Goal: Task Accomplishment & Management: Use online tool/utility

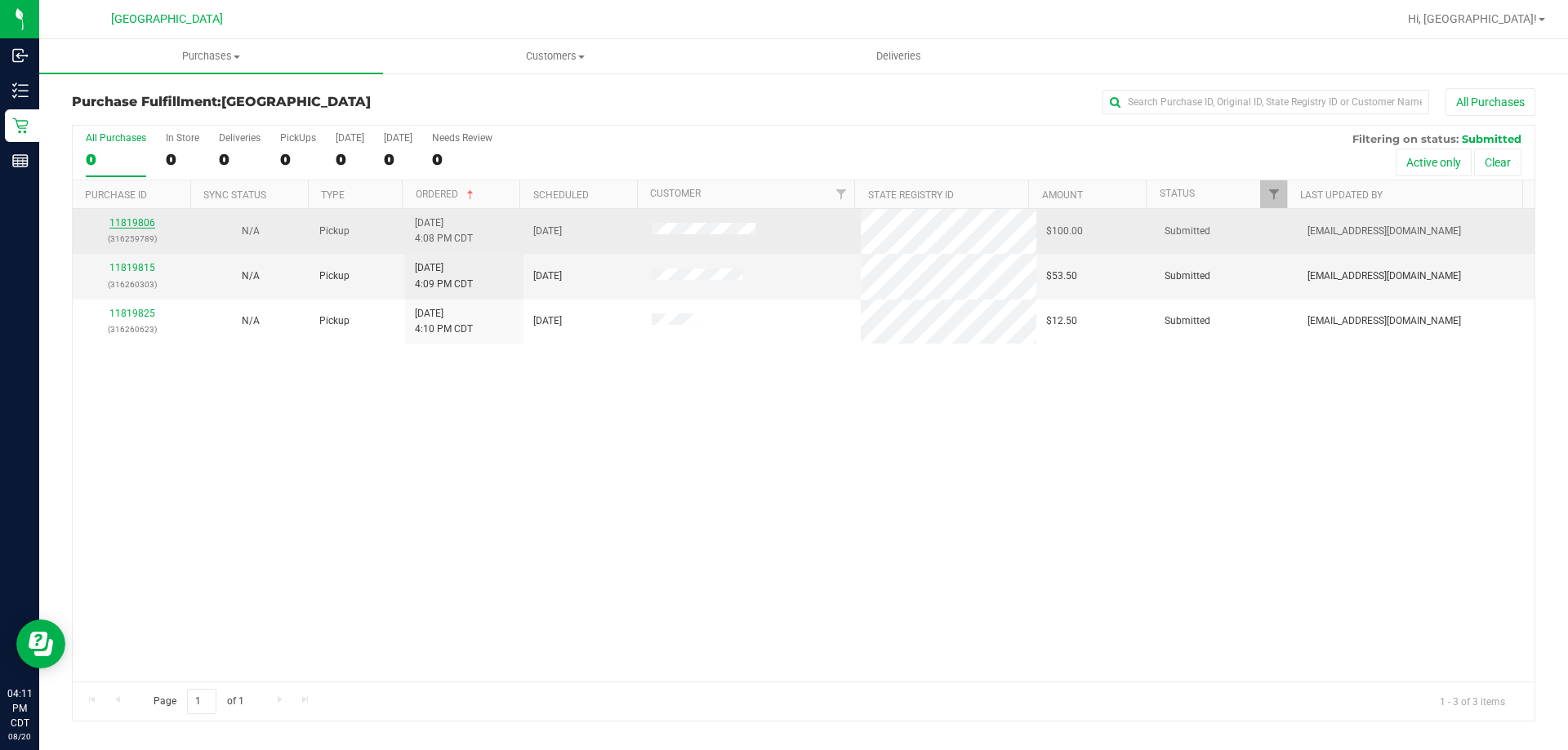
click at [122, 225] on link "11819806" at bounding box center [132, 223] width 46 height 12
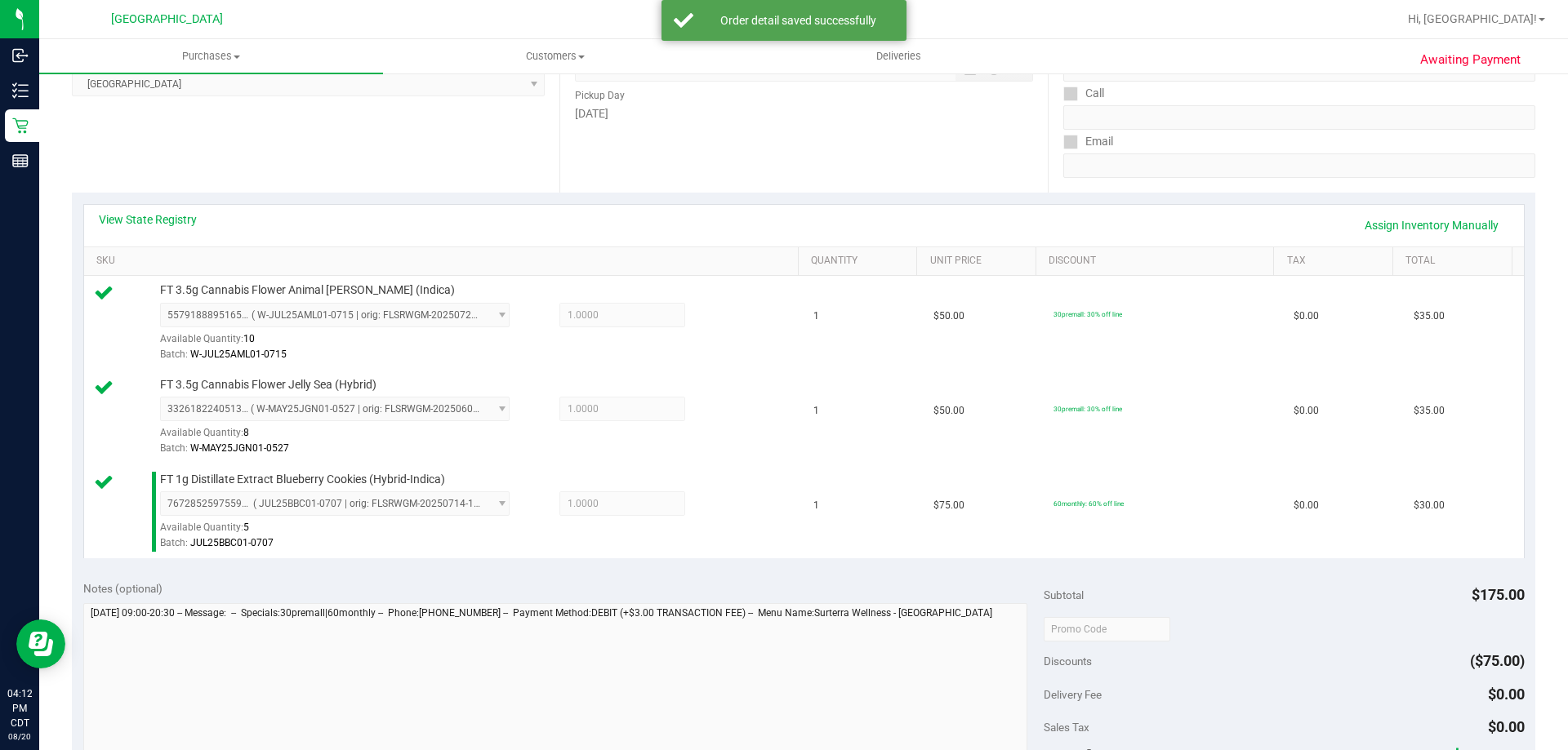
scroll to position [326, 0]
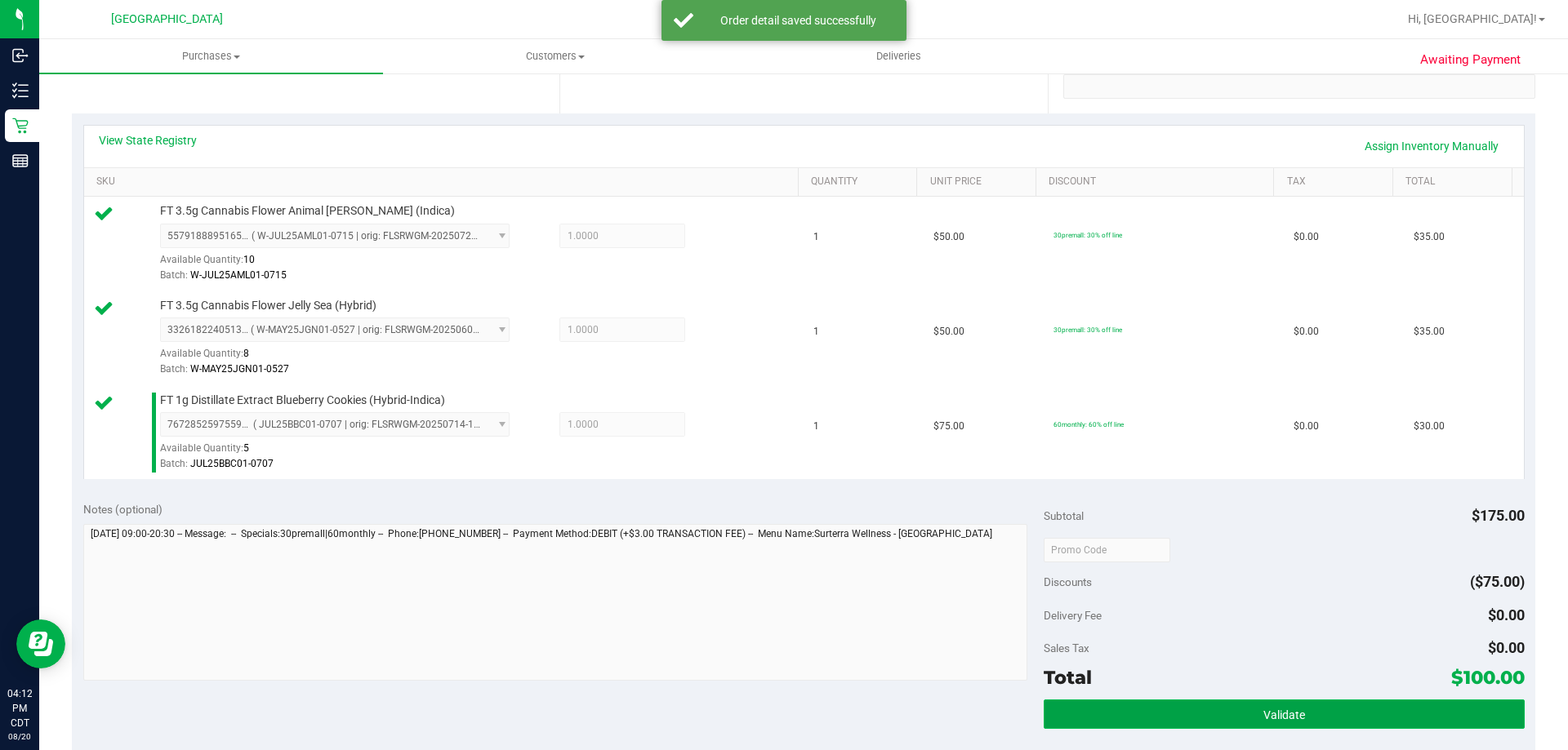
click at [1278, 717] on span "Validate" at bounding box center [1284, 715] width 41 height 13
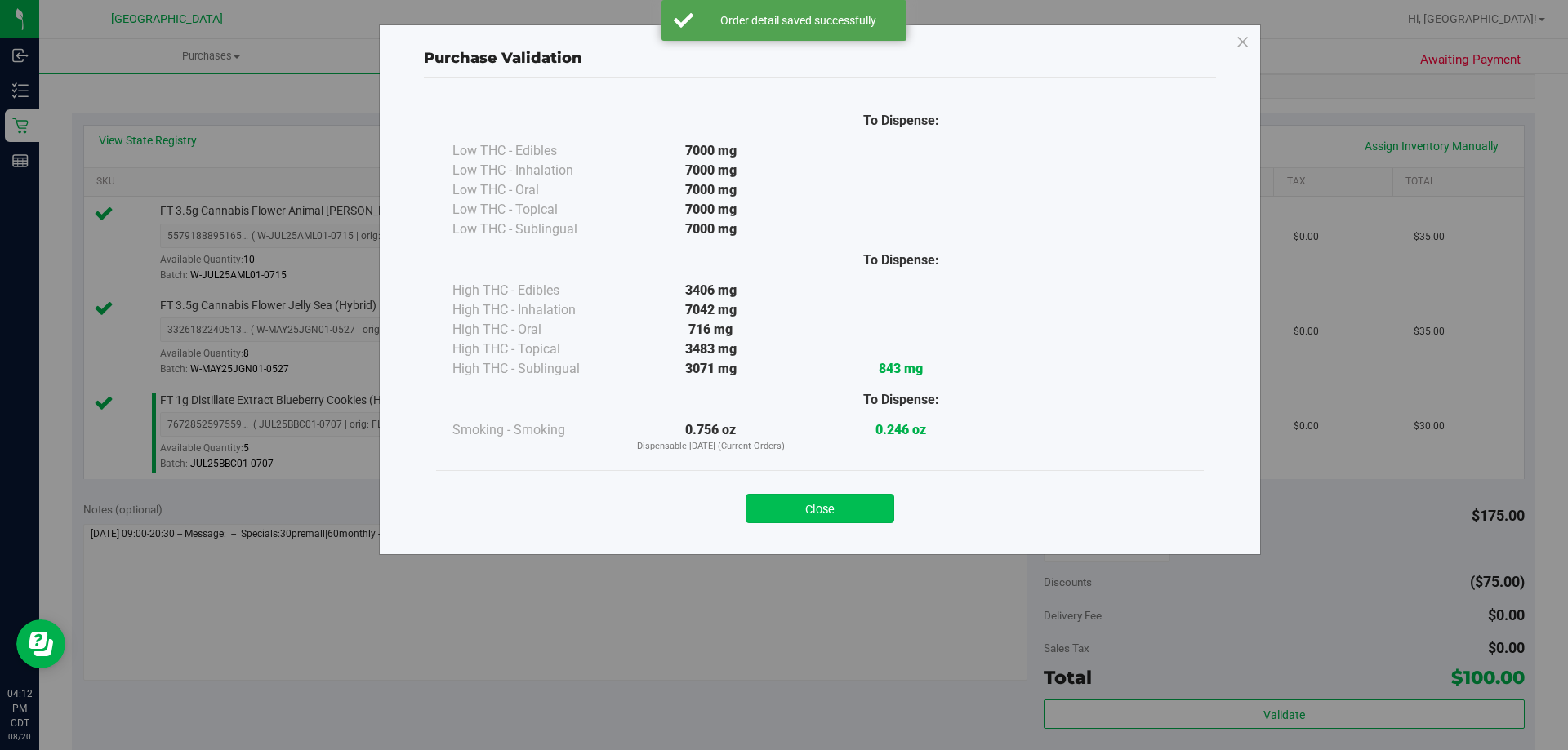
click at [842, 504] on button "Close" at bounding box center [820, 508] width 149 height 30
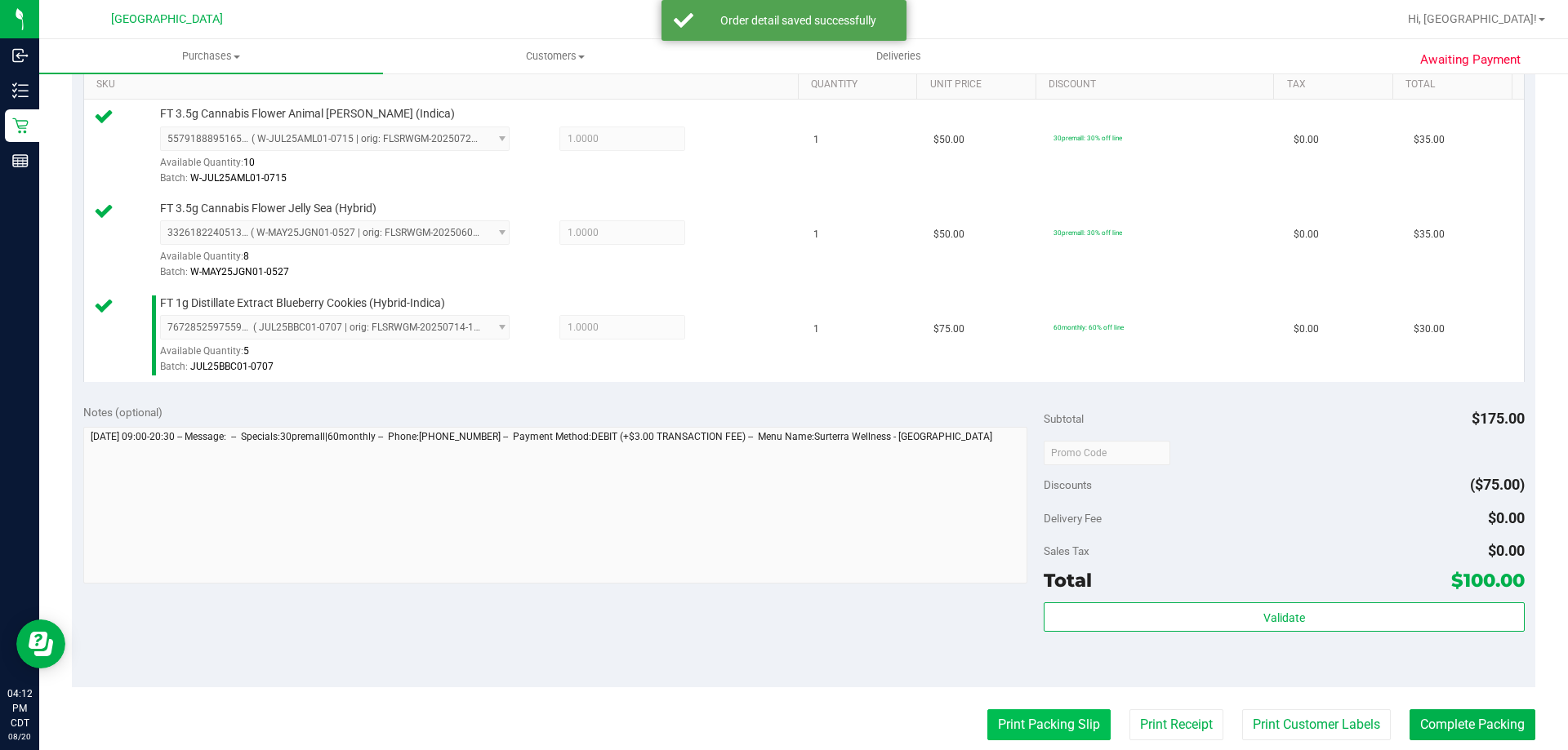
scroll to position [572, 0]
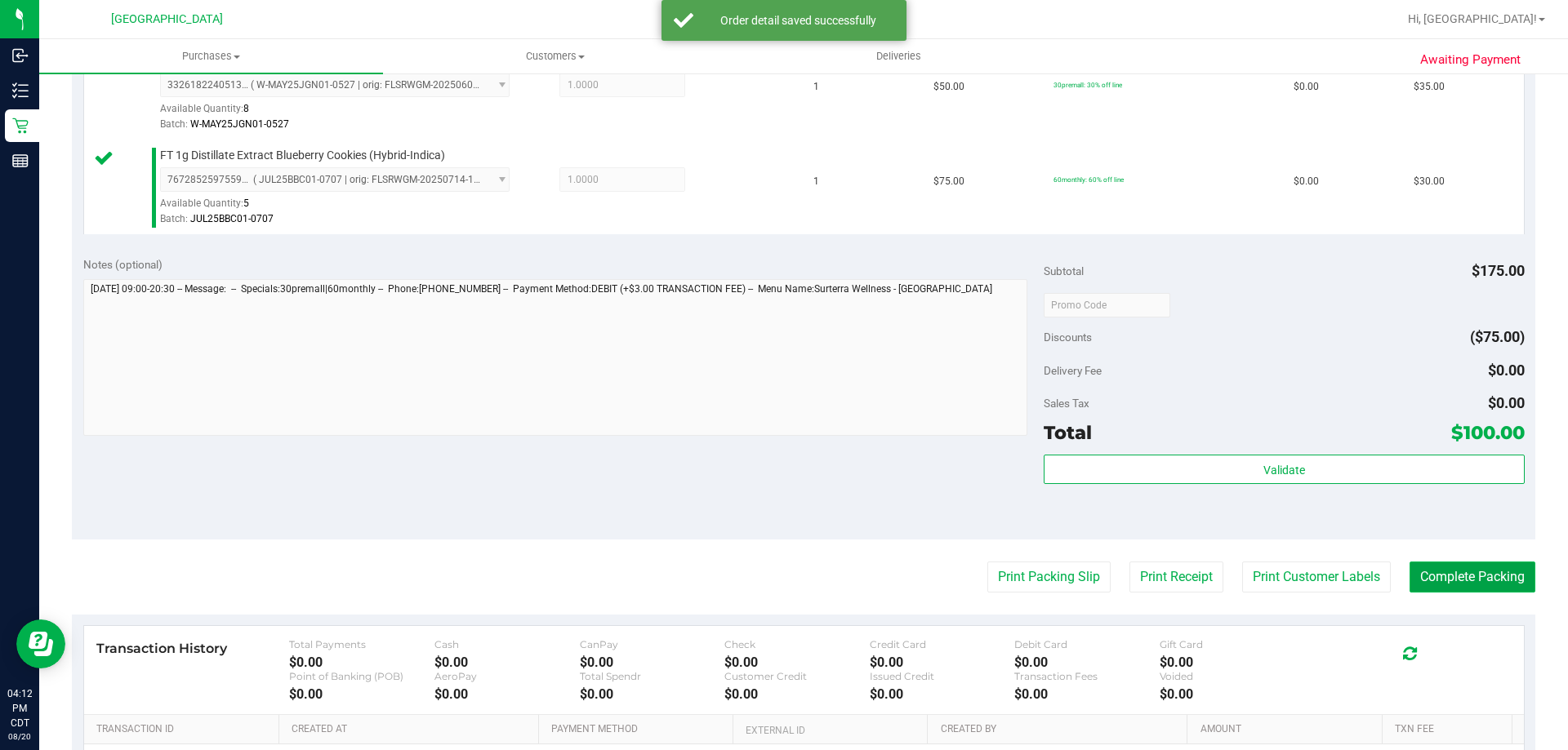
click at [1448, 584] on button "Complete Packing" at bounding box center [1472, 577] width 126 height 31
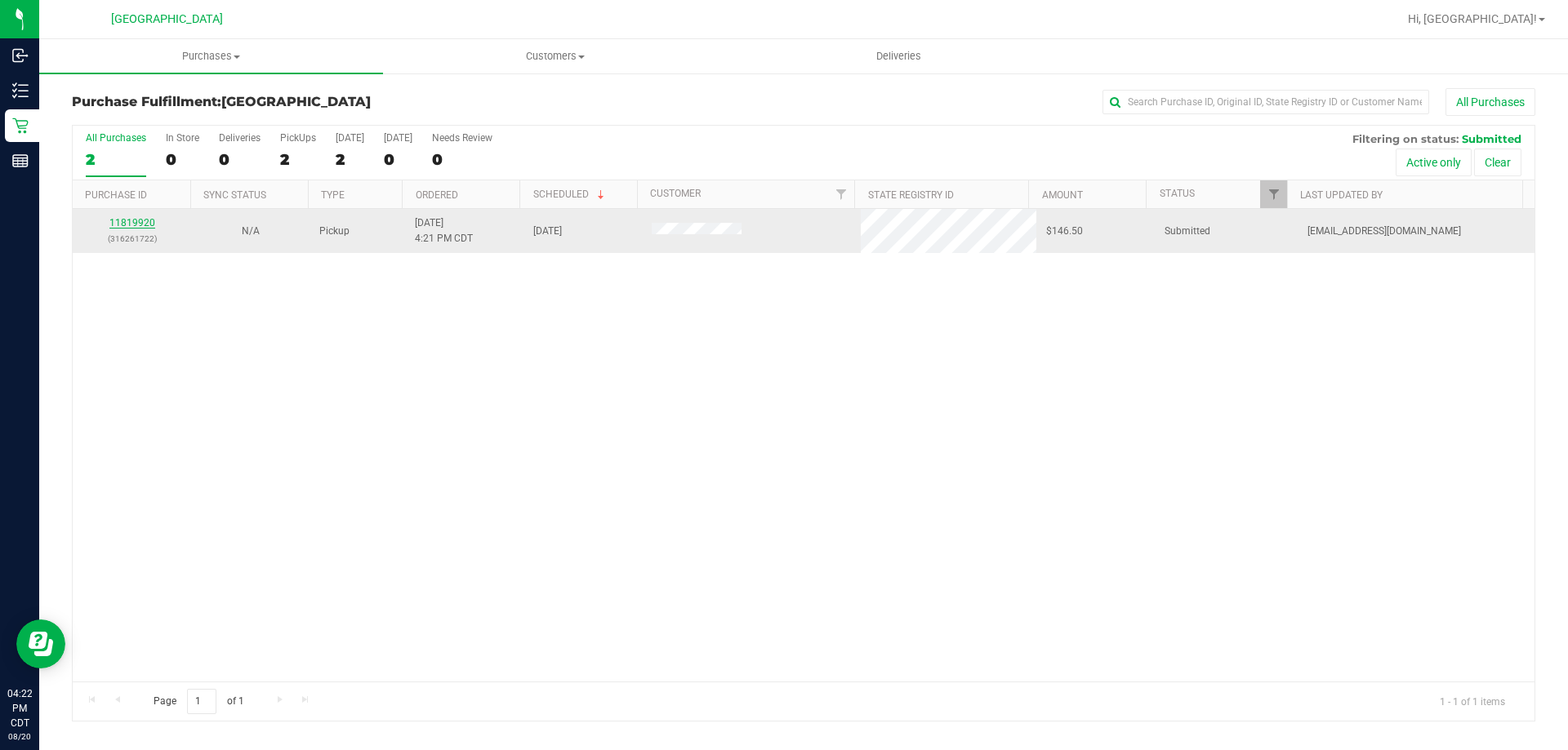
click at [133, 217] on link "11819920" at bounding box center [132, 223] width 46 height 12
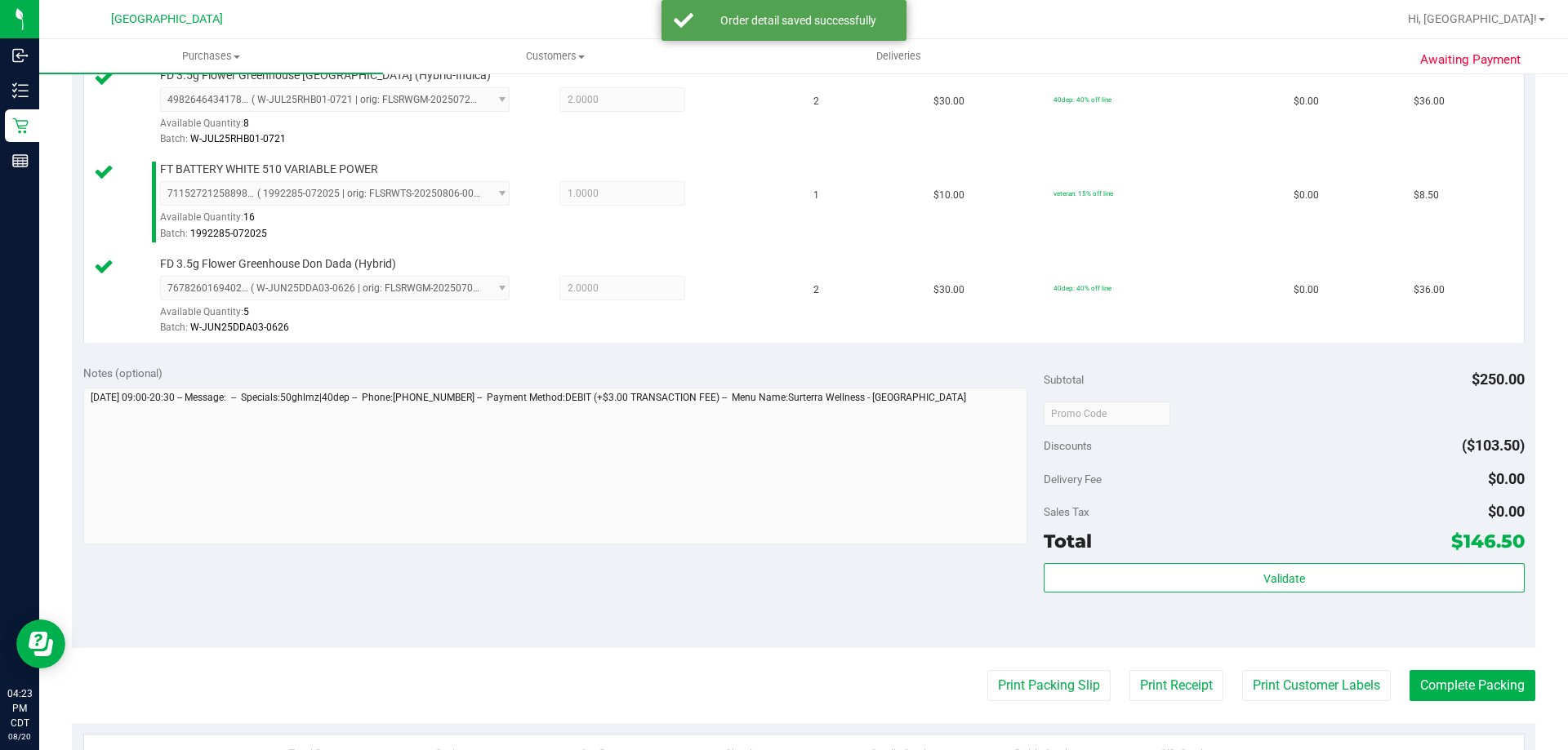
scroll to position [653, 0]
click at [1067, 598] on div "Validate" at bounding box center [1284, 598] width 480 height 74
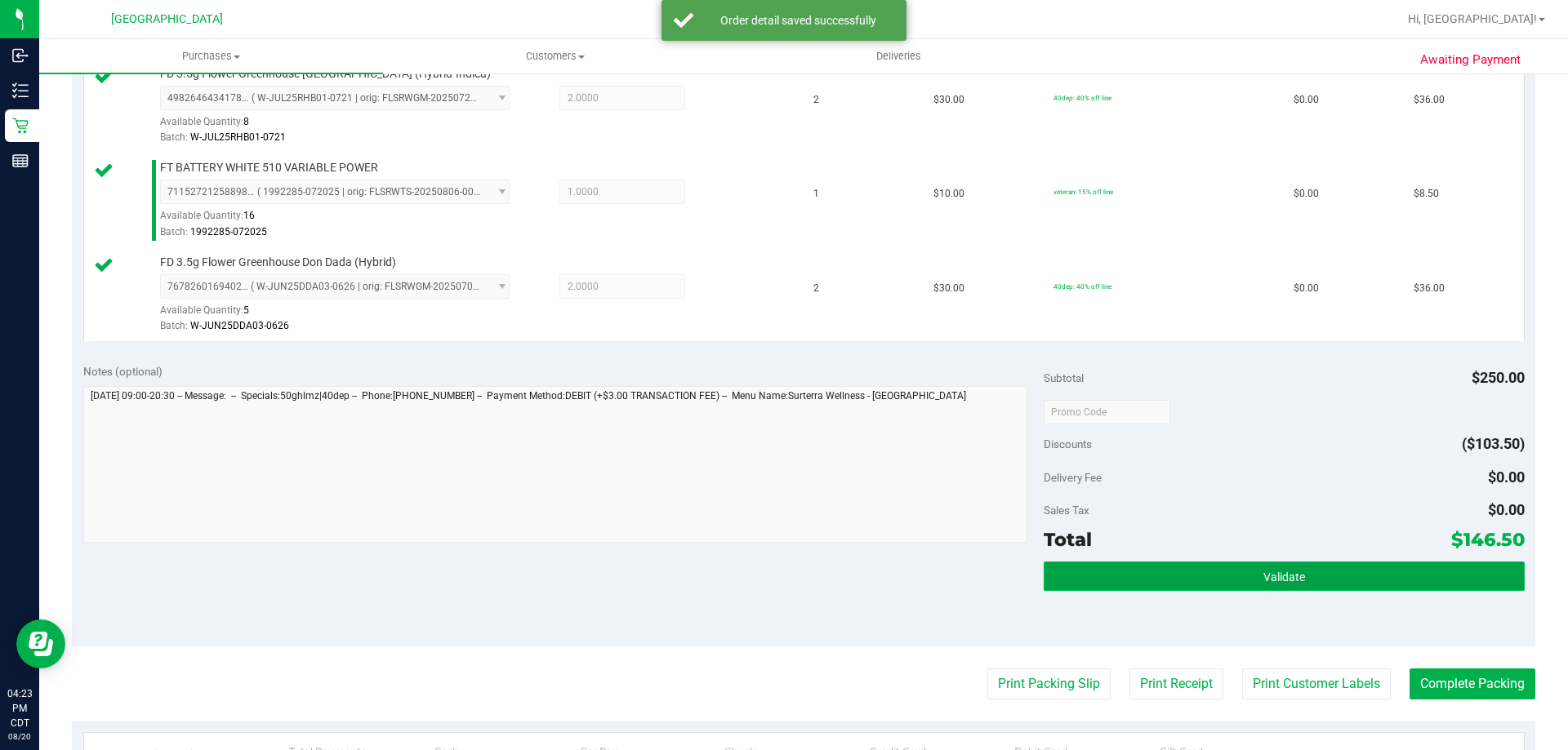
click at [1076, 590] on button "Validate" at bounding box center [1284, 576] width 480 height 30
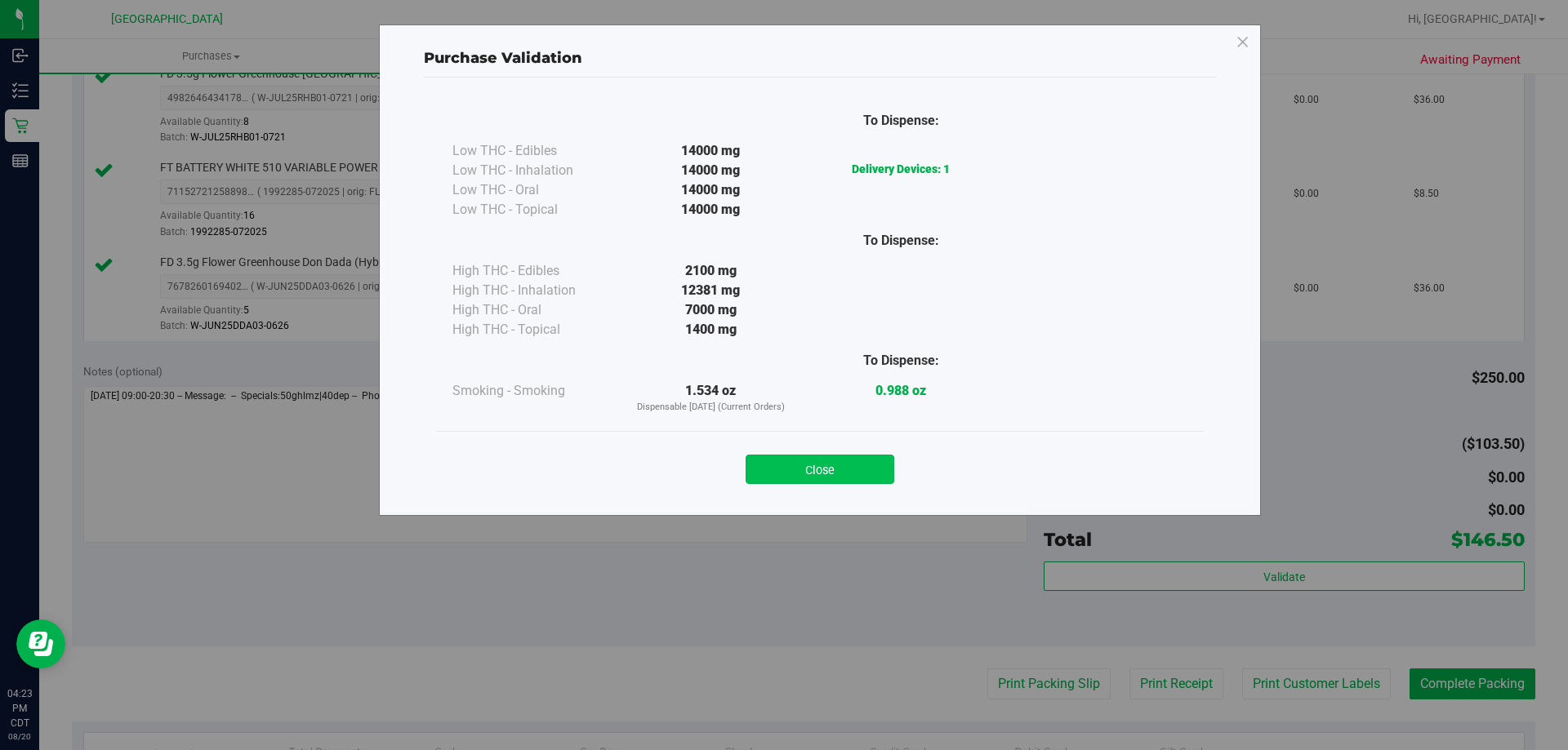
click at [836, 460] on button "Close" at bounding box center [820, 469] width 149 height 30
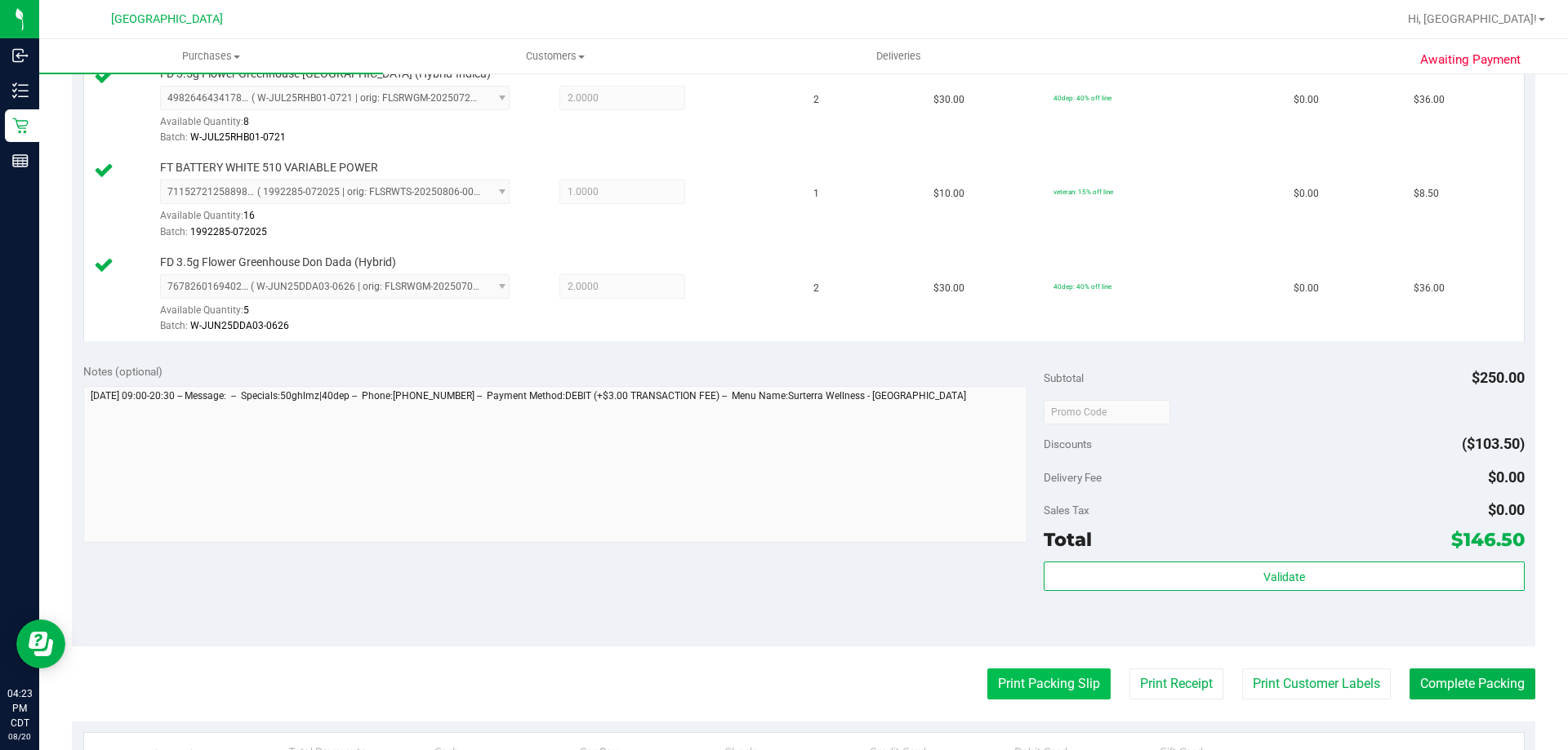
click at [994, 670] on purchase-details "Back Edit Purchase Cancel Purchase View Profile # 11819920 BioTrack ID: - Submi…" at bounding box center [803, 231] width 1463 height 1592
click at [999, 678] on button "Print Packing Slip" at bounding box center [1049, 684] width 124 height 31
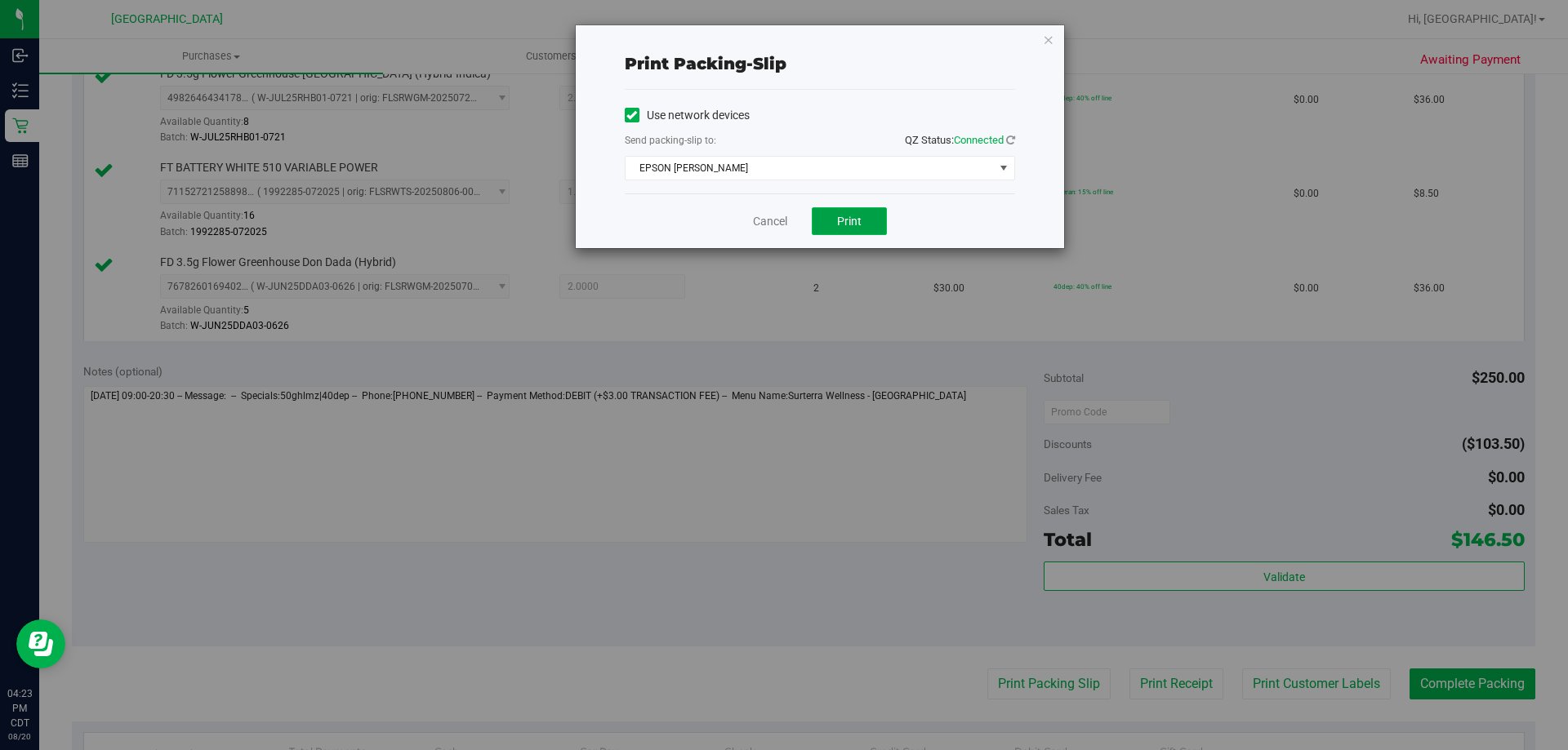
click at [857, 220] on span "Print" at bounding box center [849, 222] width 25 height 13
click at [772, 215] on link "Cancel" at bounding box center [771, 222] width 35 height 17
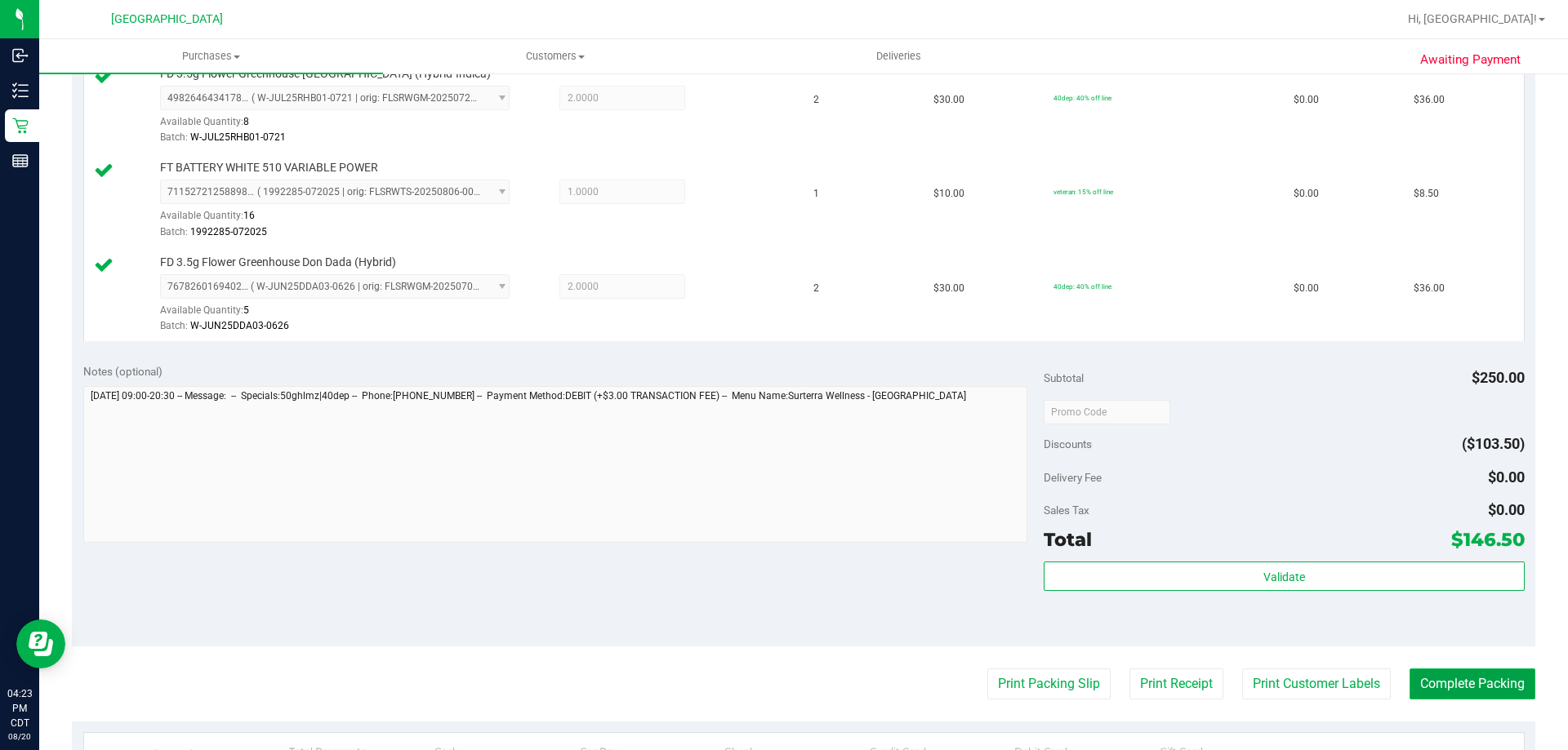
click at [1435, 691] on button "Complete Packing" at bounding box center [1472, 684] width 126 height 31
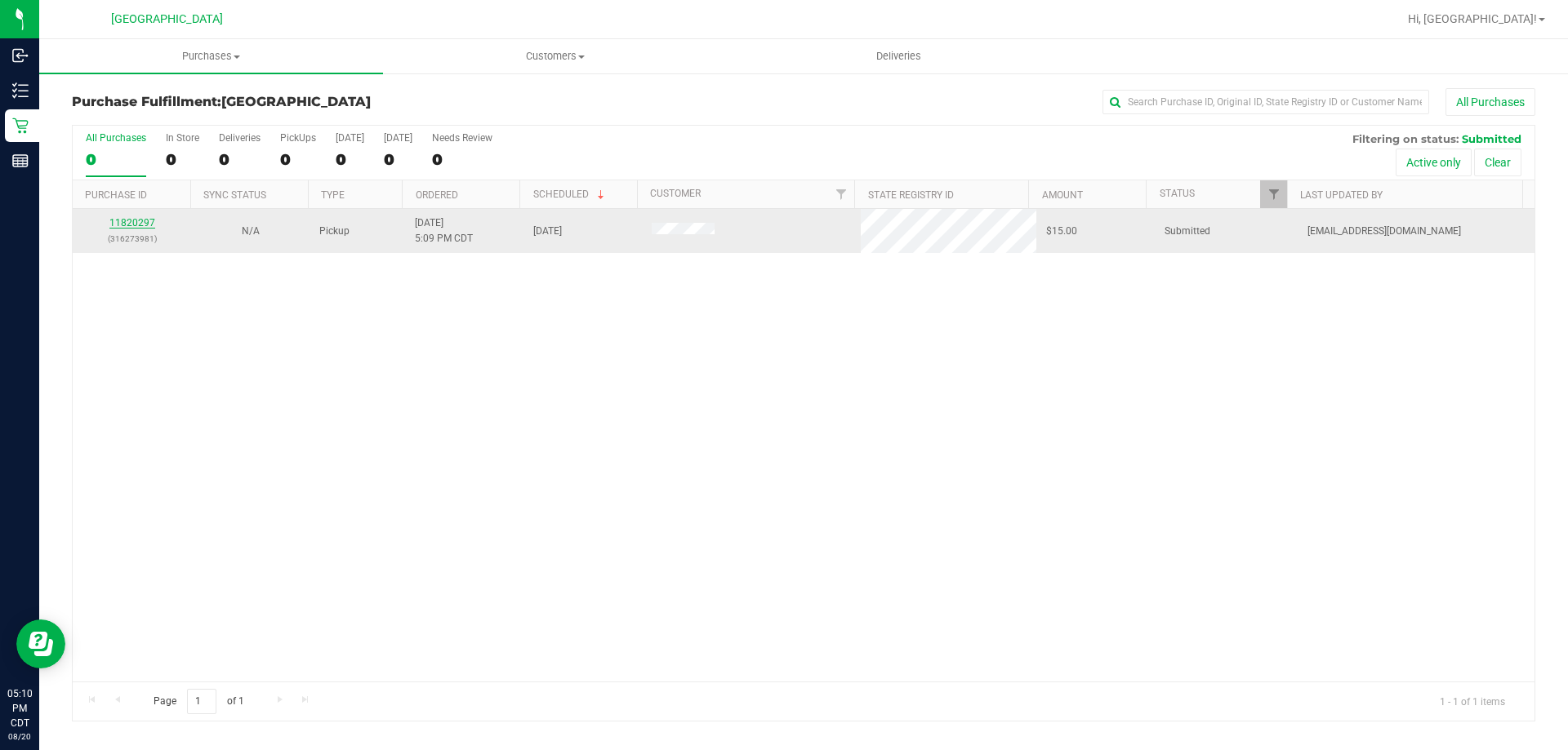
click at [151, 223] on link "11820297" at bounding box center [132, 223] width 46 height 12
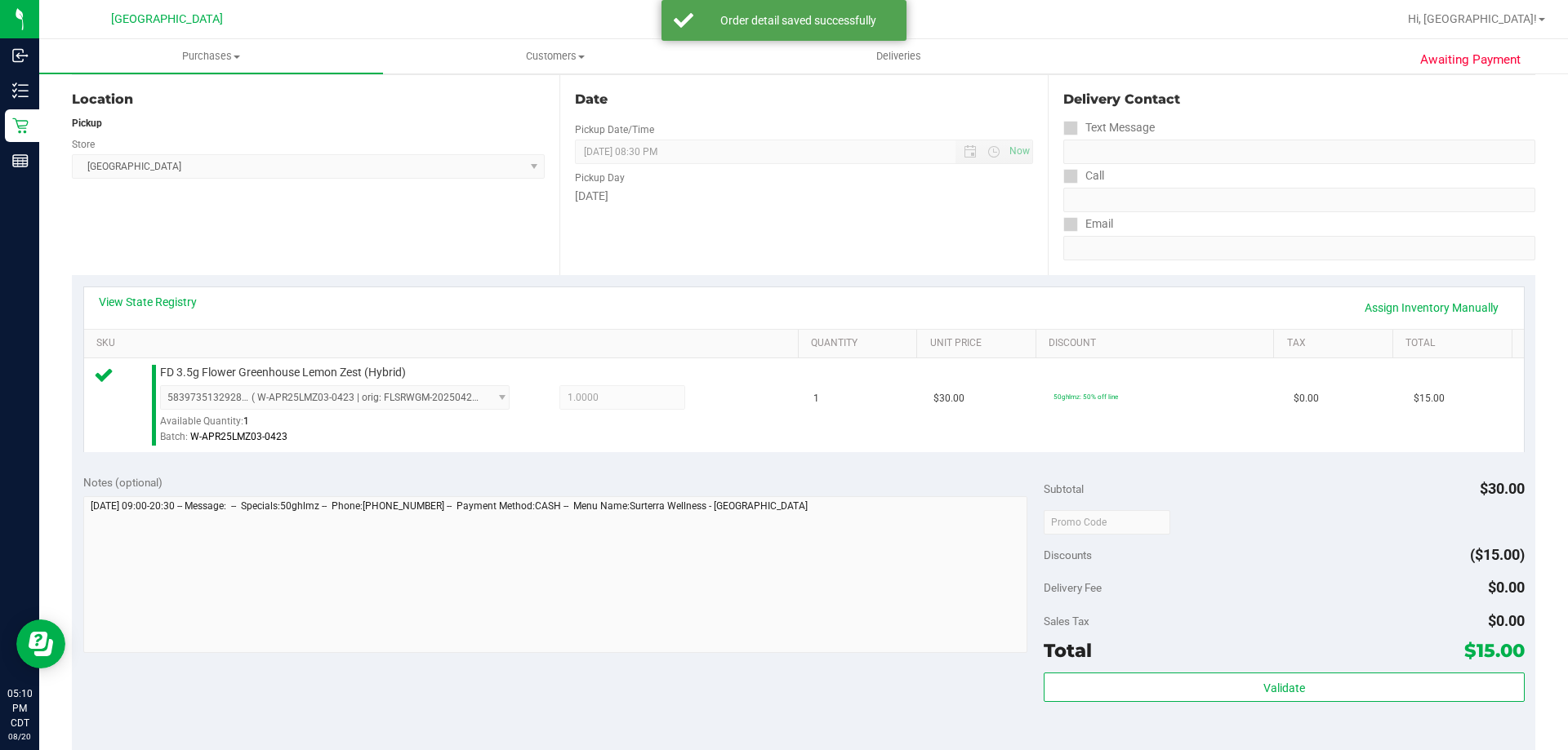
scroll to position [326, 0]
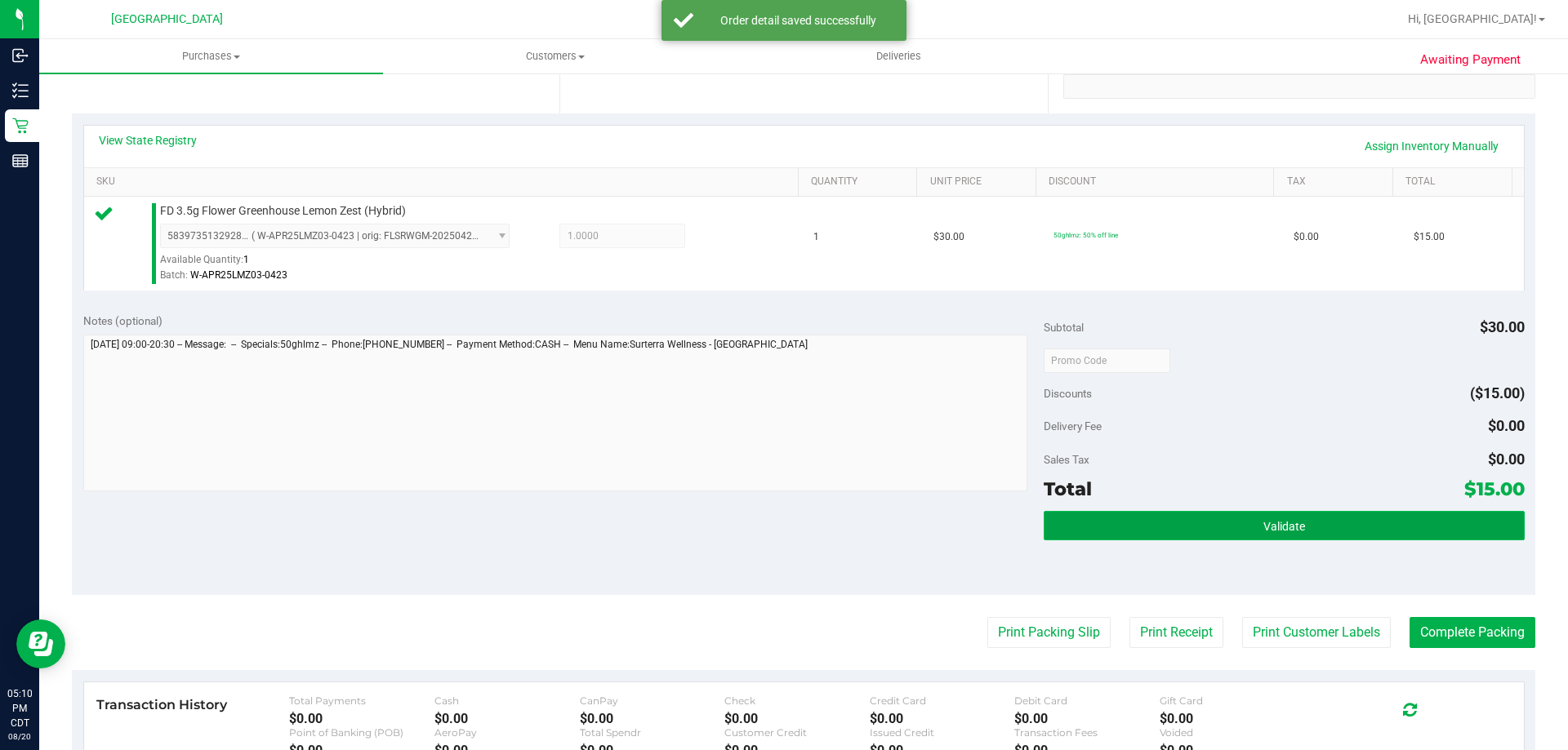
click at [1107, 524] on button "Validate" at bounding box center [1284, 526] width 480 height 30
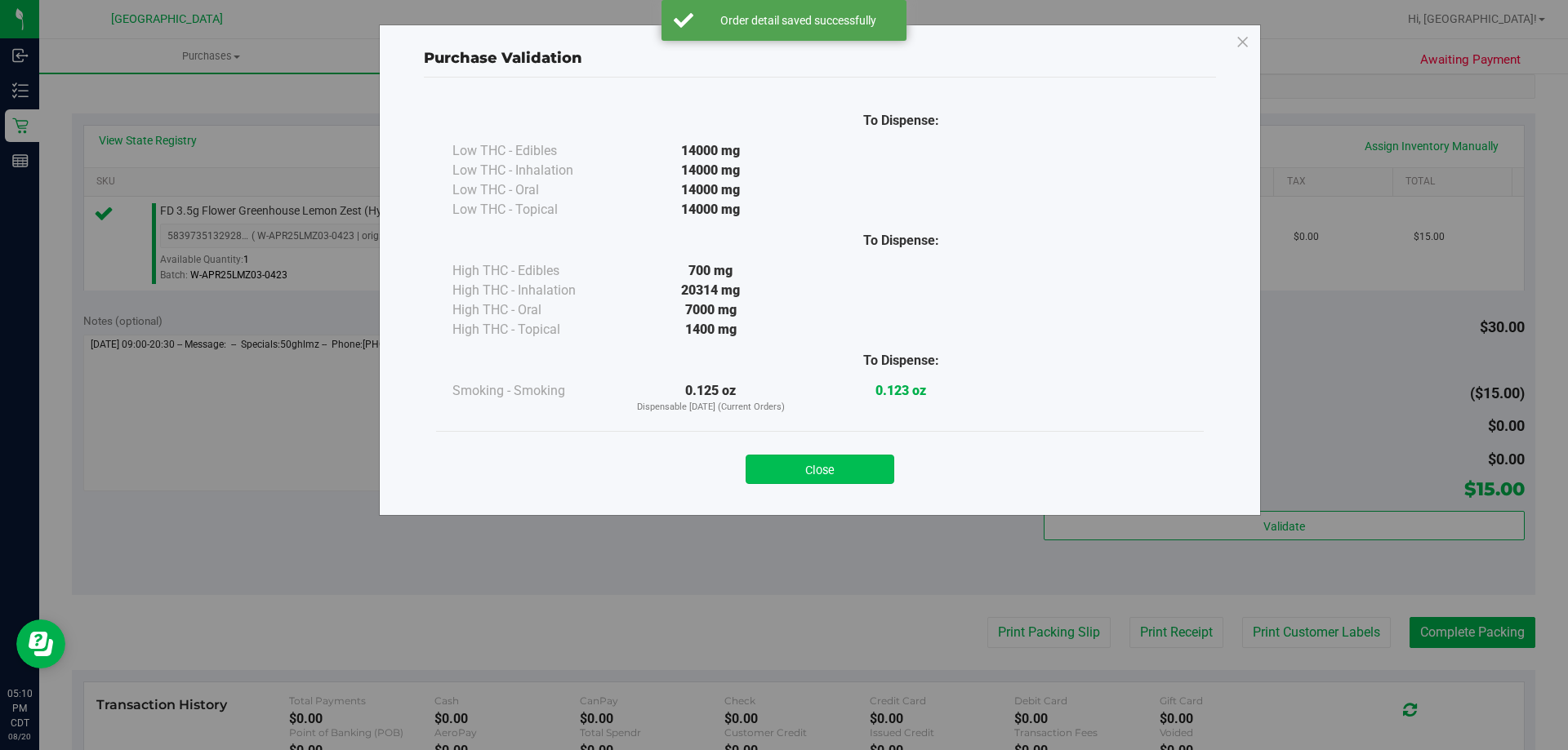
click at [785, 468] on button "Close" at bounding box center [820, 469] width 149 height 30
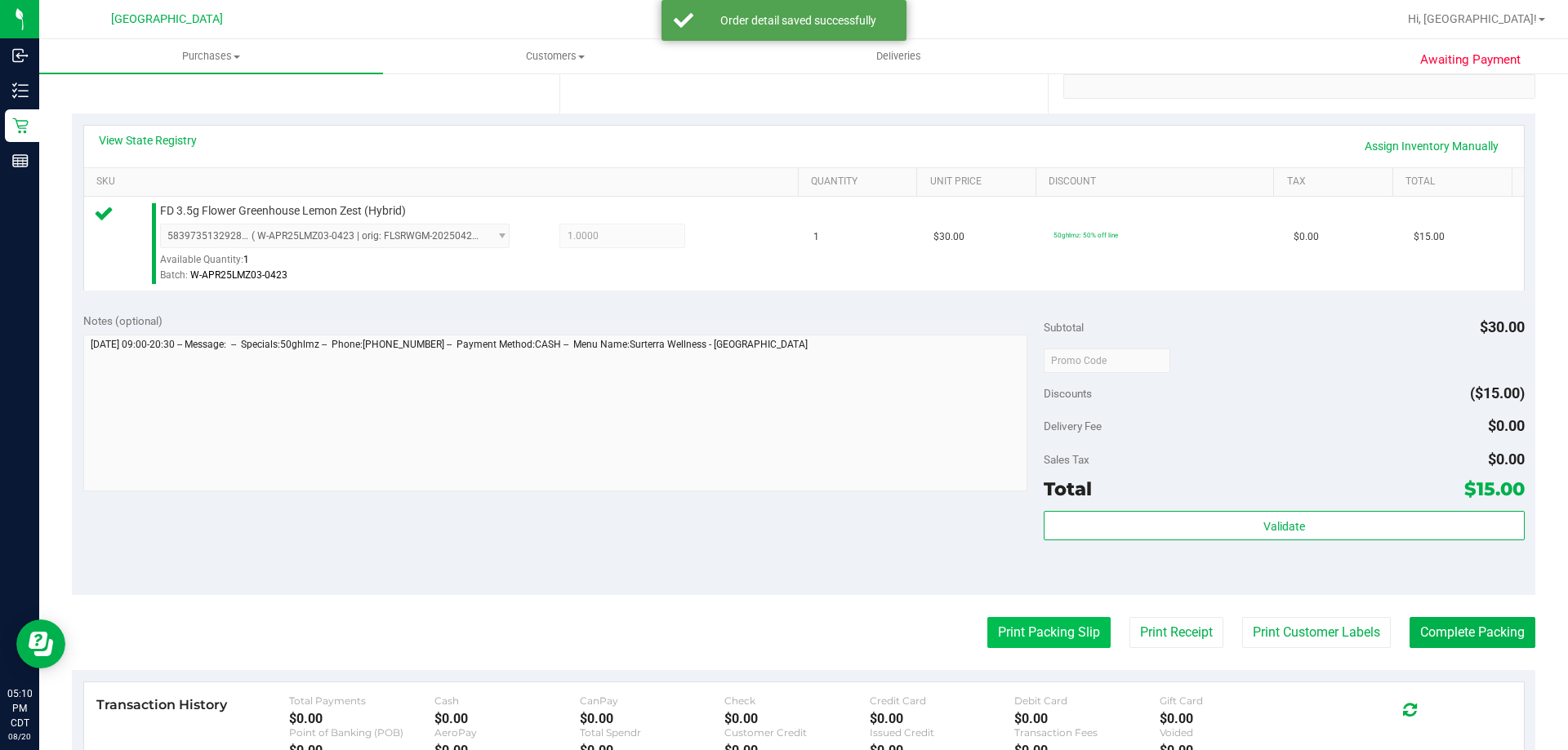
click at [1010, 631] on button "Print Packing Slip" at bounding box center [1049, 632] width 124 height 31
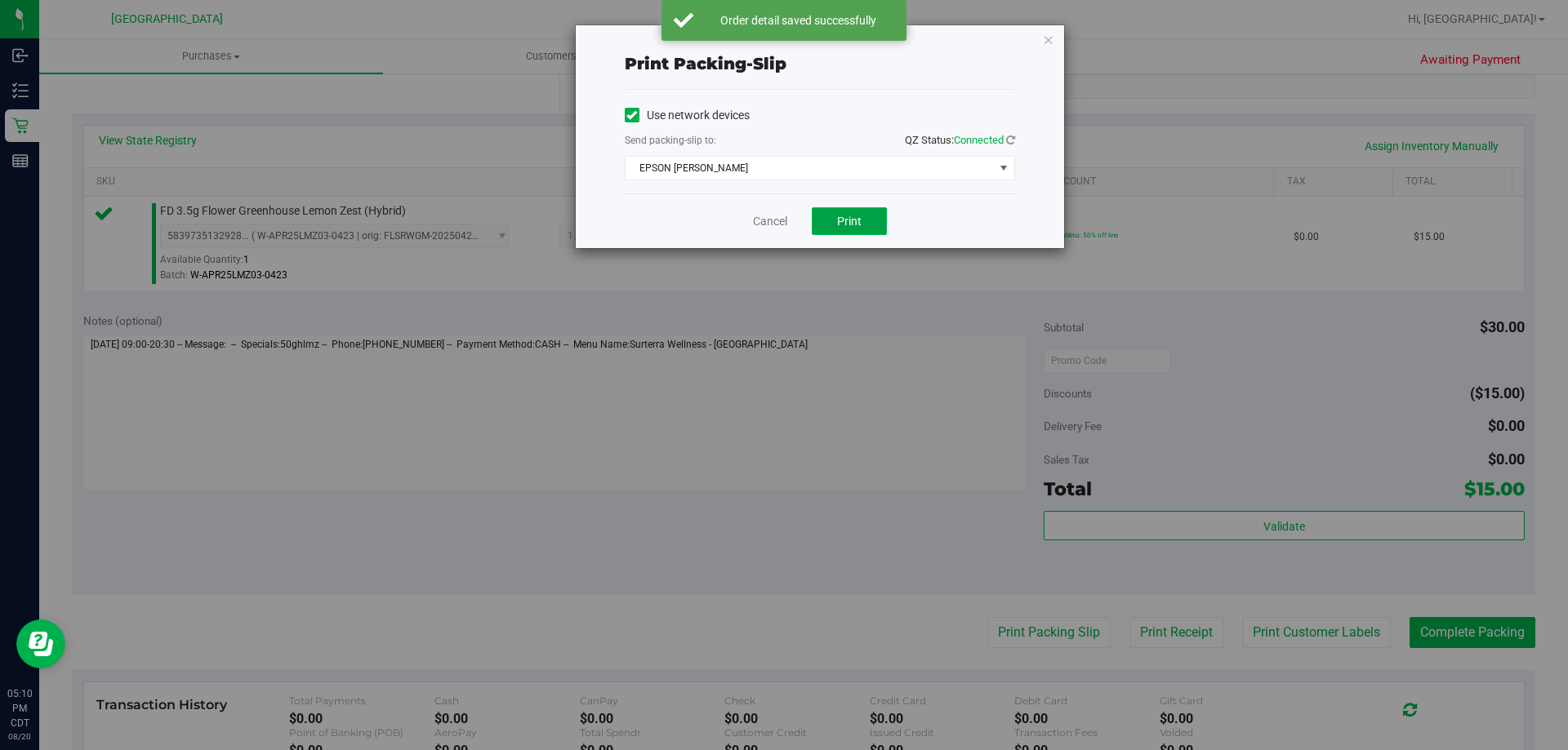
click at [858, 210] on button "Print" at bounding box center [849, 221] width 75 height 28
click at [778, 223] on link "Cancel" at bounding box center [771, 222] width 35 height 17
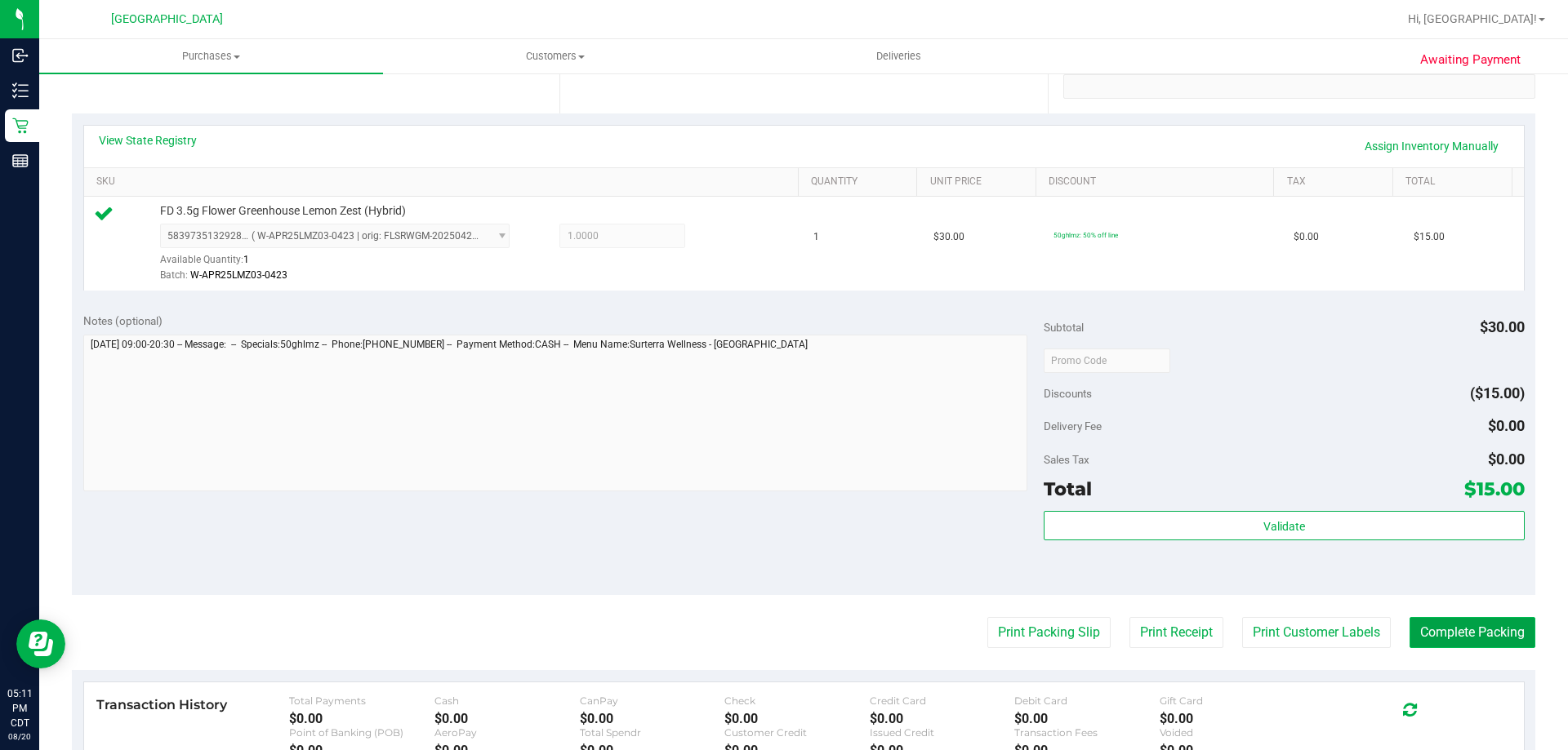
click at [1489, 632] on button "Complete Packing" at bounding box center [1472, 632] width 126 height 31
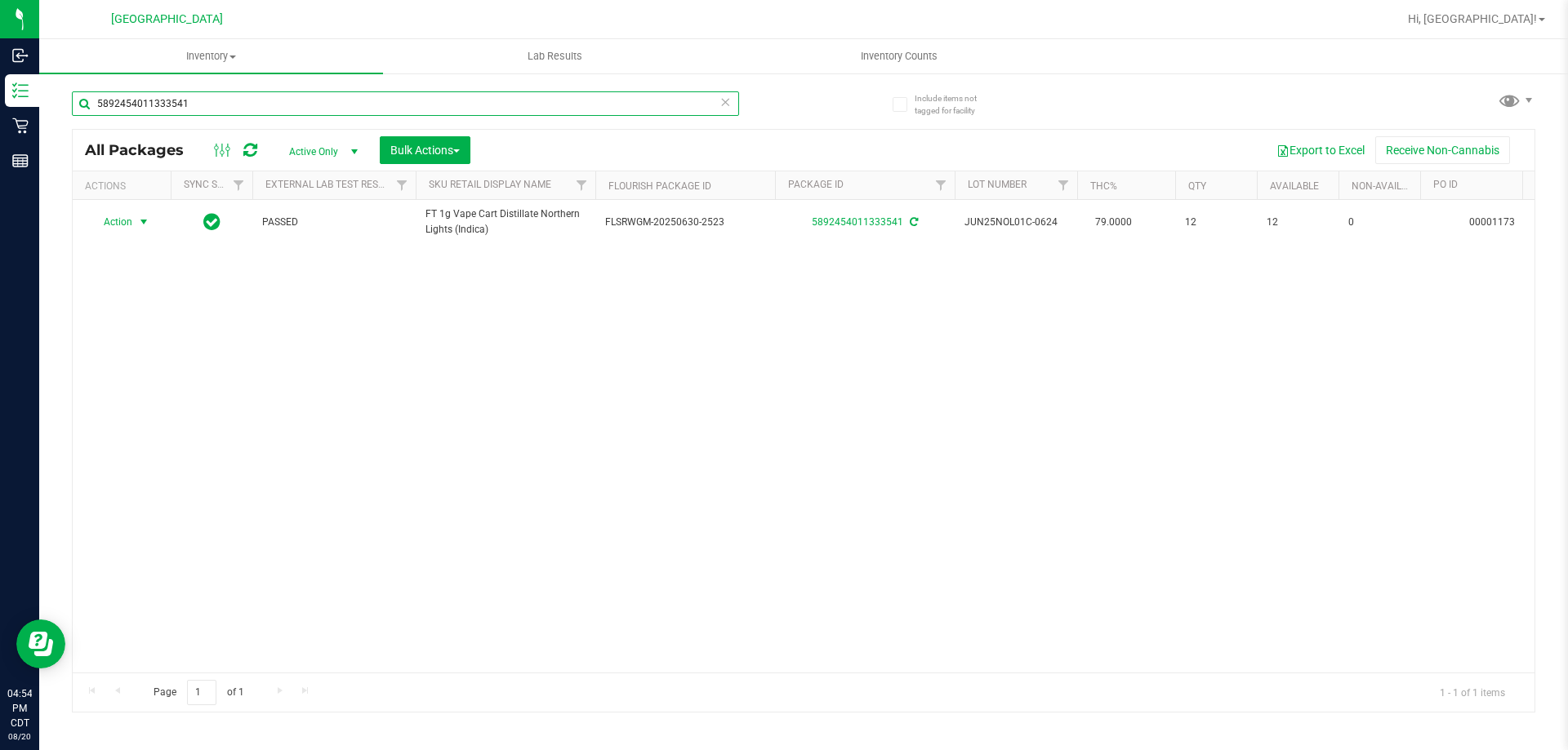
click at [262, 98] on input "5892454011333541" at bounding box center [405, 104] width 667 height 25
click at [258, 100] on input "5892454011333541" at bounding box center [405, 104] width 667 height 25
type input "3279593675695199"
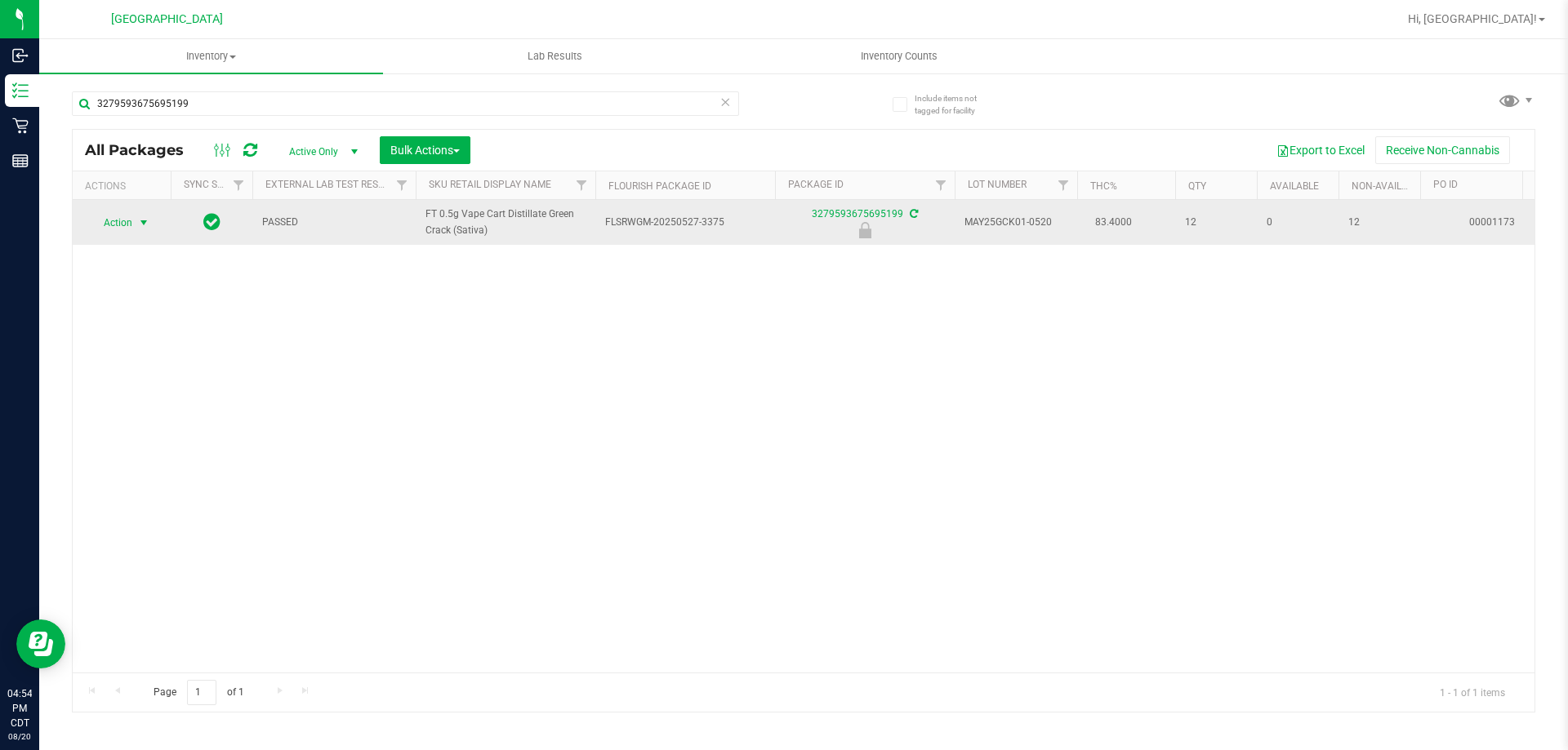
click at [124, 223] on span "Action" at bounding box center [111, 223] width 44 height 23
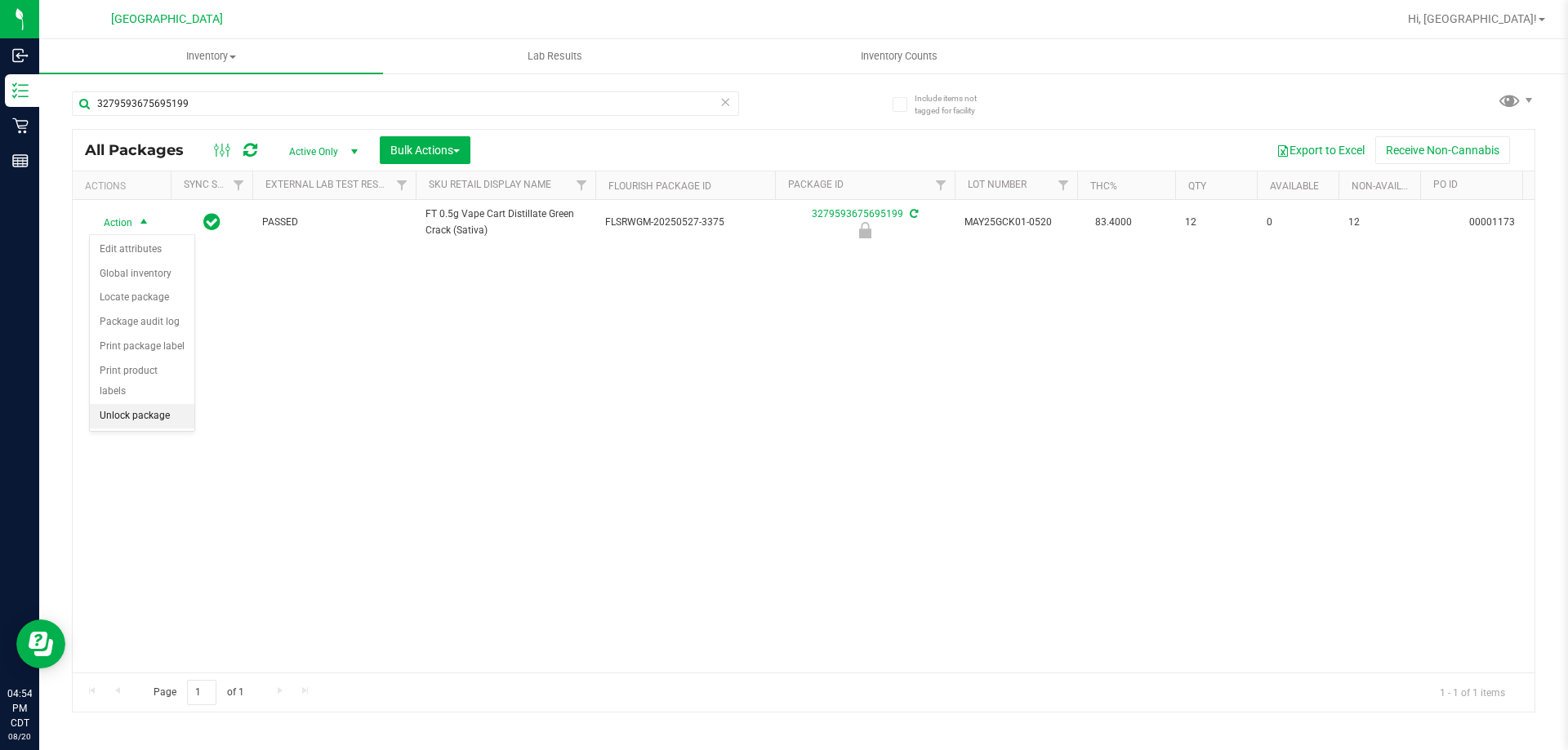
click at [120, 404] on li "Unlock package" at bounding box center [142, 416] width 105 height 25
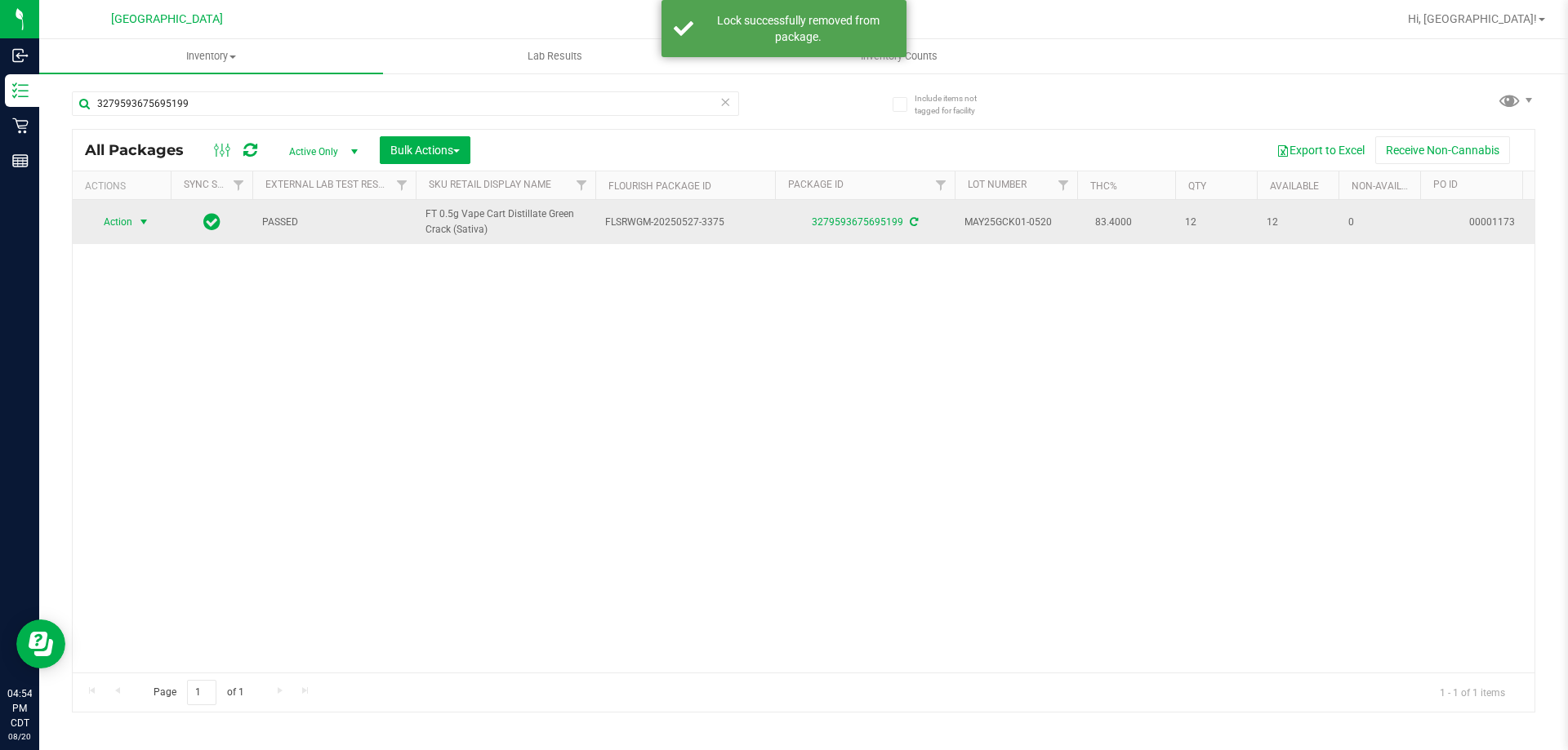
click at [142, 223] on span "select" at bounding box center [144, 223] width 13 height 13
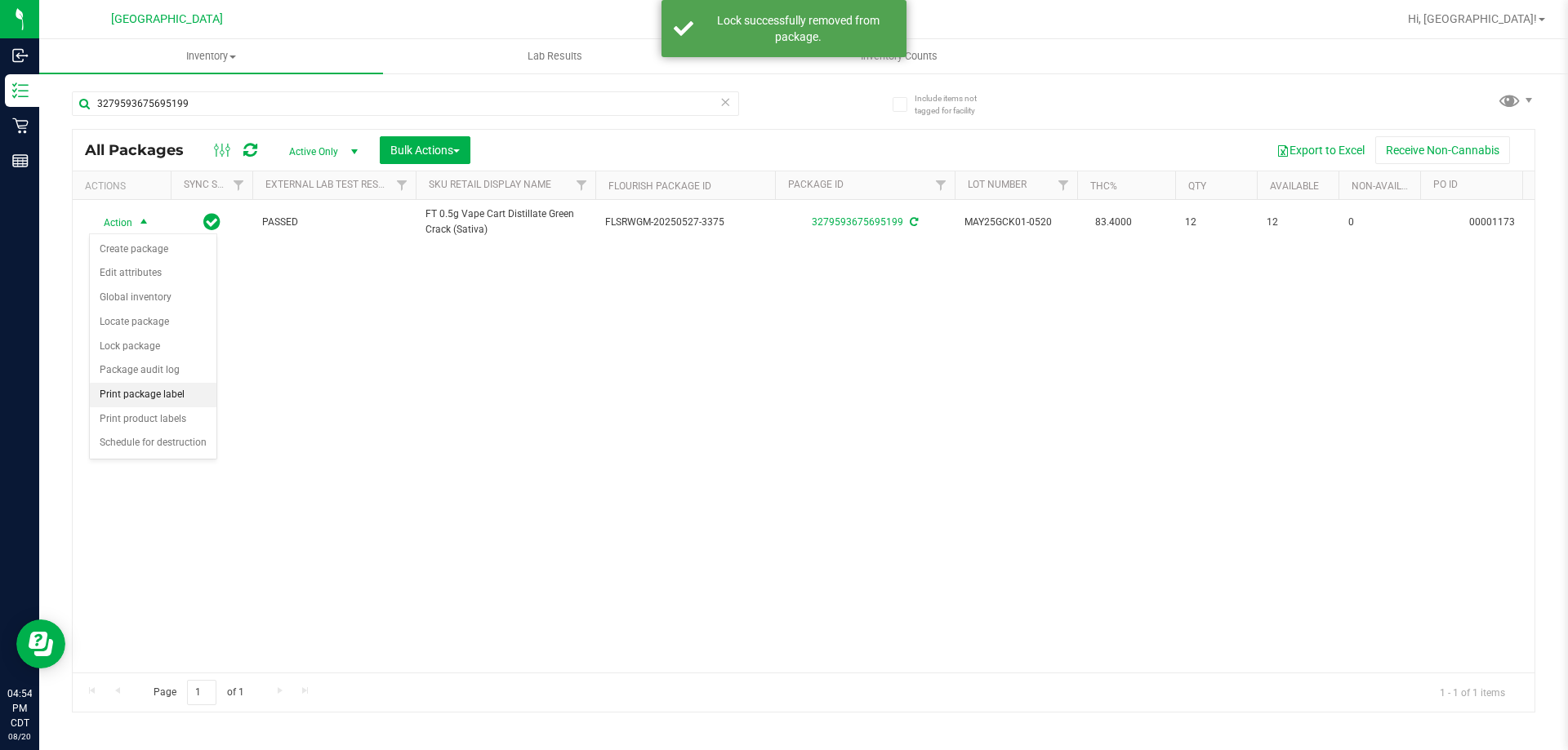
click at [134, 387] on li "Print package label" at bounding box center [154, 395] width 127 height 25
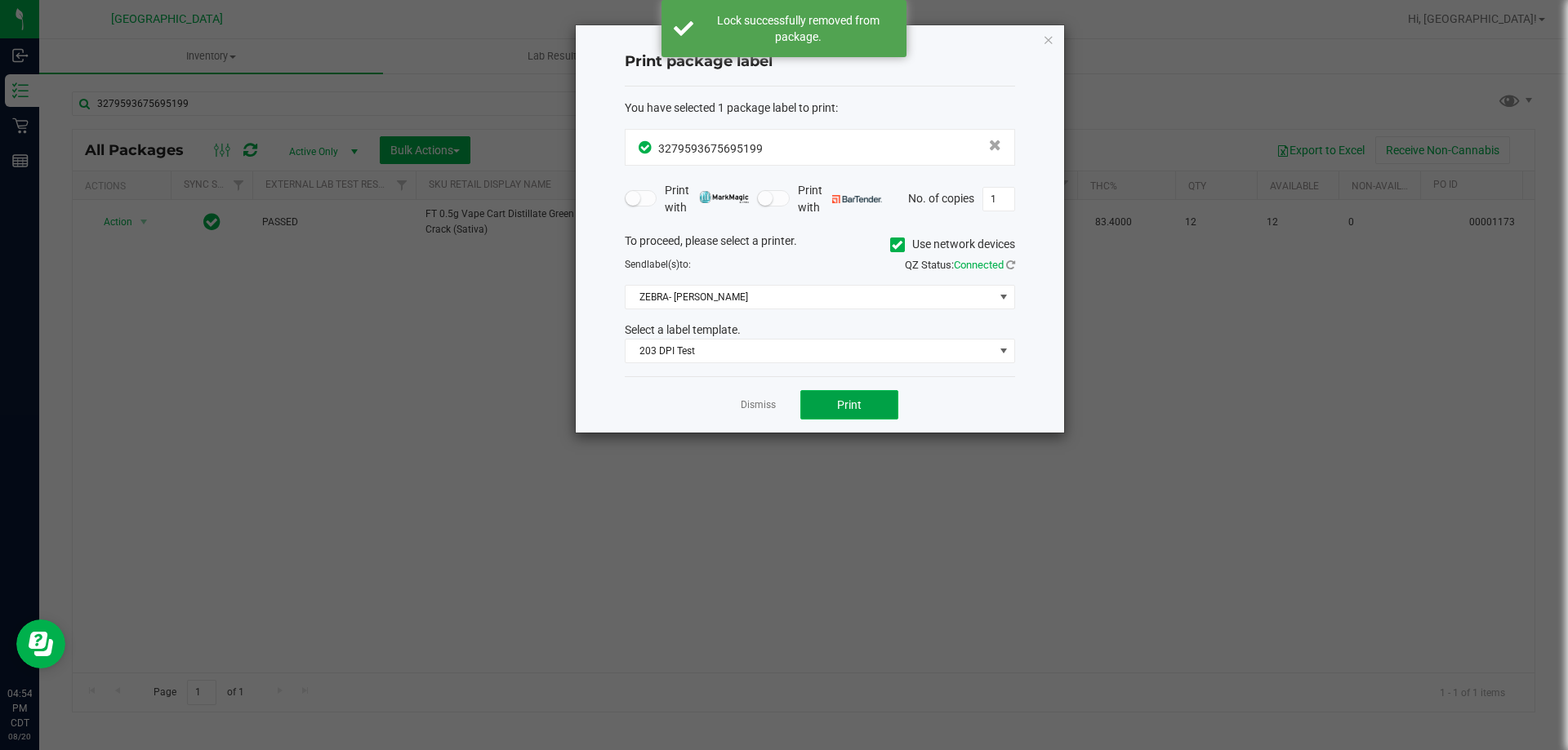
click at [831, 394] on button "Print" at bounding box center [849, 405] width 98 height 30
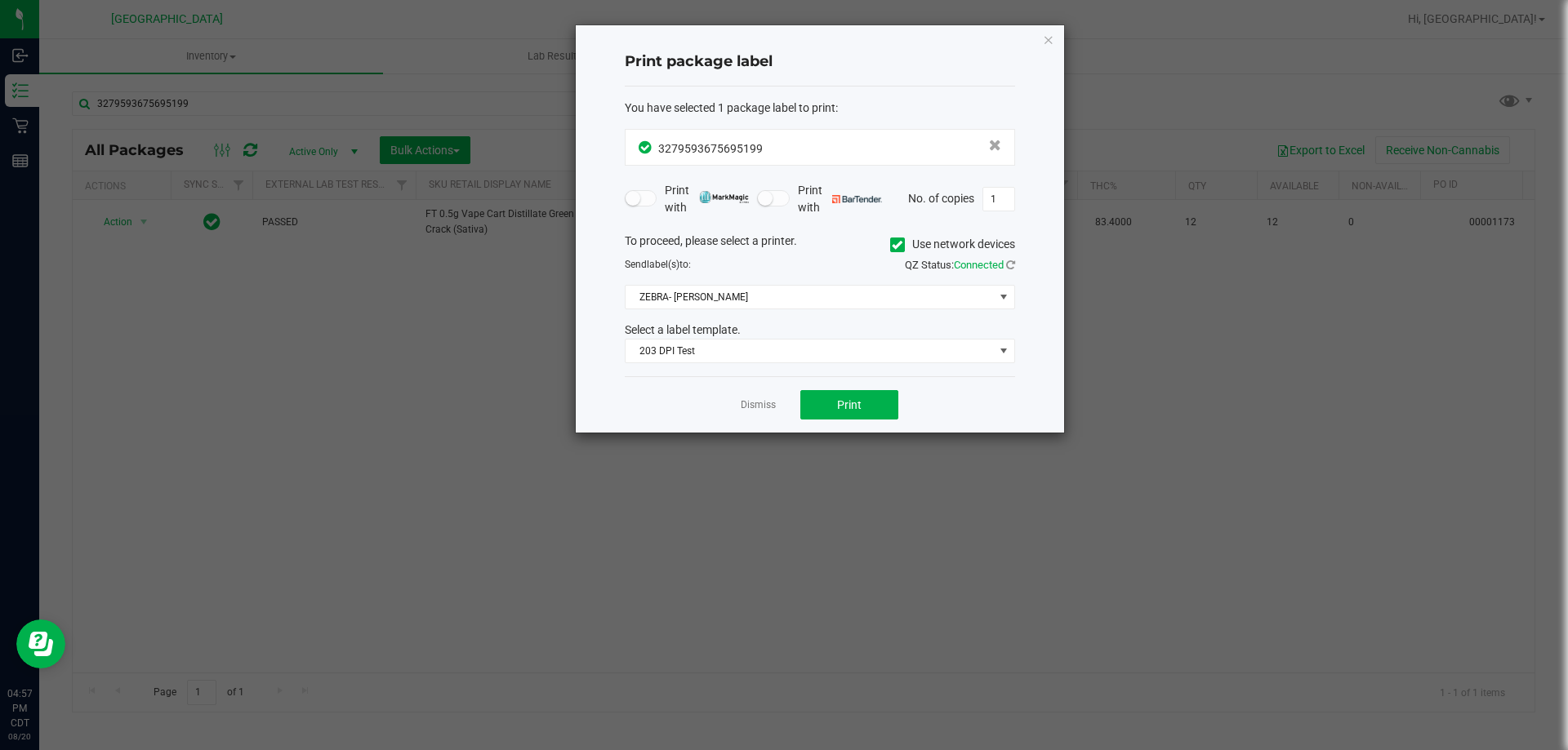
click at [748, 403] on link "Dismiss" at bounding box center [758, 405] width 36 height 13
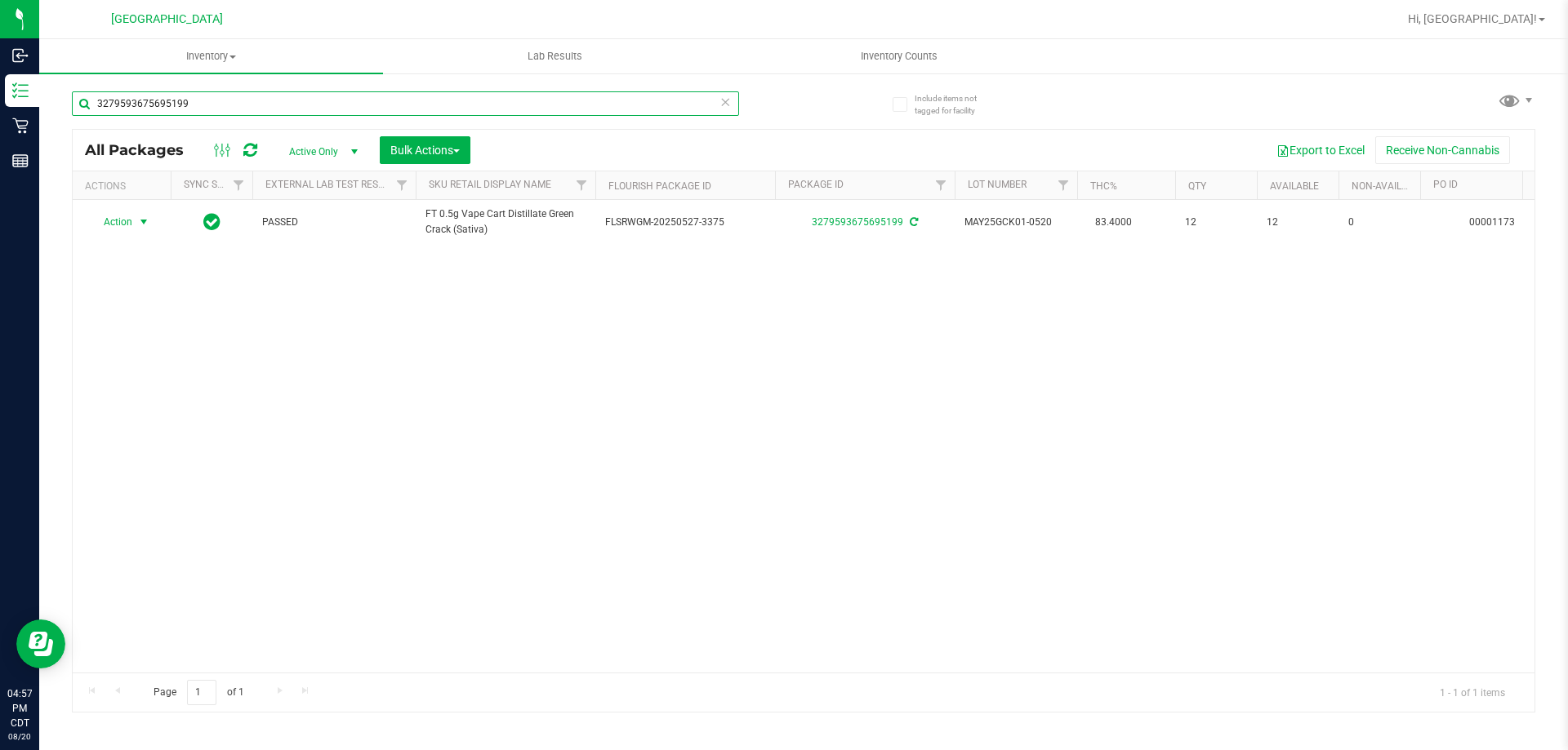
click at [170, 99] on input "3279593675695199" at bounding box center [405, 104] width 667 height 25
type input "8324241042604249"
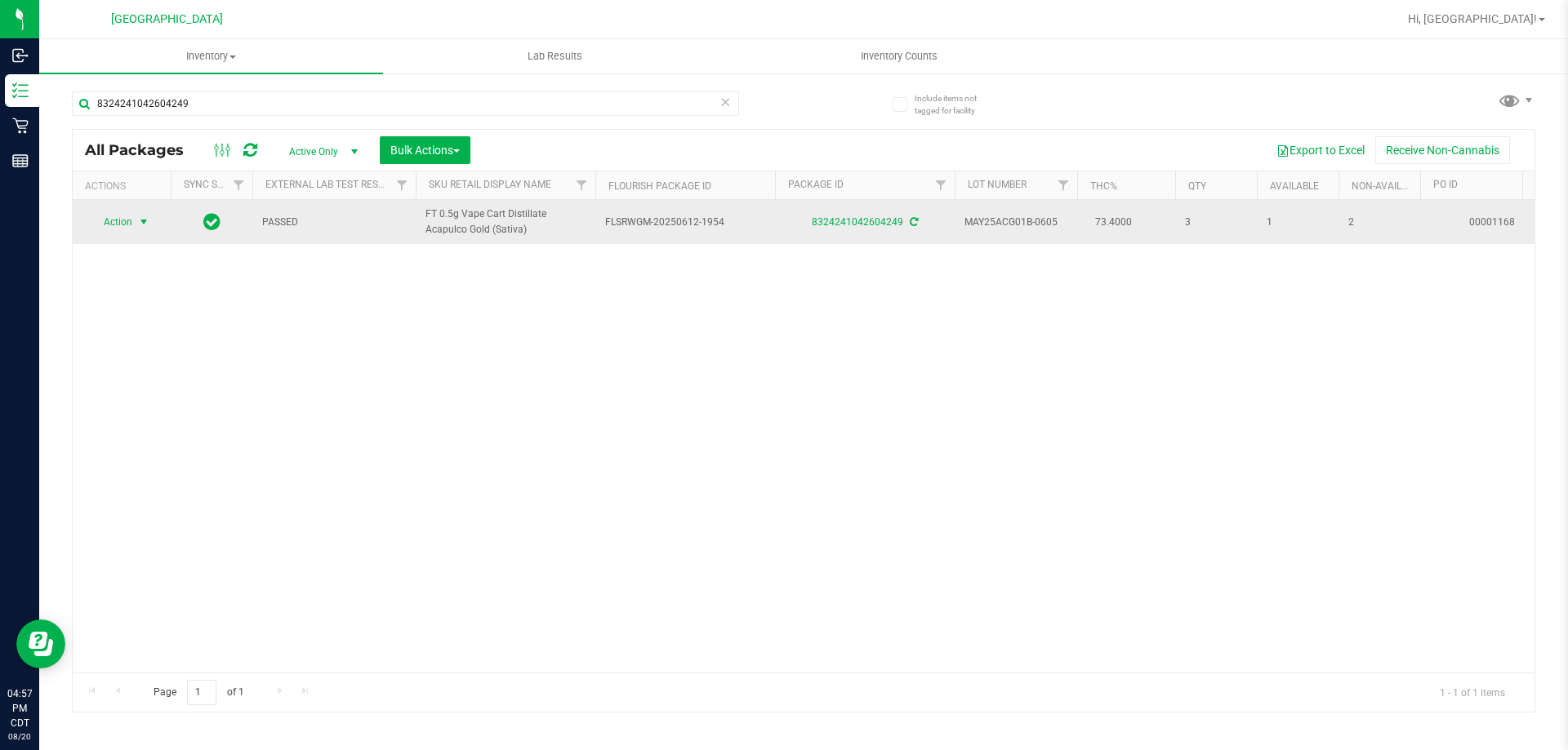
click at [148, 225] on span "select" at bounding box center [144, 223] width 13 height 13
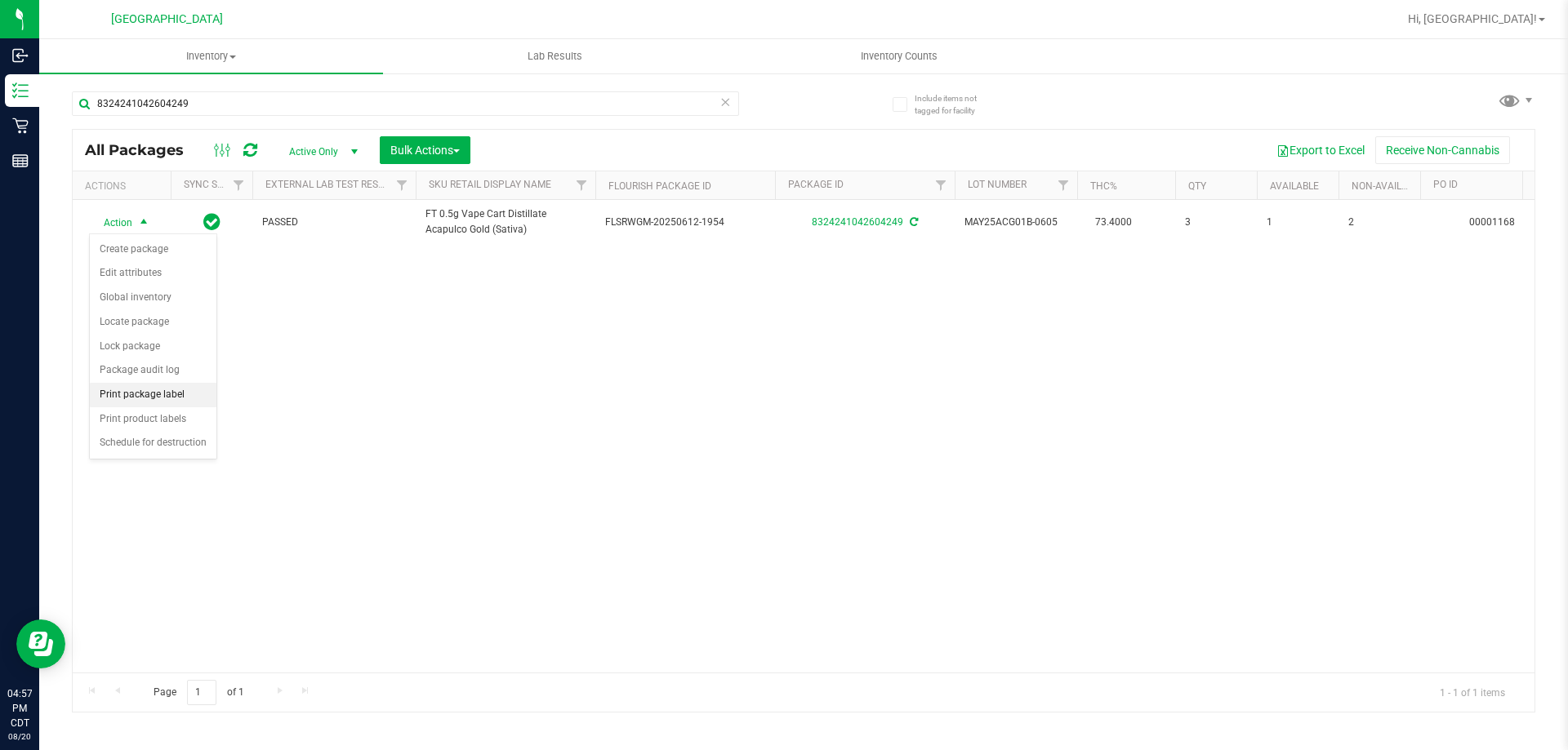
click at [170, 398] on li "Print package label" at bounding box center [154, 395] width 127 height 25
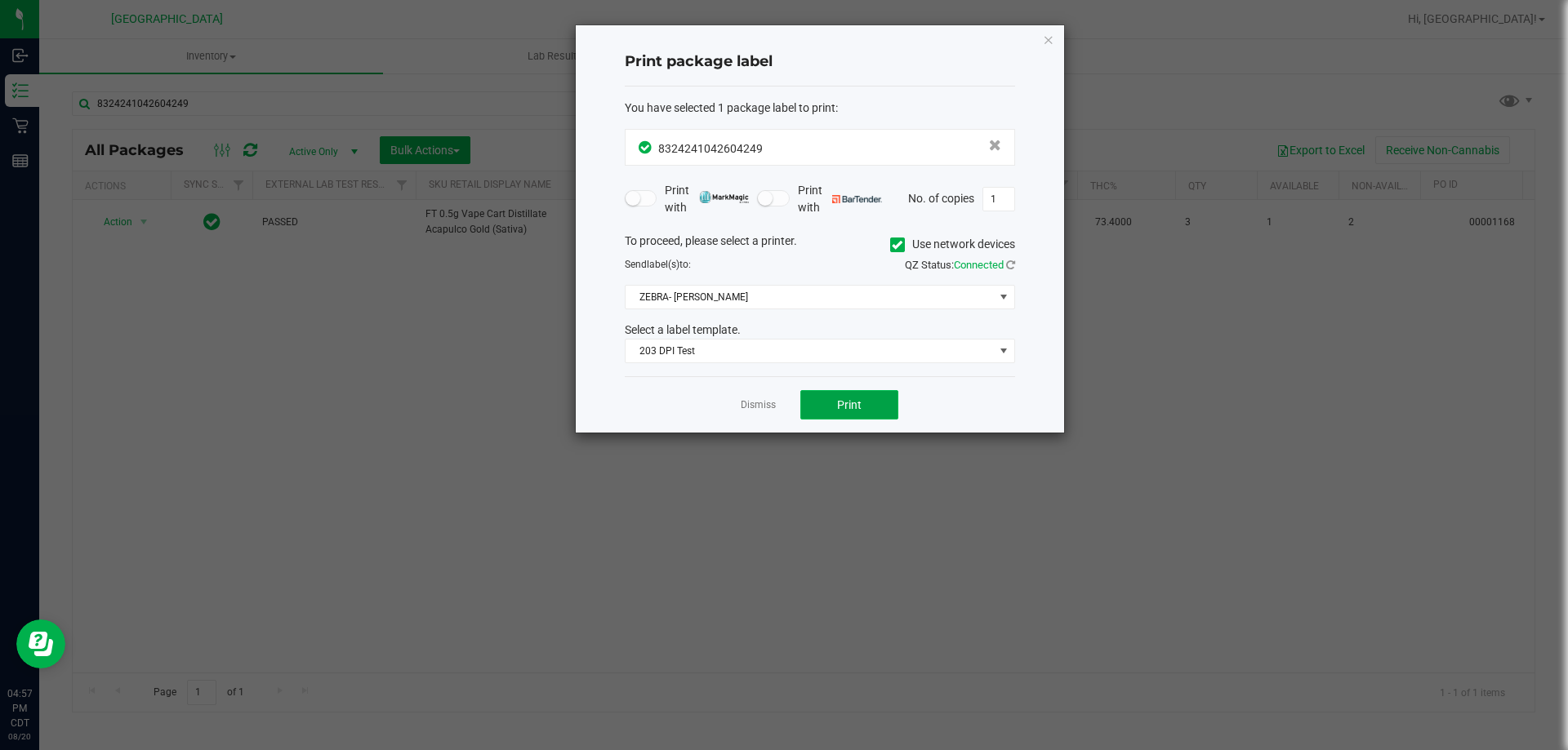
click at [843, 402] on span "Print" at bounding box center [849, 405] width 25 height 13
drag, startPoint x: 766, startPoint y: 408, endPoint x: 692, endPoint y: 332, distance: 106.1
click at [765, 409] on link "Dismiss" at bounding box center [758, 405] width 36 height 13
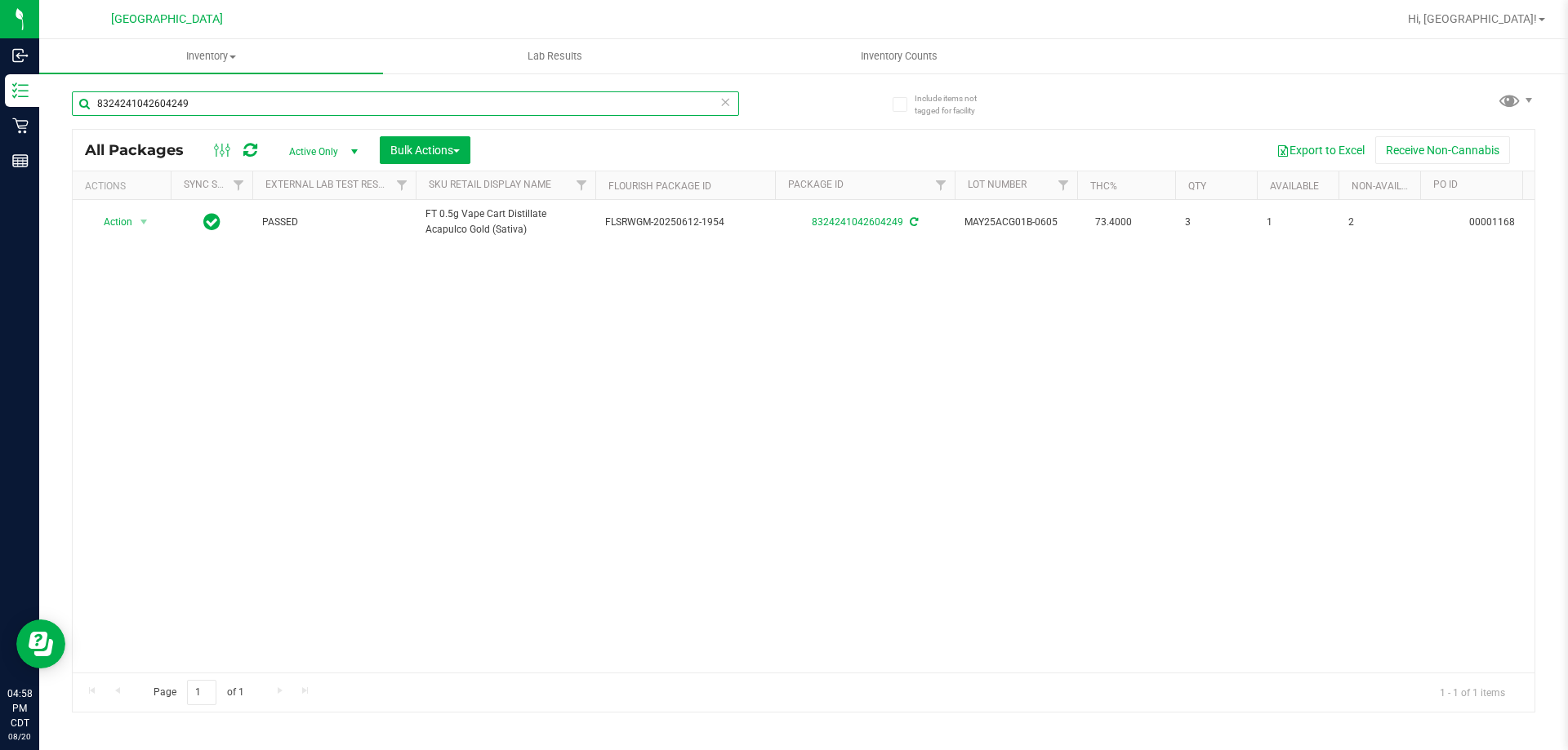
click at [456, 96] on input "8324241042604249" at bounding box center [405, 104] width 667 height 25
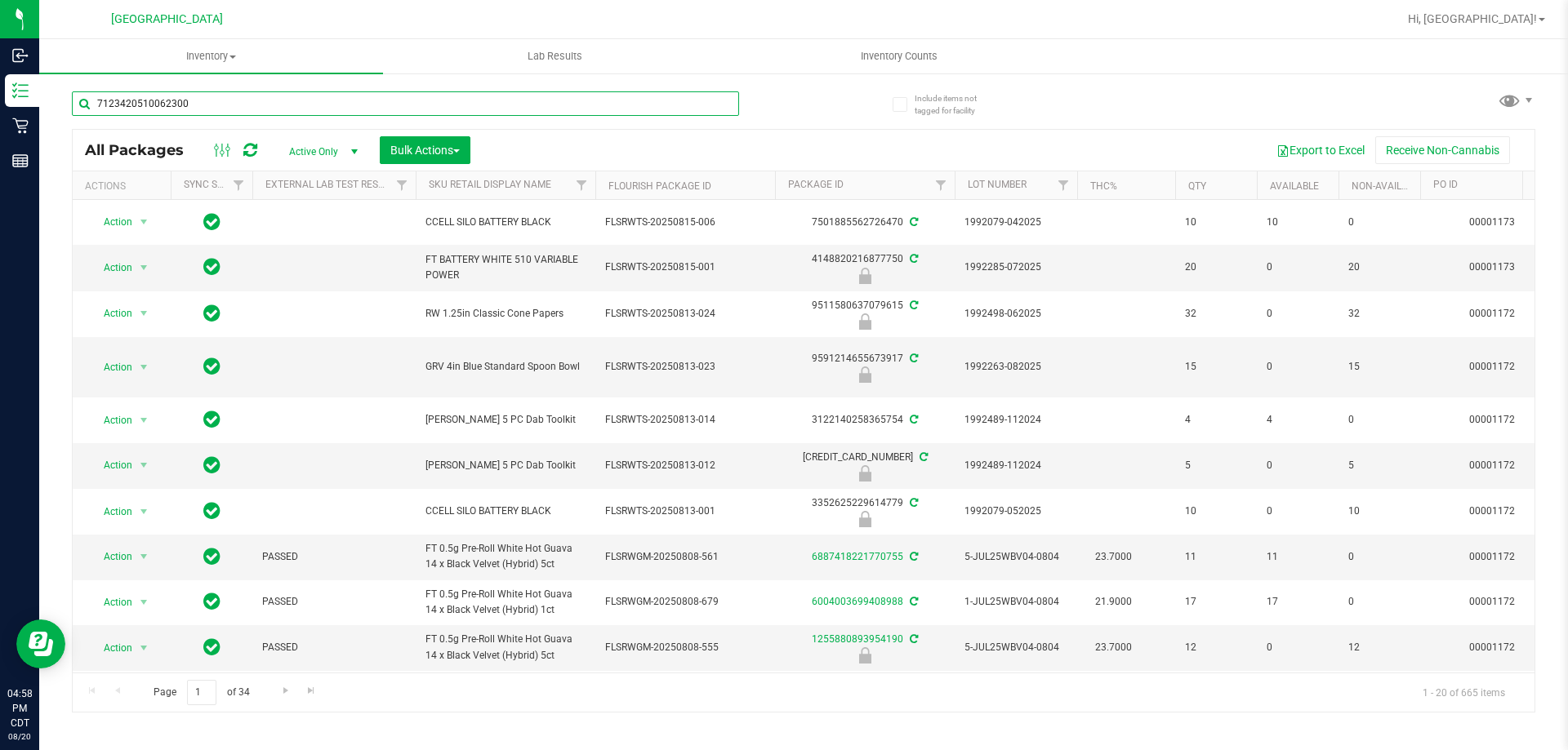
type input "7123420510062300"
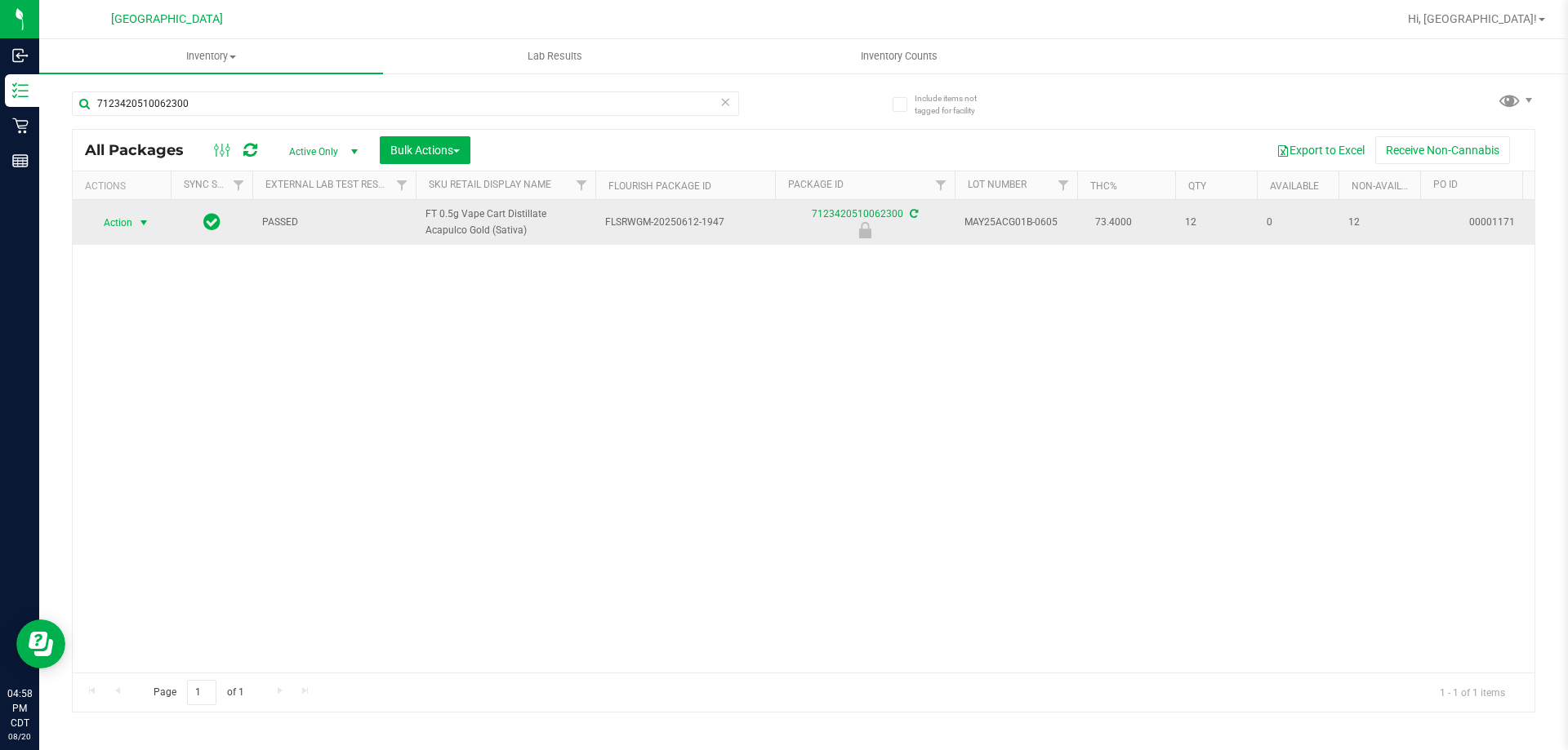
click at [116, 228] on span "Action" at bounding box center [111, 223] width 44 height 23
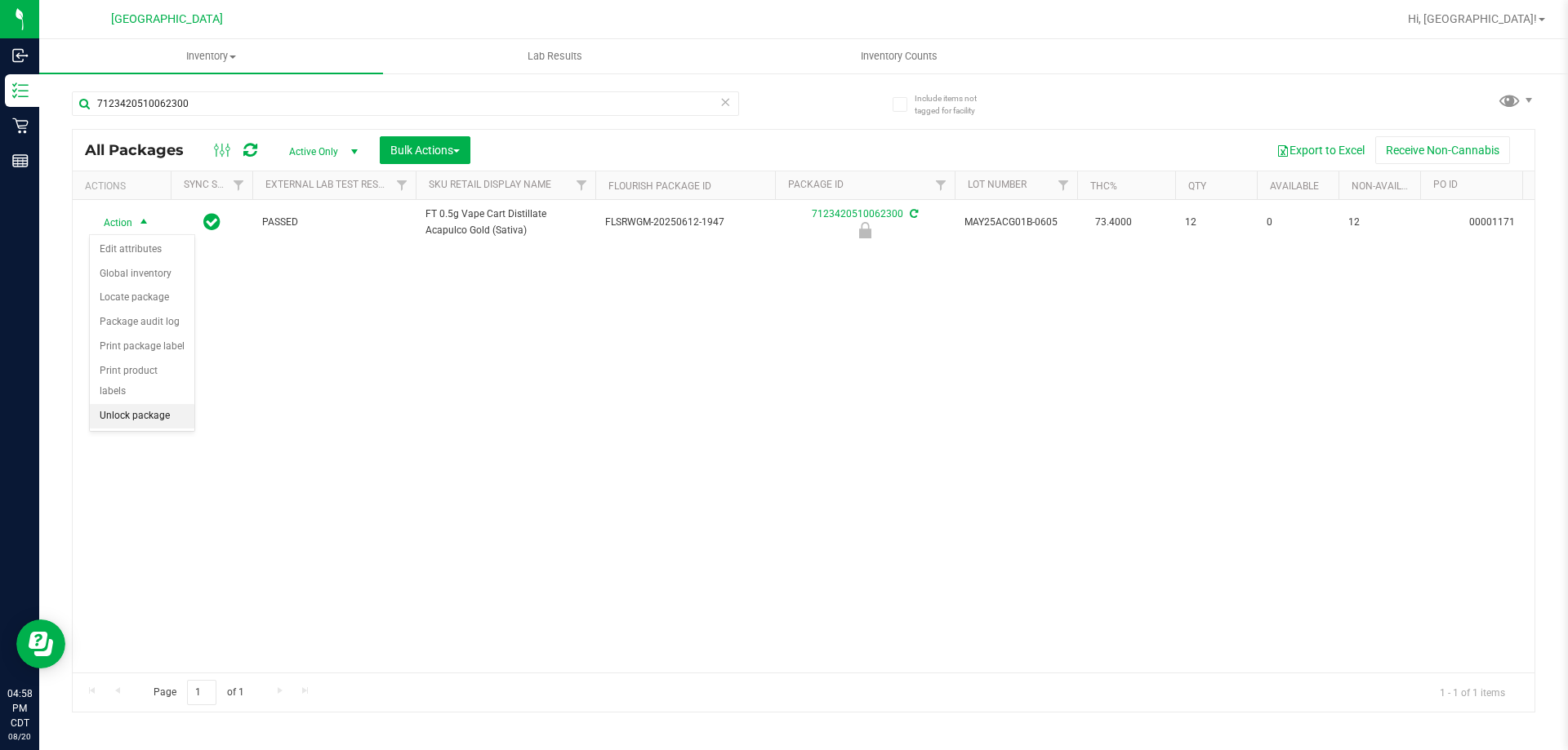
click at [127, 404] on li "Unlock package" at bounding box center [142, 416] width 105 height 25
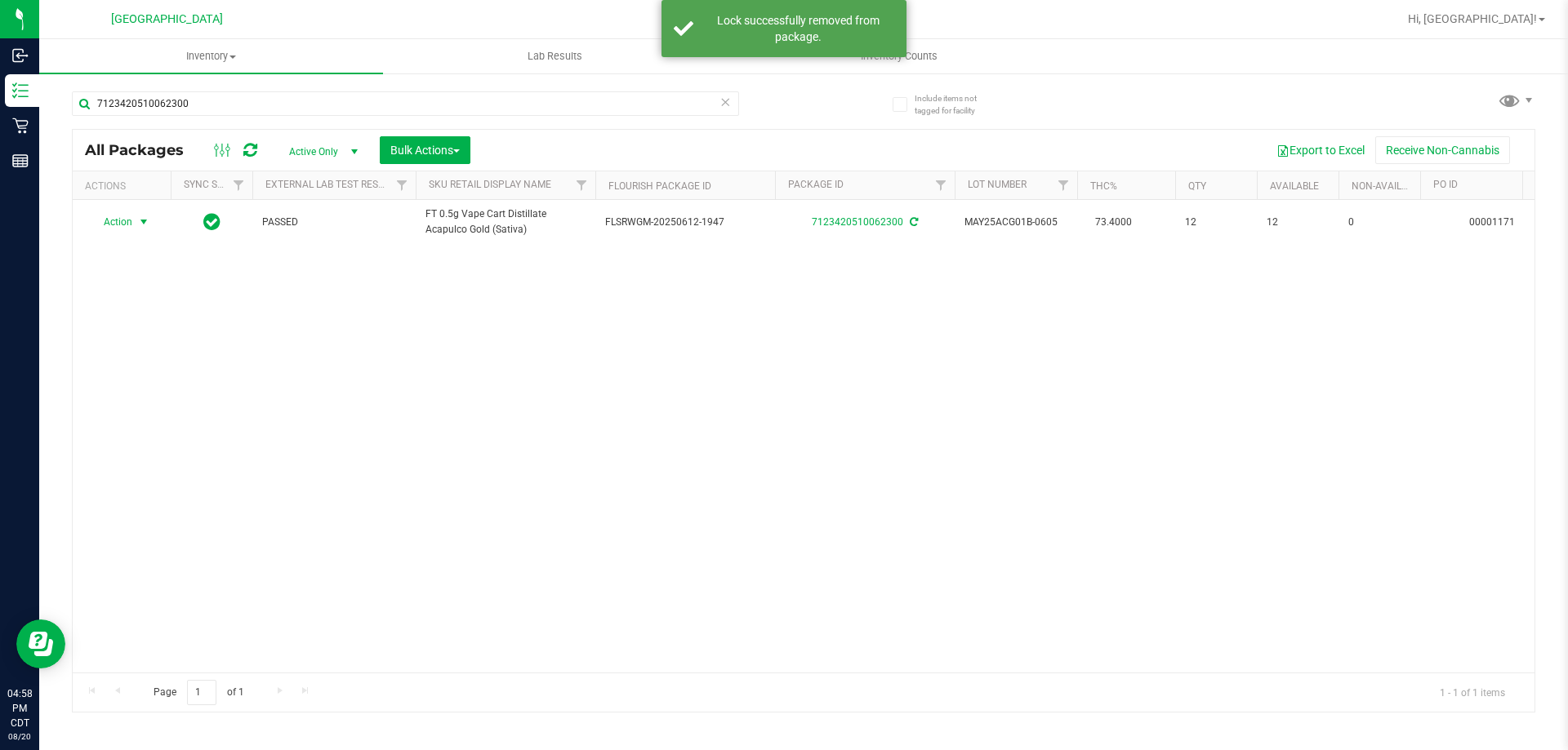
click at [146, 220] on span "select" at bounding box center [144, 223] width 13 height 13
click at [161, 401] on li "Print package label" at bounding box center [154, 395] width 127 height 25
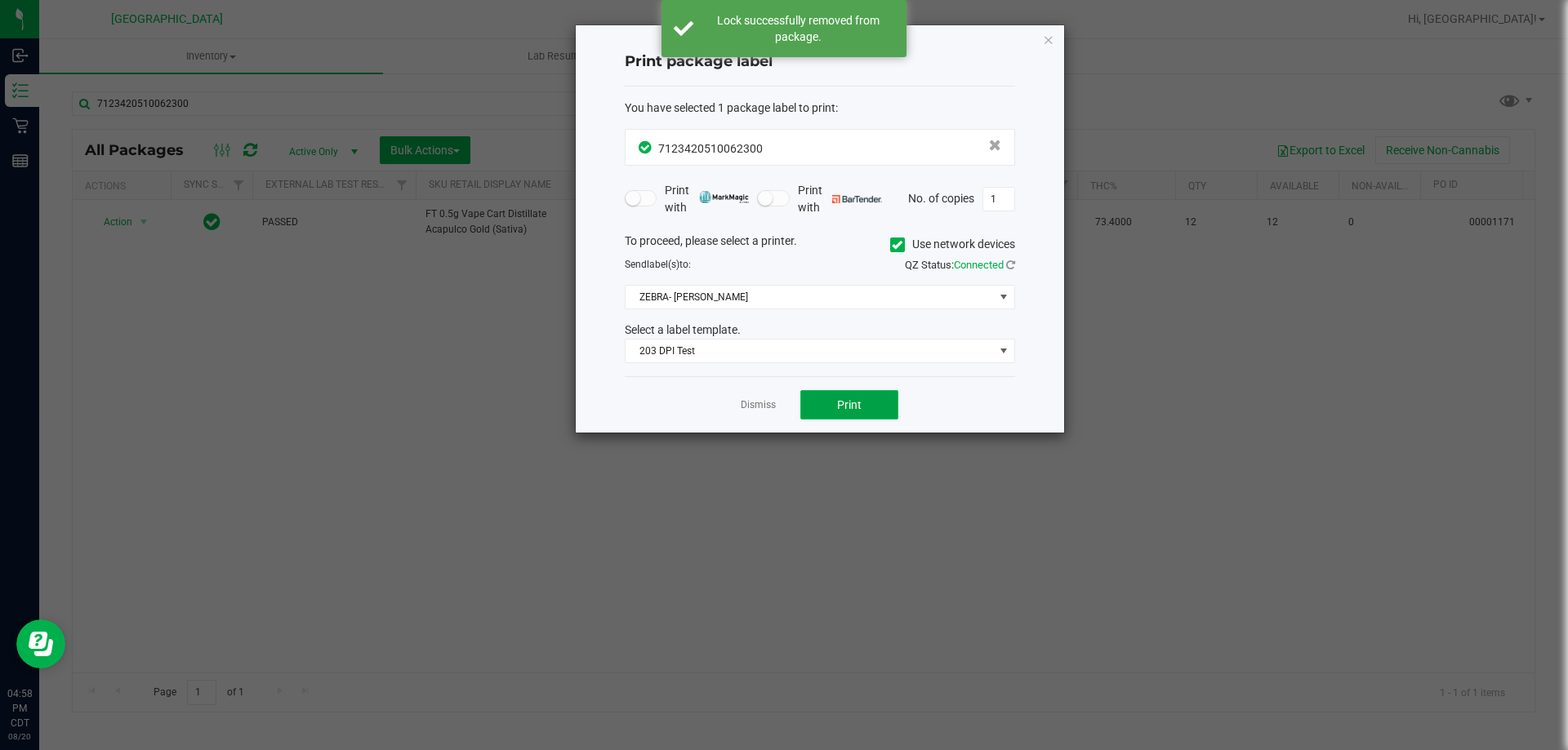
click at [858, 408] on span "Print" at bounding box center [849, 405] width 25 height 13
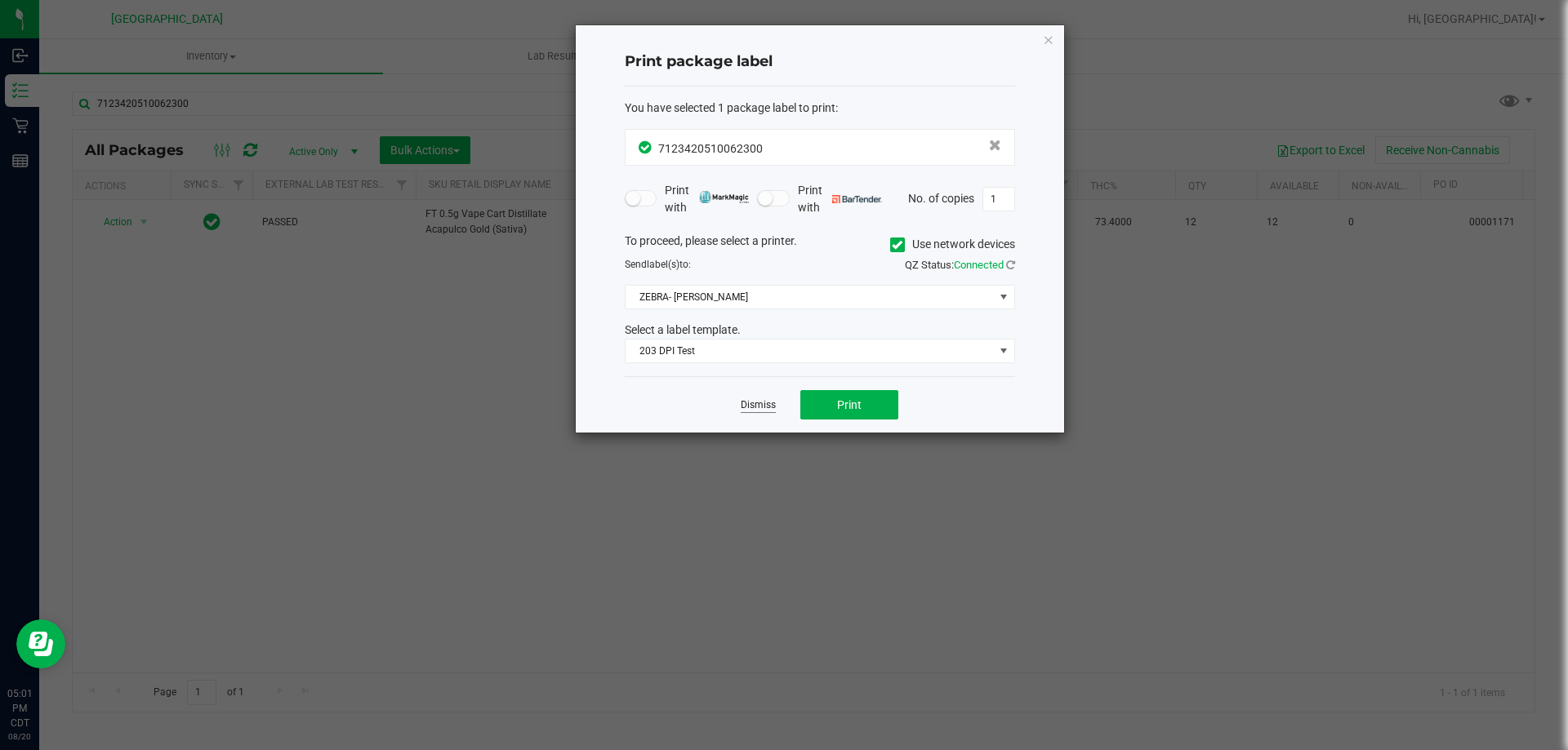
click at [765, 404] on link "Dismiss" at bounding box center [758, 405] width 36 height 13
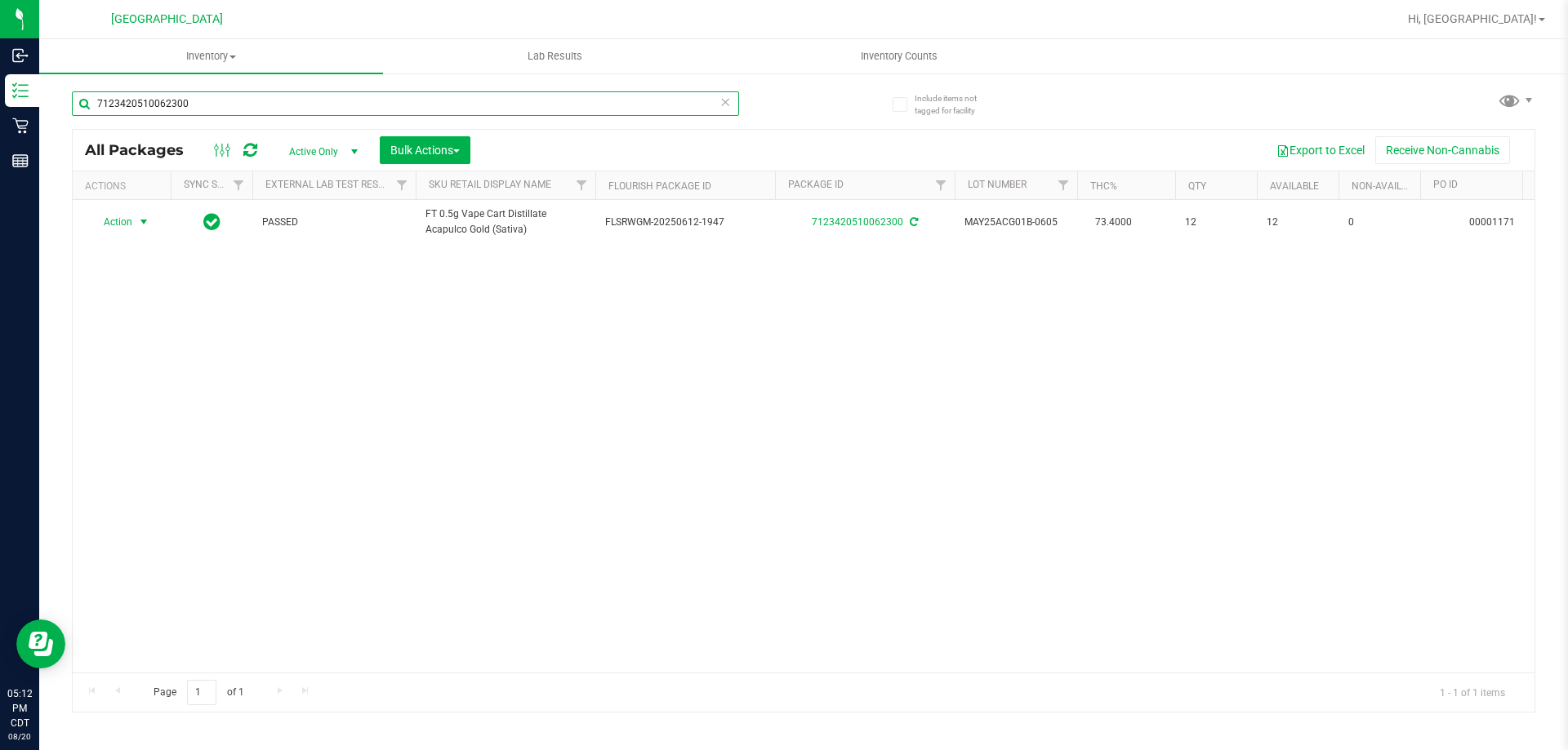
click at [246, 101] on input "7123420510062300" at bounding box center [405, 104] width 667 height 25
type input "W-JUL25RZM01-0707"
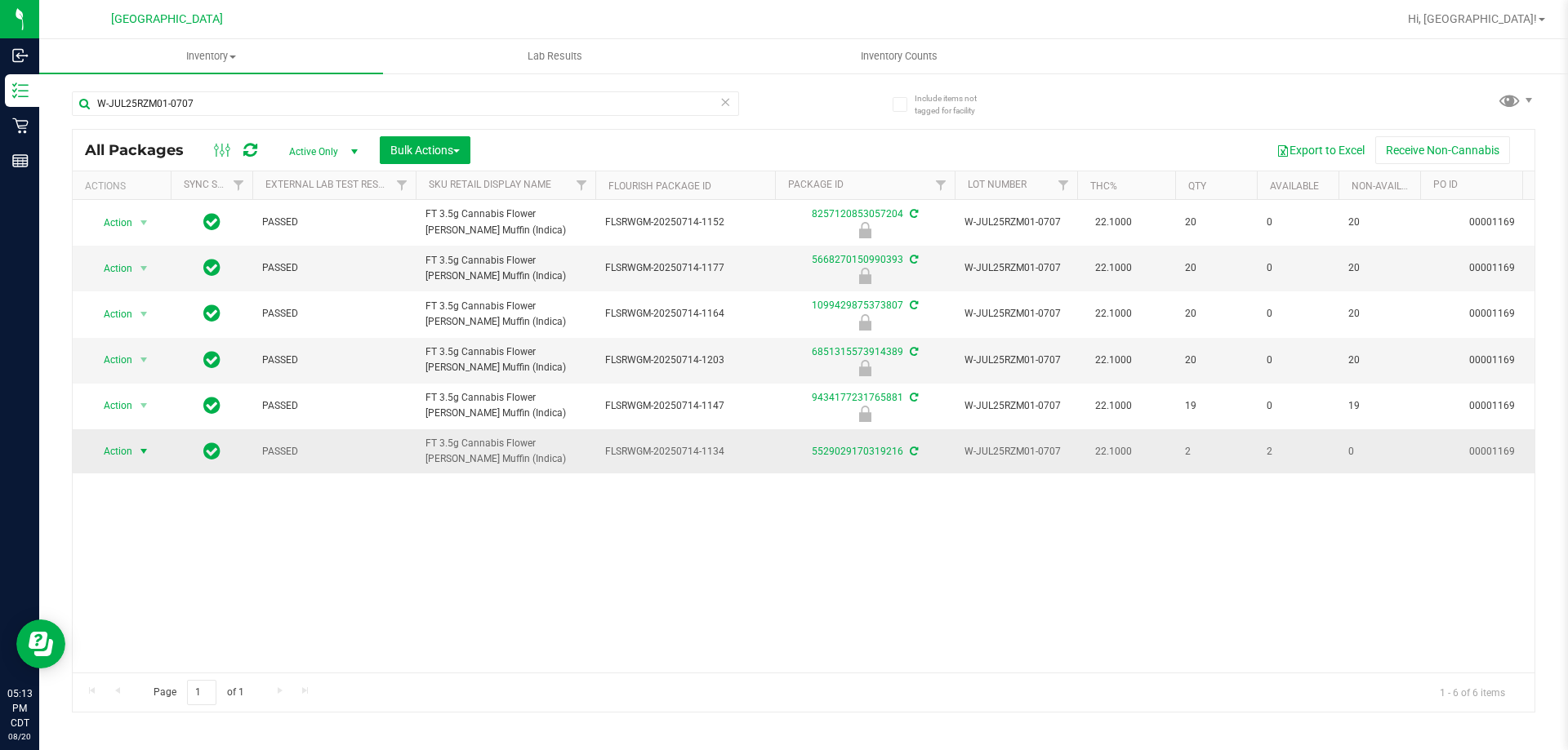
click at [150, 454] on span "select" at bounding box center [144, 452] width 13 height 13
drag, startPoint x: 151, startPoint y: 629, endPoint x: 175, endPoint y: 616, distance: 27.3
click at [151, 628] on li "Print package label" at bounding box center [154, 624] width 127 height 25
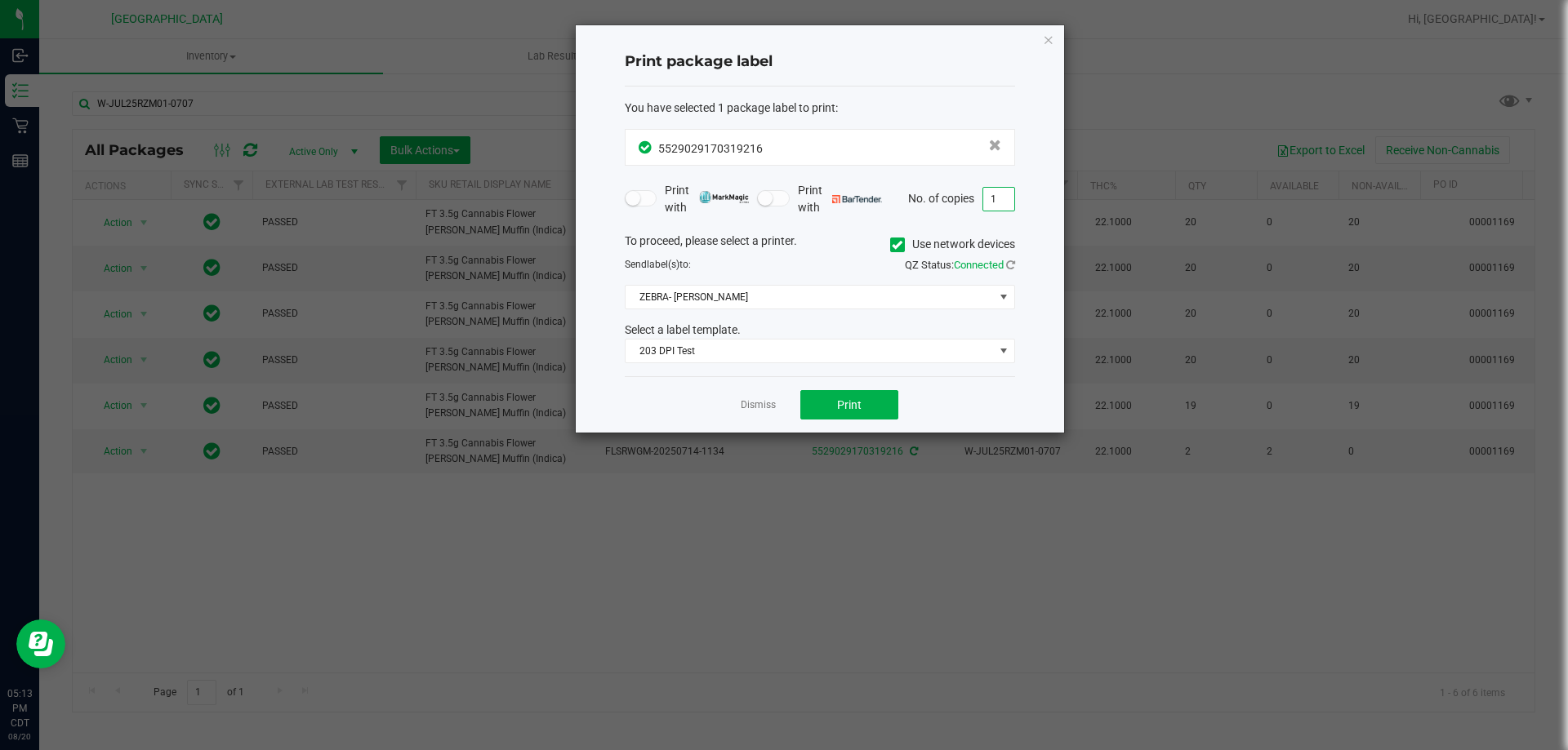
click at [993, 195] on input "1" at bounding box center [999, 199] width 31 height 23
type input "2"
click at [843, 421] on div "Dismiss Print" at bounding box center [820, 404] width 391 height 57
click at [844, 404] on span "Print" at bounding box center [849, 405] width 25 height 13
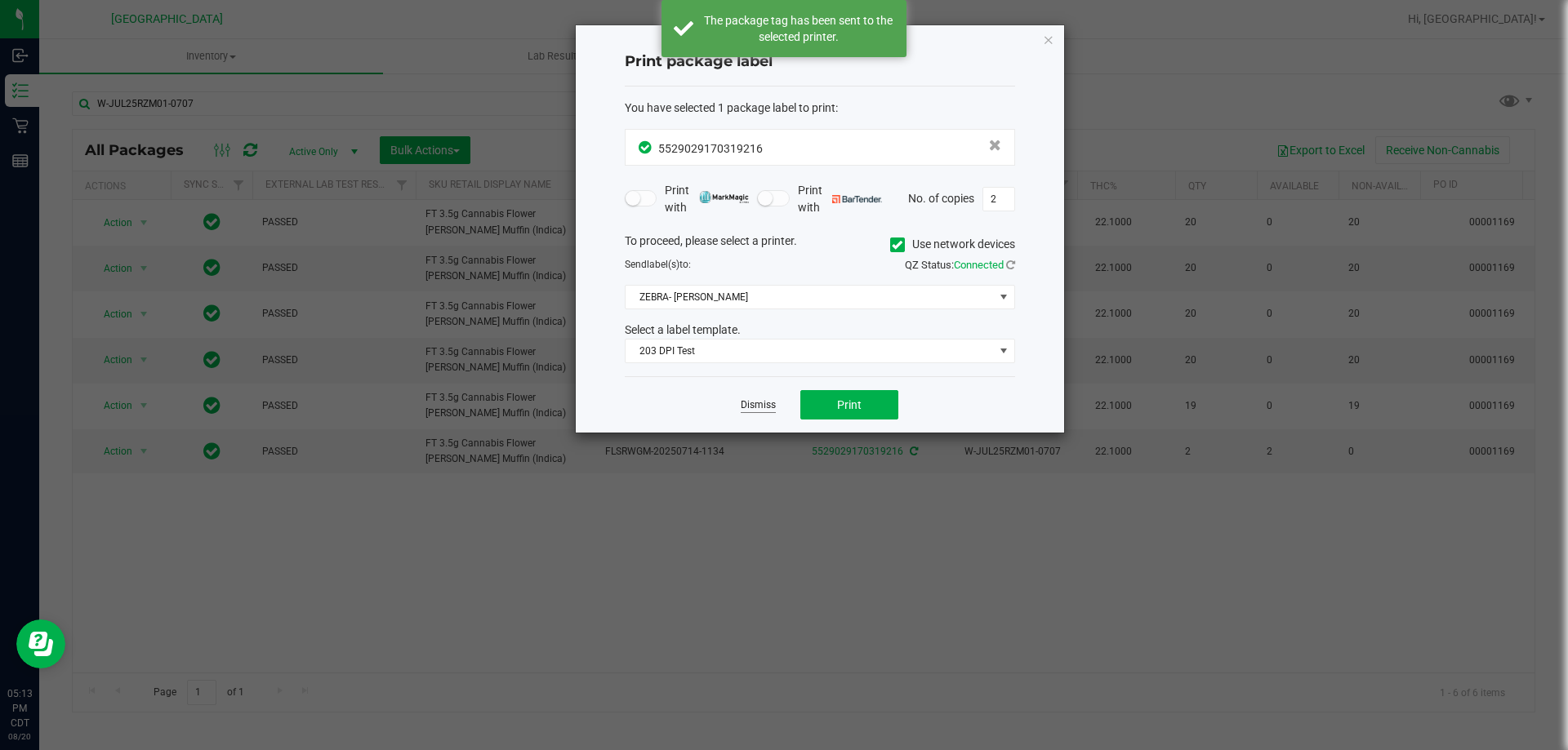
click at [748, 410] on link "Dismiss" at bounding box center [758, 405] width 36 height 13
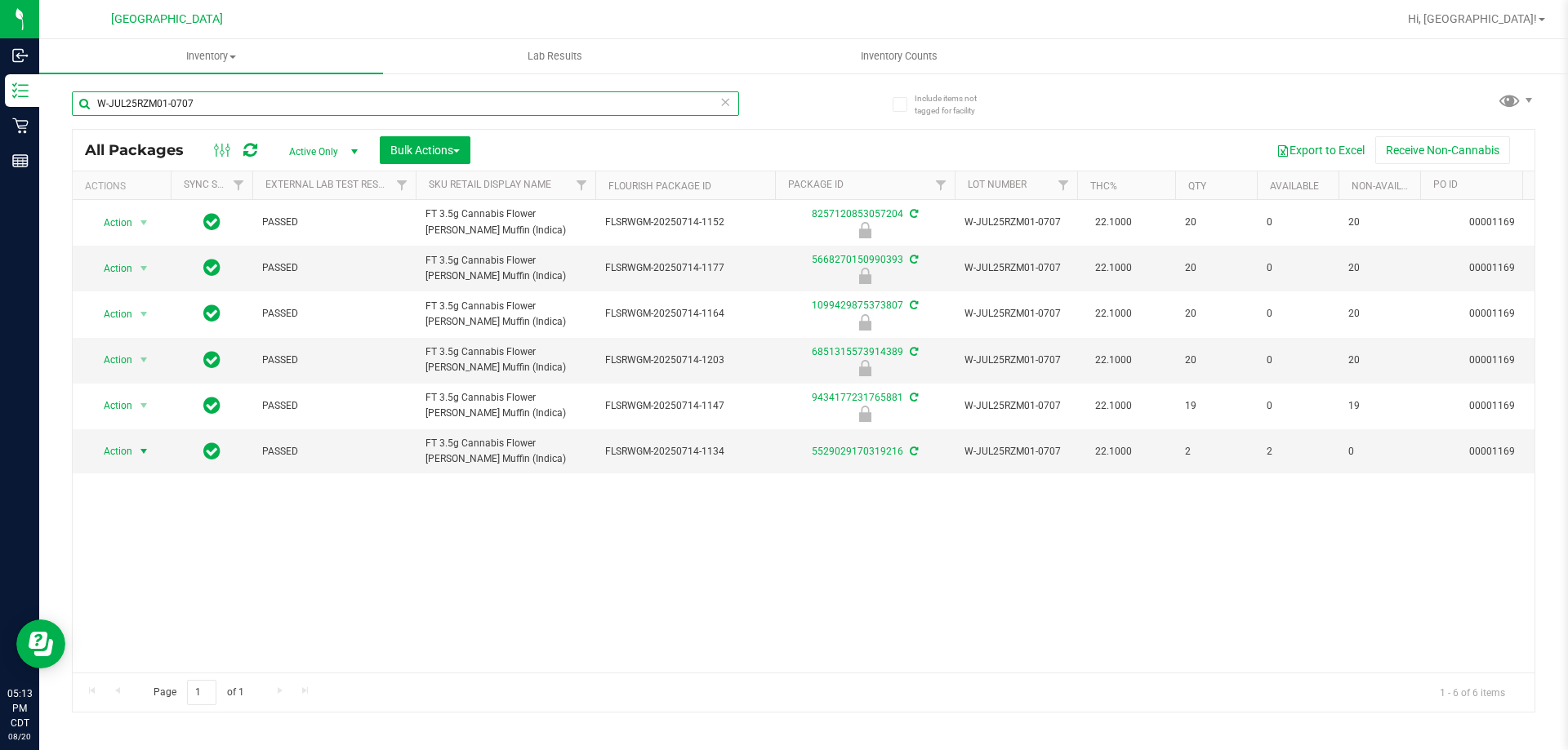
click at [373, 105] on input "W-JUL25RZM01-0707" at bounding box center [405, 104] width 667 height 25
click at [370, 105] on input "W-JUL25RZM01-0707" at bounding box center [405, 104] width 667 height 25
click at [368, 106] on input "W-JUL25RZM01-0707" at bounding box center [405, 104] width 667 height 25
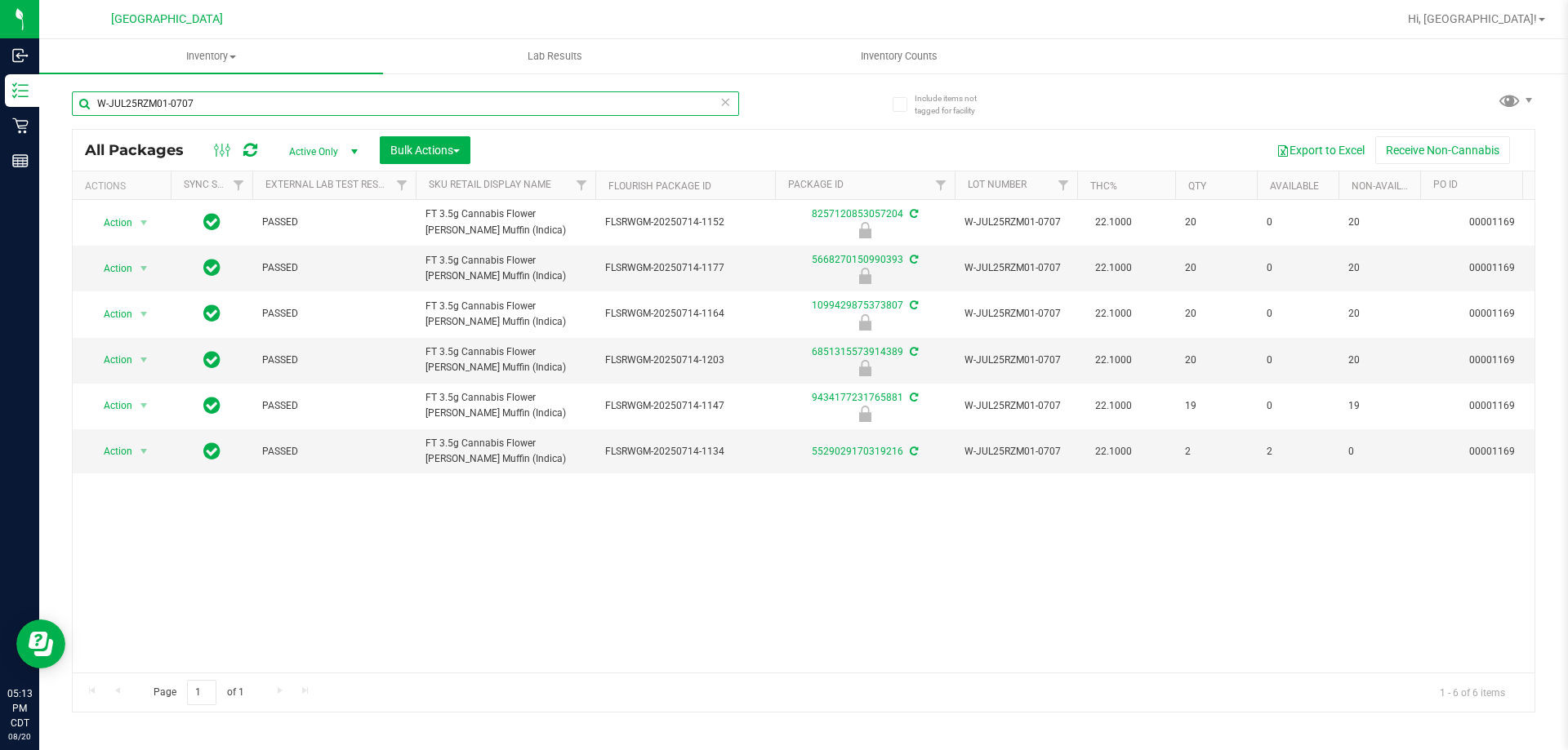
click at [368, 106] on input "W-JUL25RZM01-0707" at bounding box center [405, 104] width 667 height 25
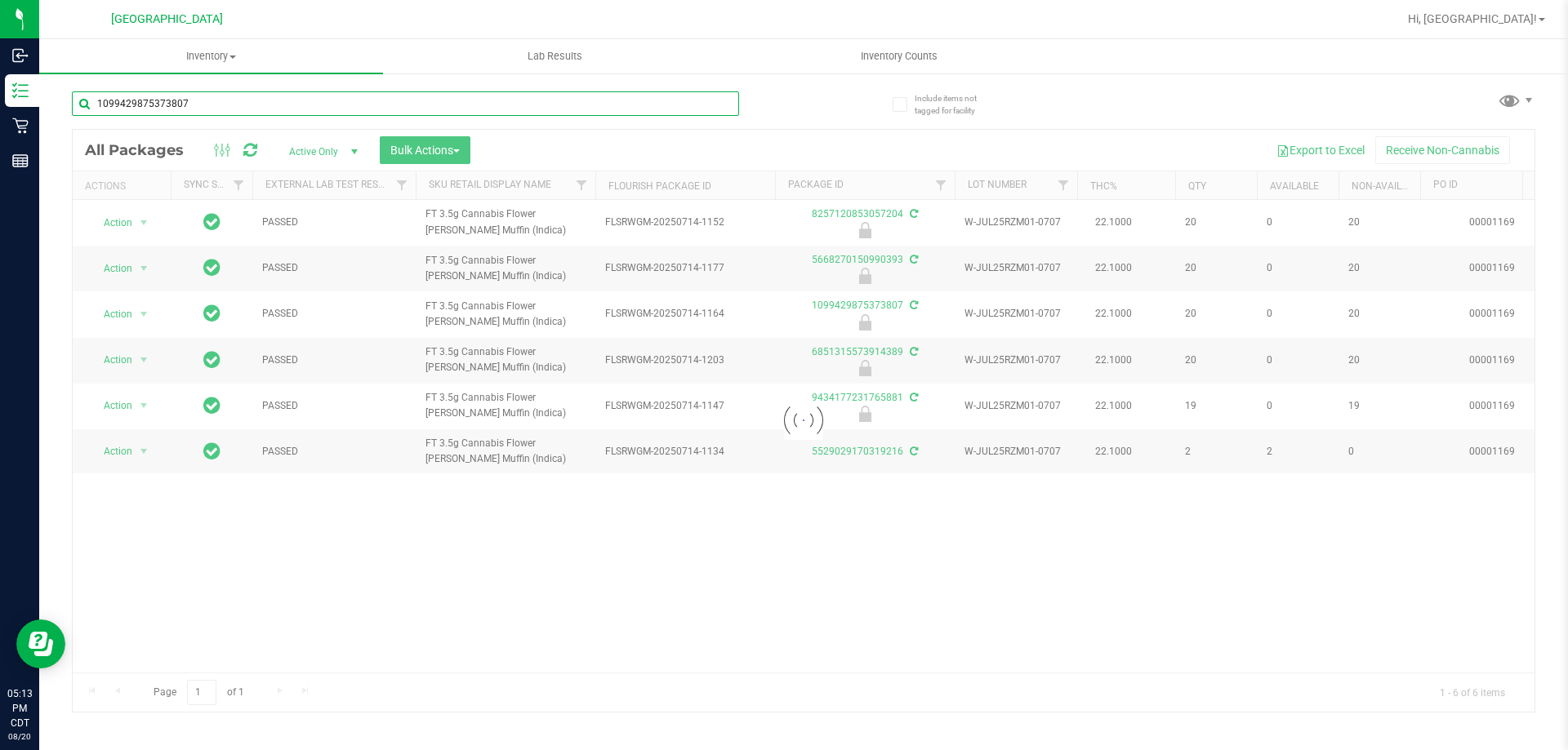
type input "1099429875373807"
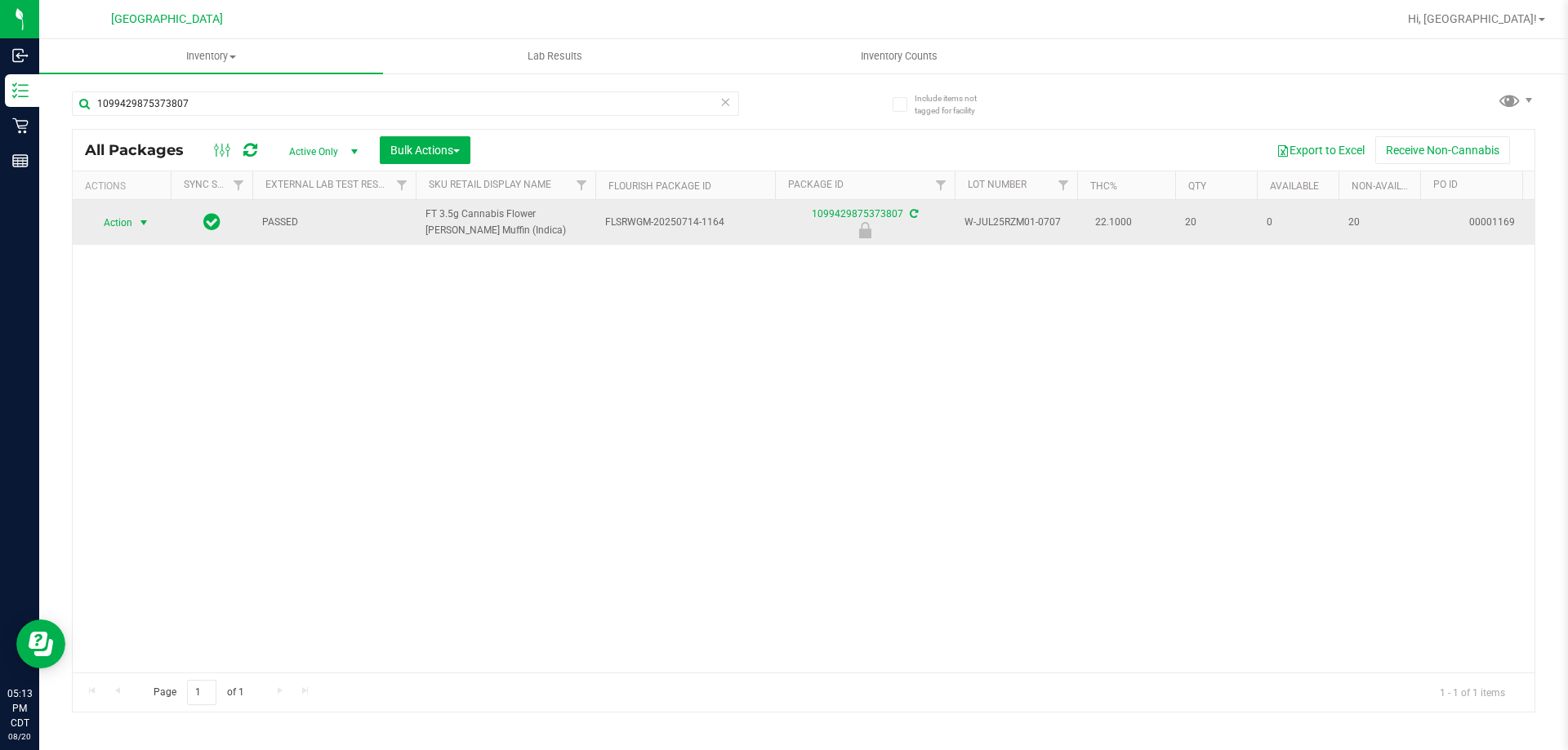
click at [111, 223] on span "Action" at bounding box center [111, 223] width 44 height 23
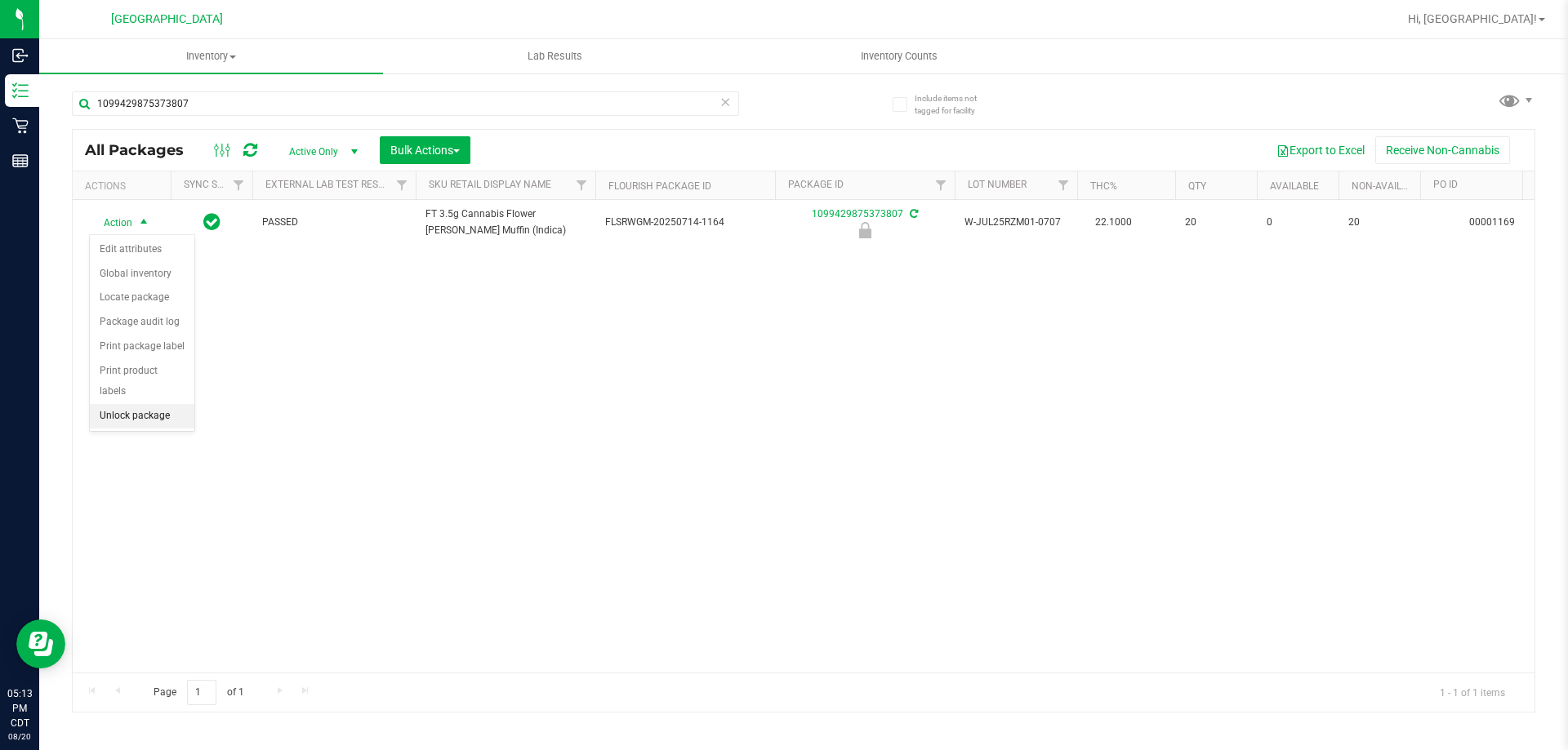
click at [128, 404] on li "Unlock package" at bounding box center [142, 416] width 105 height 25
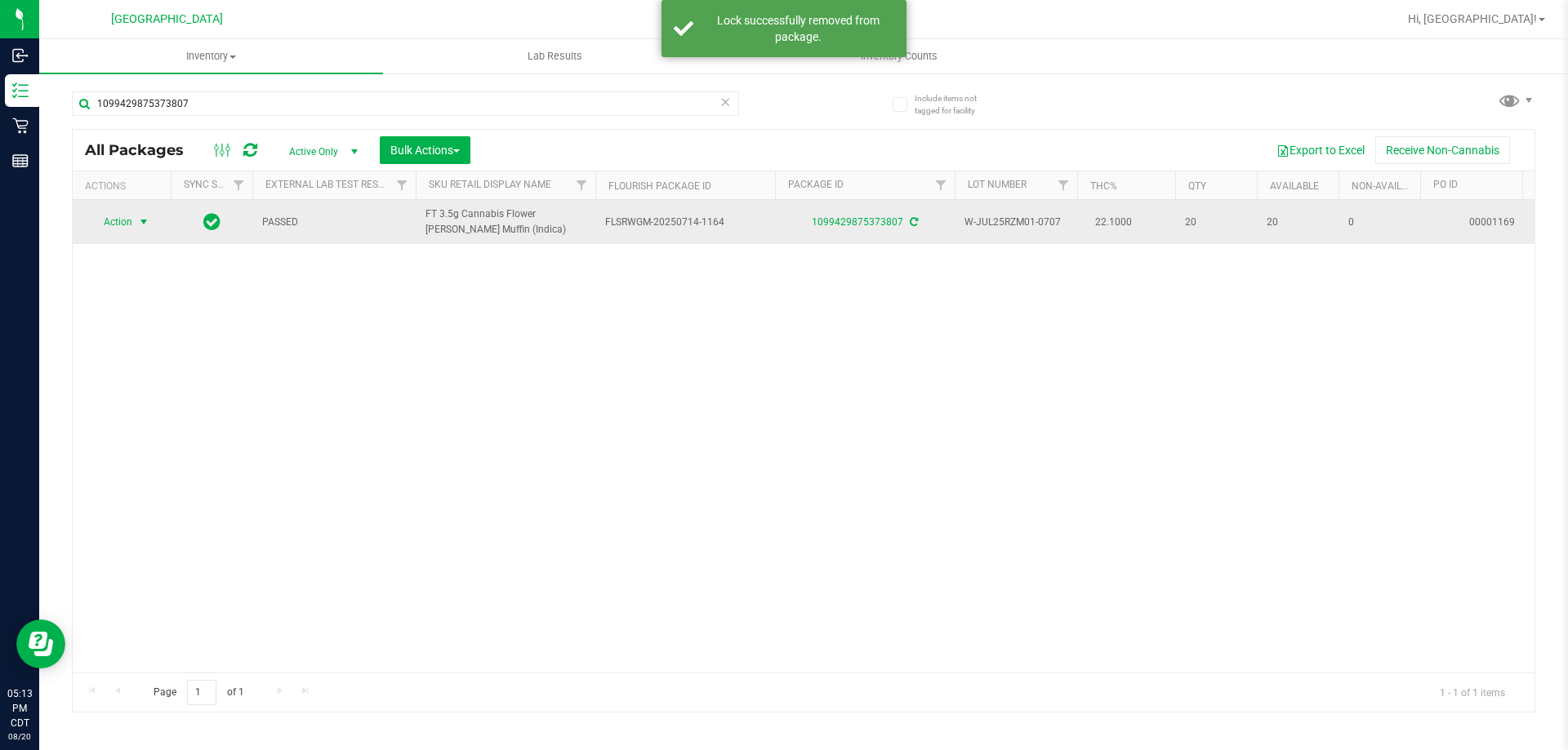
click at [138, 223] on span "select" at bounding box center [144, 223] width 13 height 13
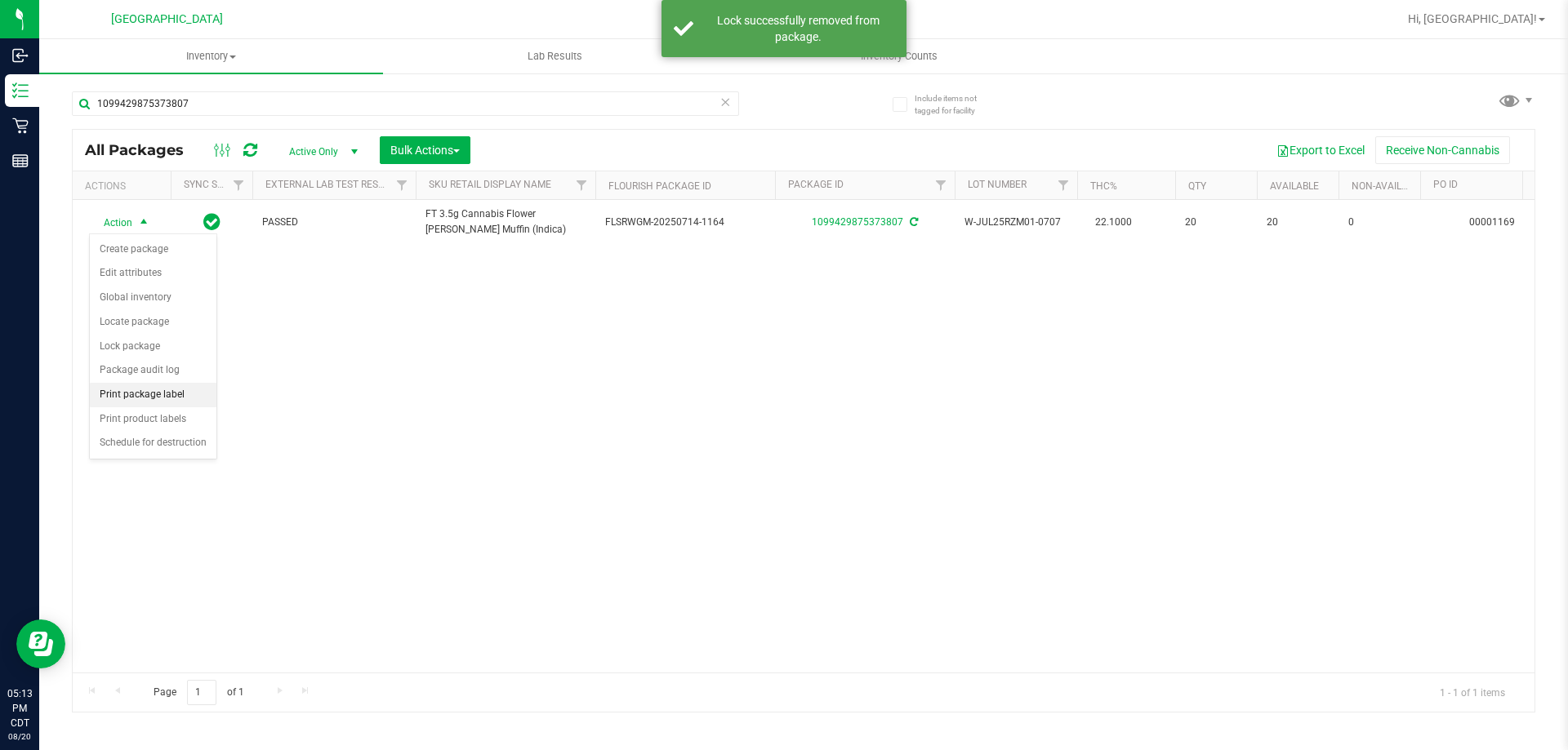
click at [174, 404] on li "Print package label" at bounding box center [154, 395] width 127 height 25
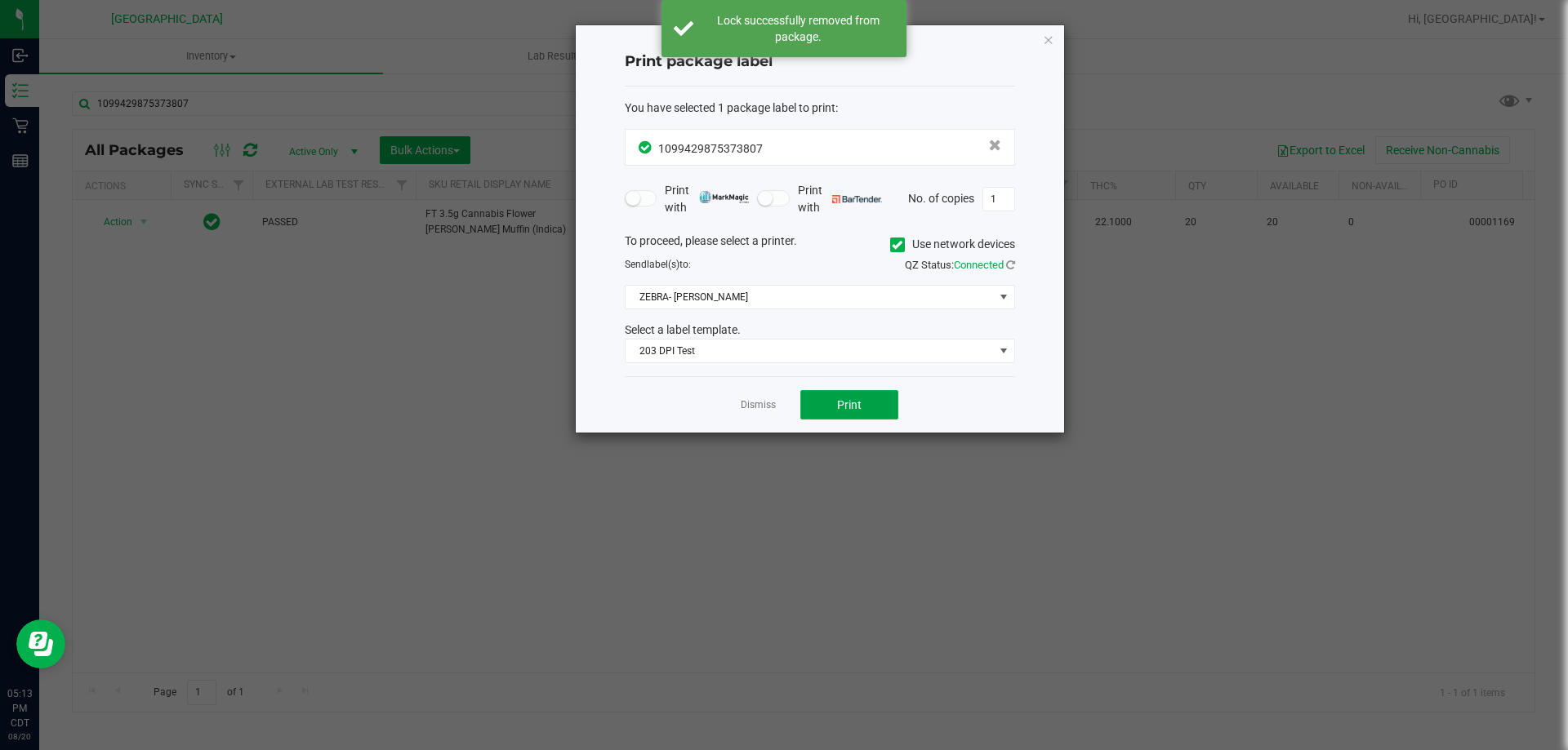
click at [858, 414] on button "Print" at bounding box center [849, 405] width 98 height 30
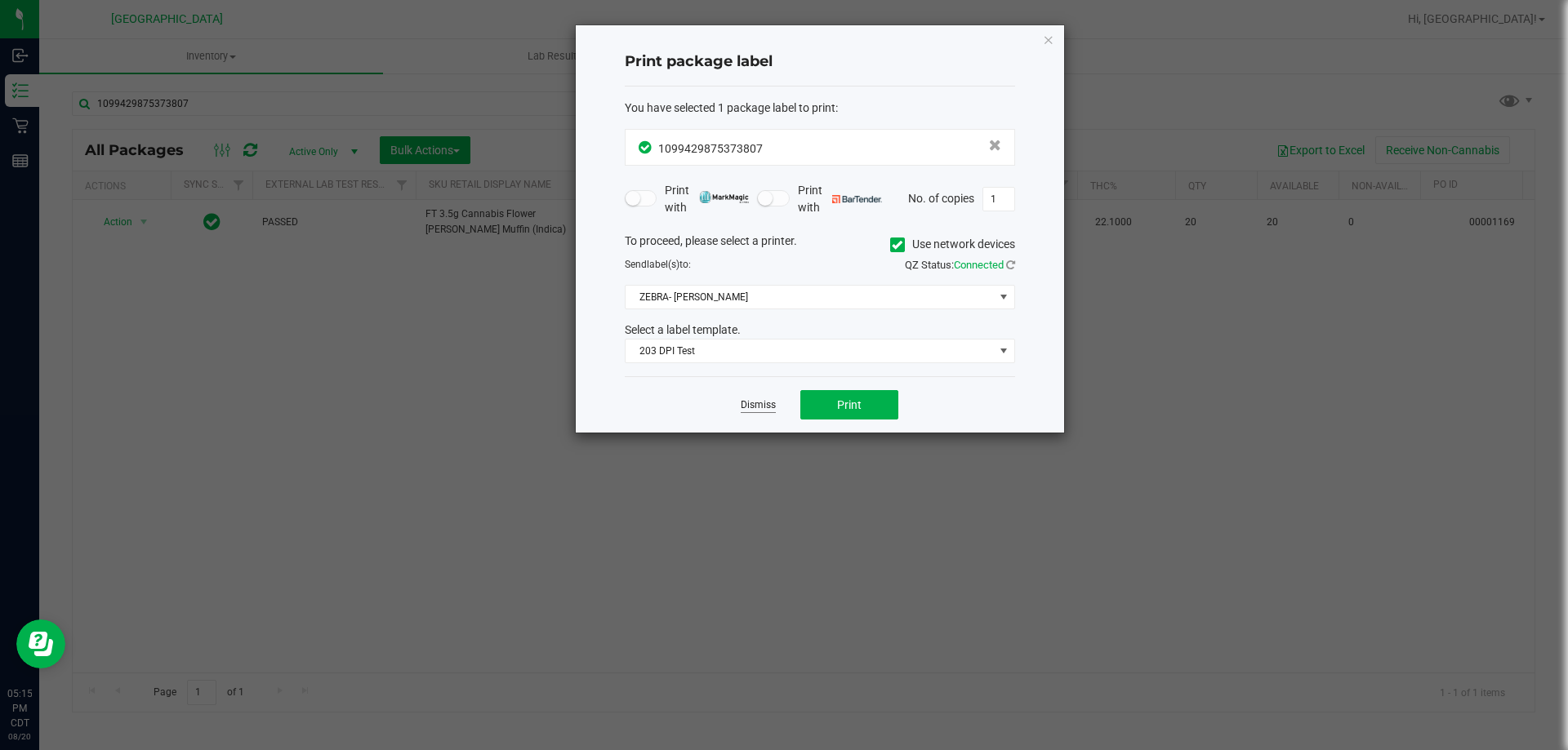
click at [757, 406] on link "Dismiss" at bounding box center [758, 405] width 36 height 13
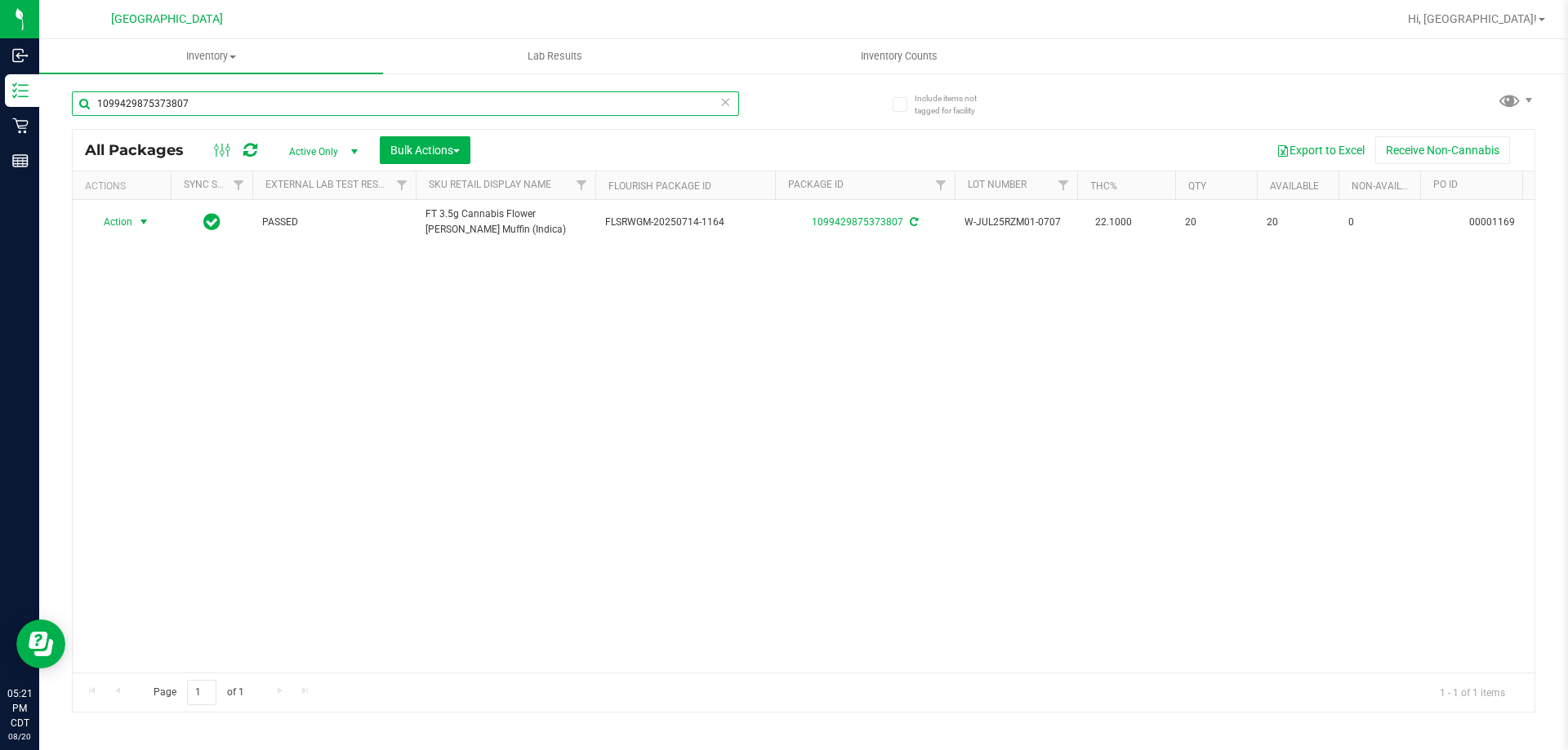
click at [226, 92] on input "1099429875373807" at bounding box center [405, 104] width 667 height 25
type input "W-JUL25T1902-0717"
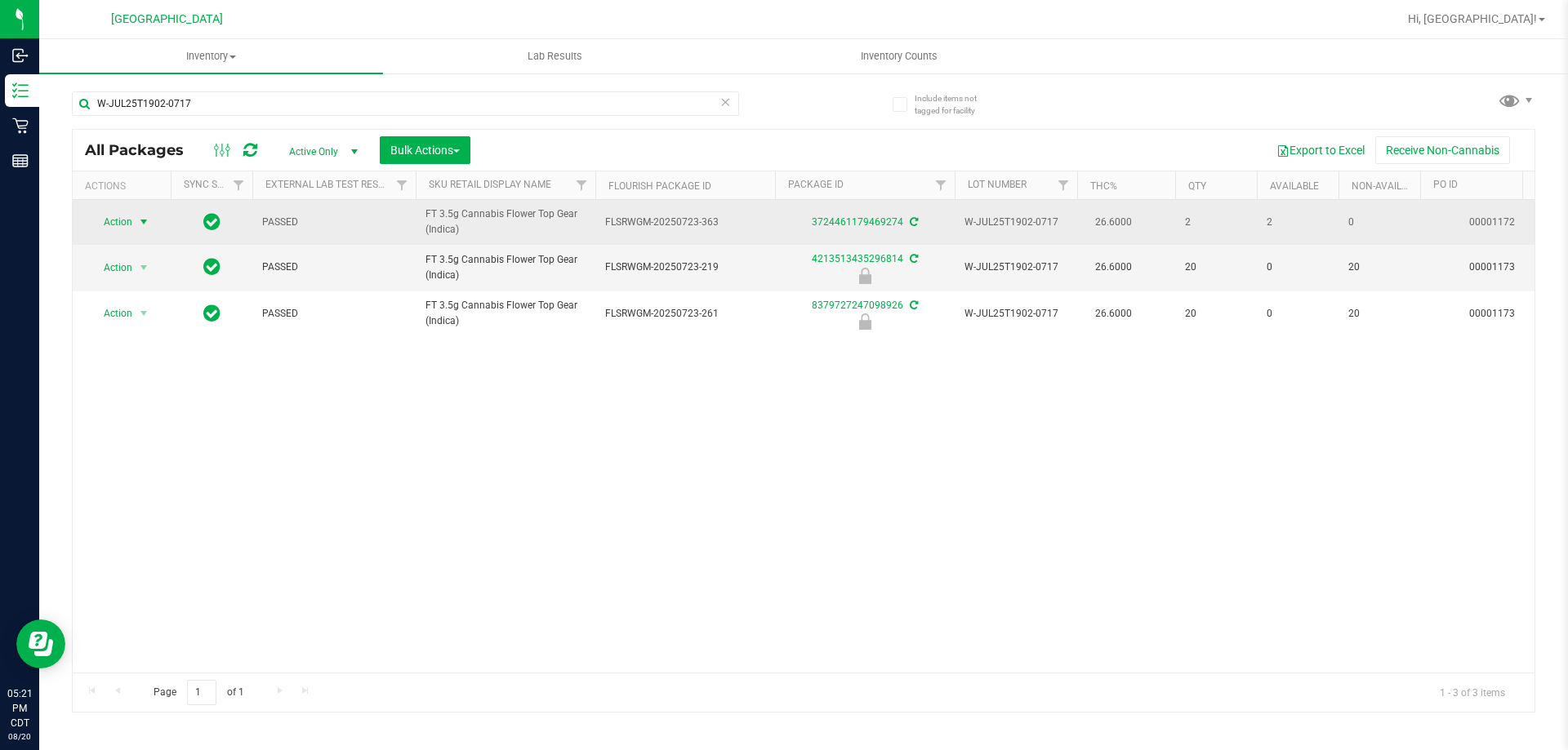
click at [138, 226] on span "select" at bounding box center [144, 223] width 13 height 13
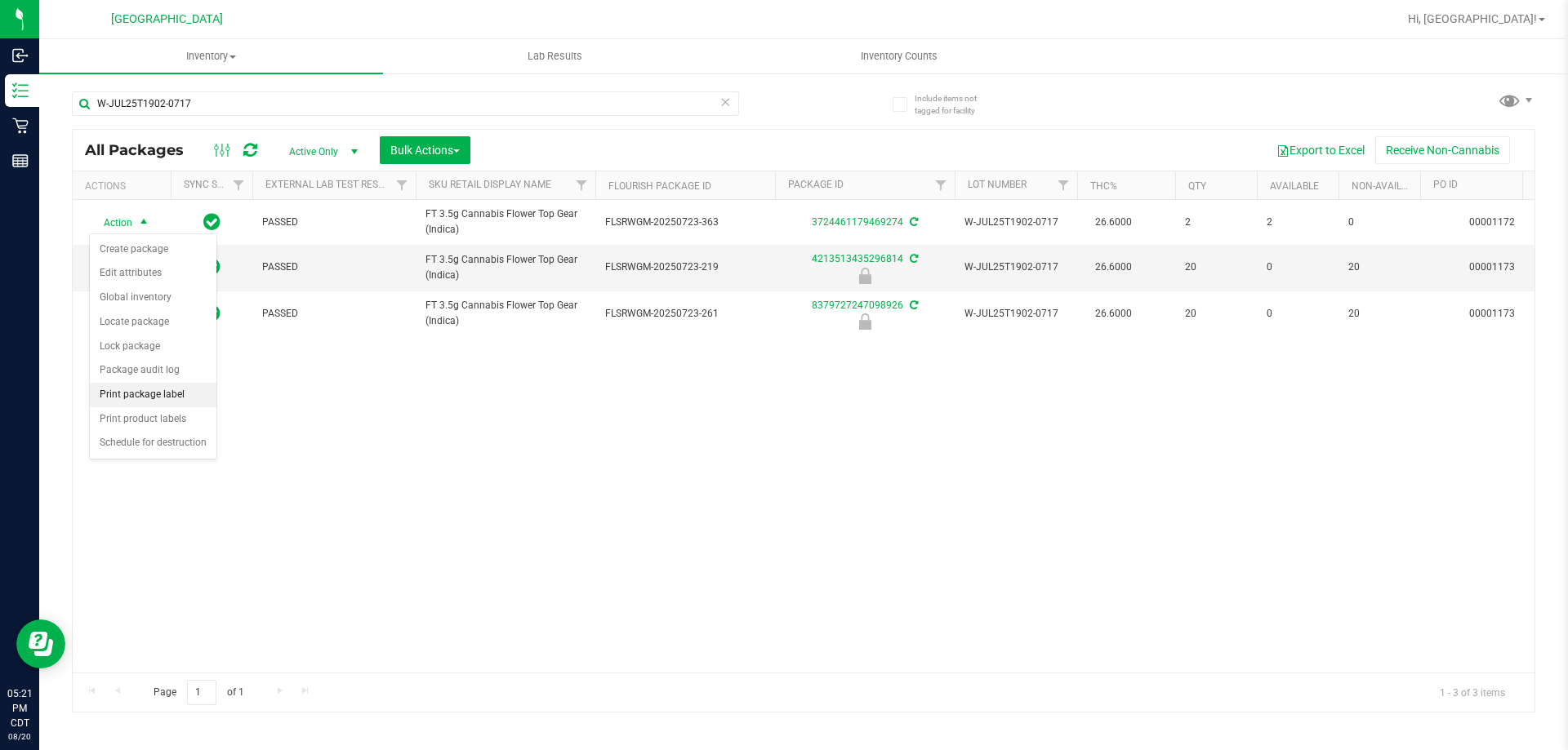
click at [165, 394] on li "Print package label" at bounding box center [154, 395] width 127 height 25
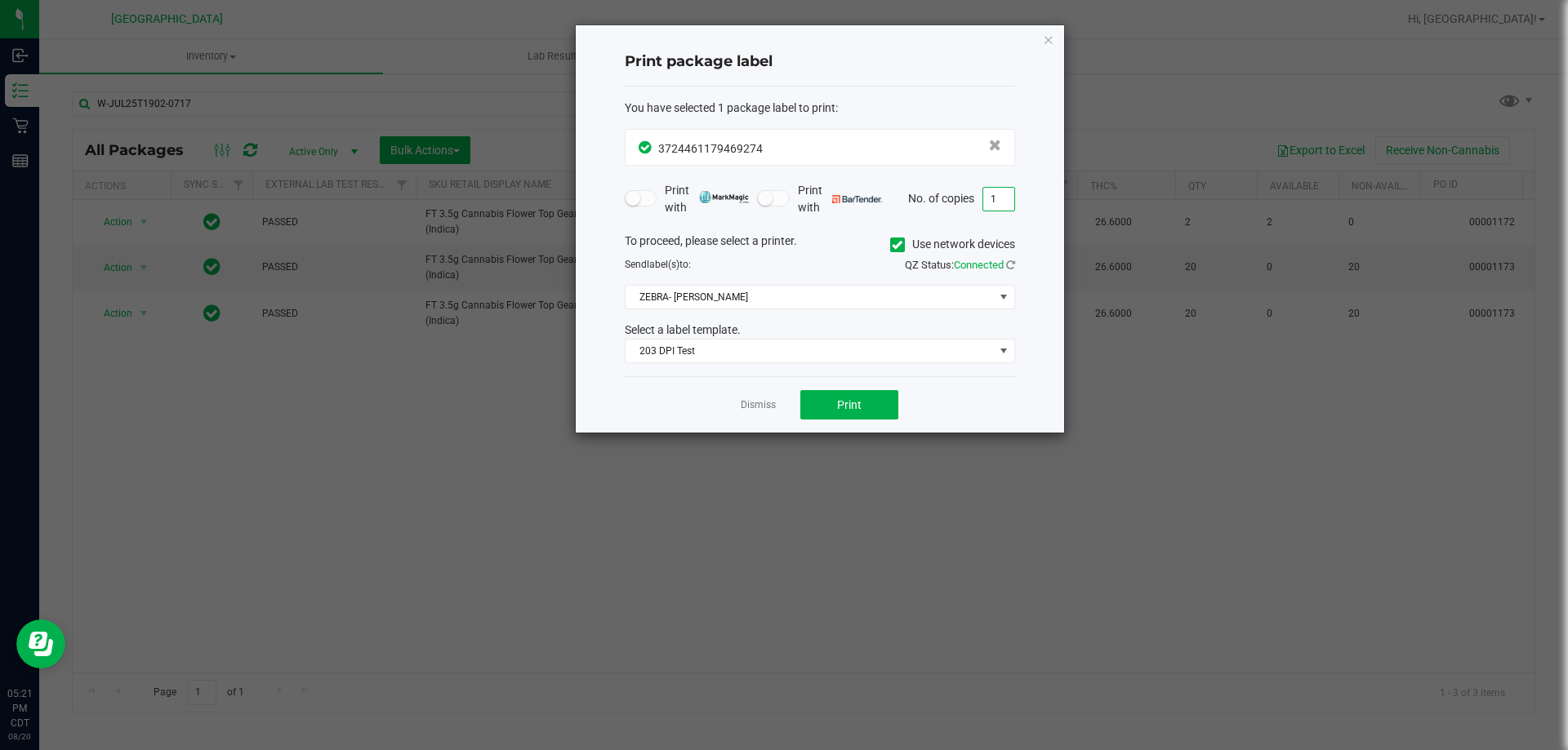
click at [986, 189] on input "1" at bounding box center [999, 199] width 31 height 23
type input "2"
click at [886, 409] on button "Print" at bounding box center [849, 405] width 98 height 30
click at [753, 410] on link "Dismiss" at bounding box center [758, 405] width 36 height 13
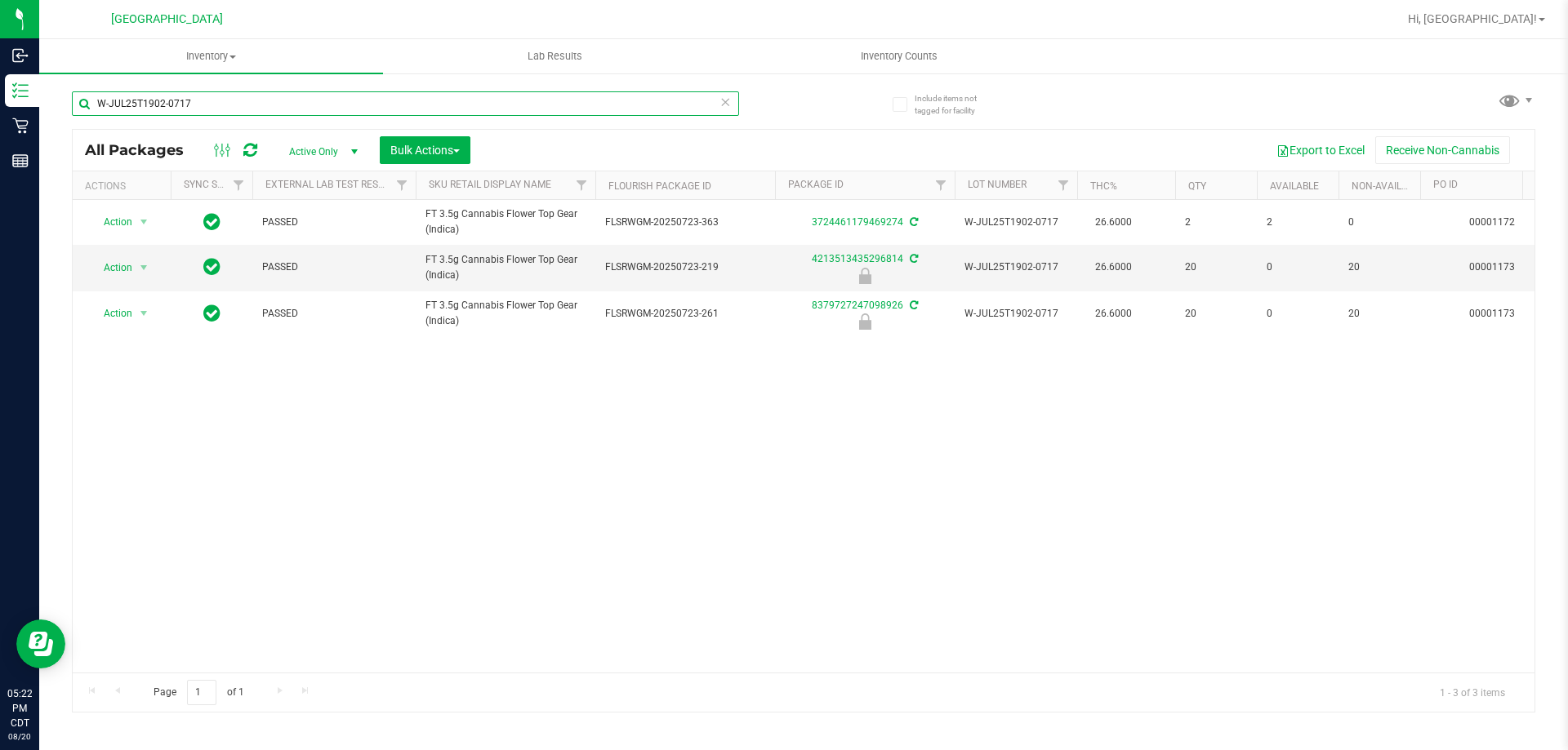
click at [438, 105] on input "W-JUL25T1902-0717" at bounding box center [405, 104] width 667 height 25
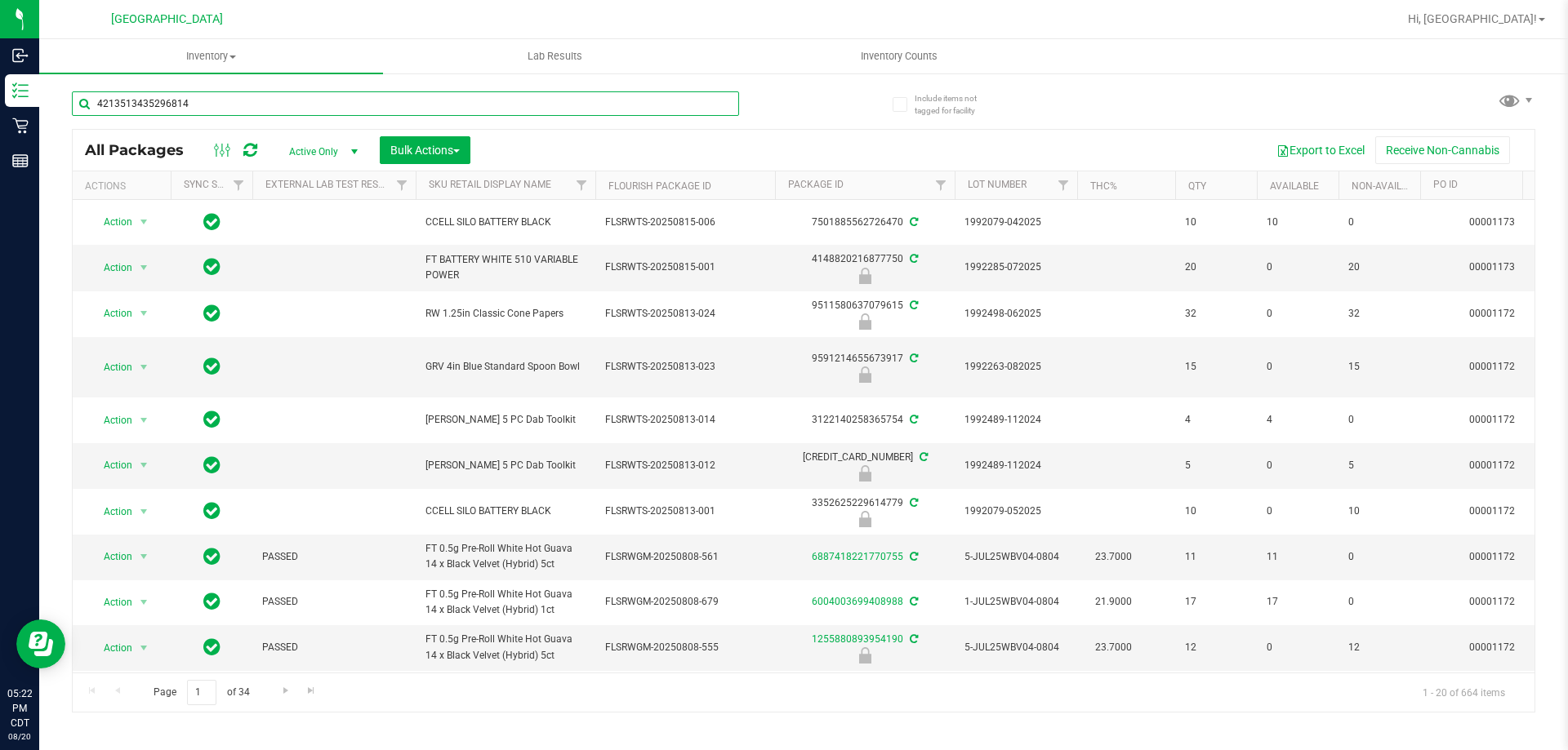
type input "4213513435296814"
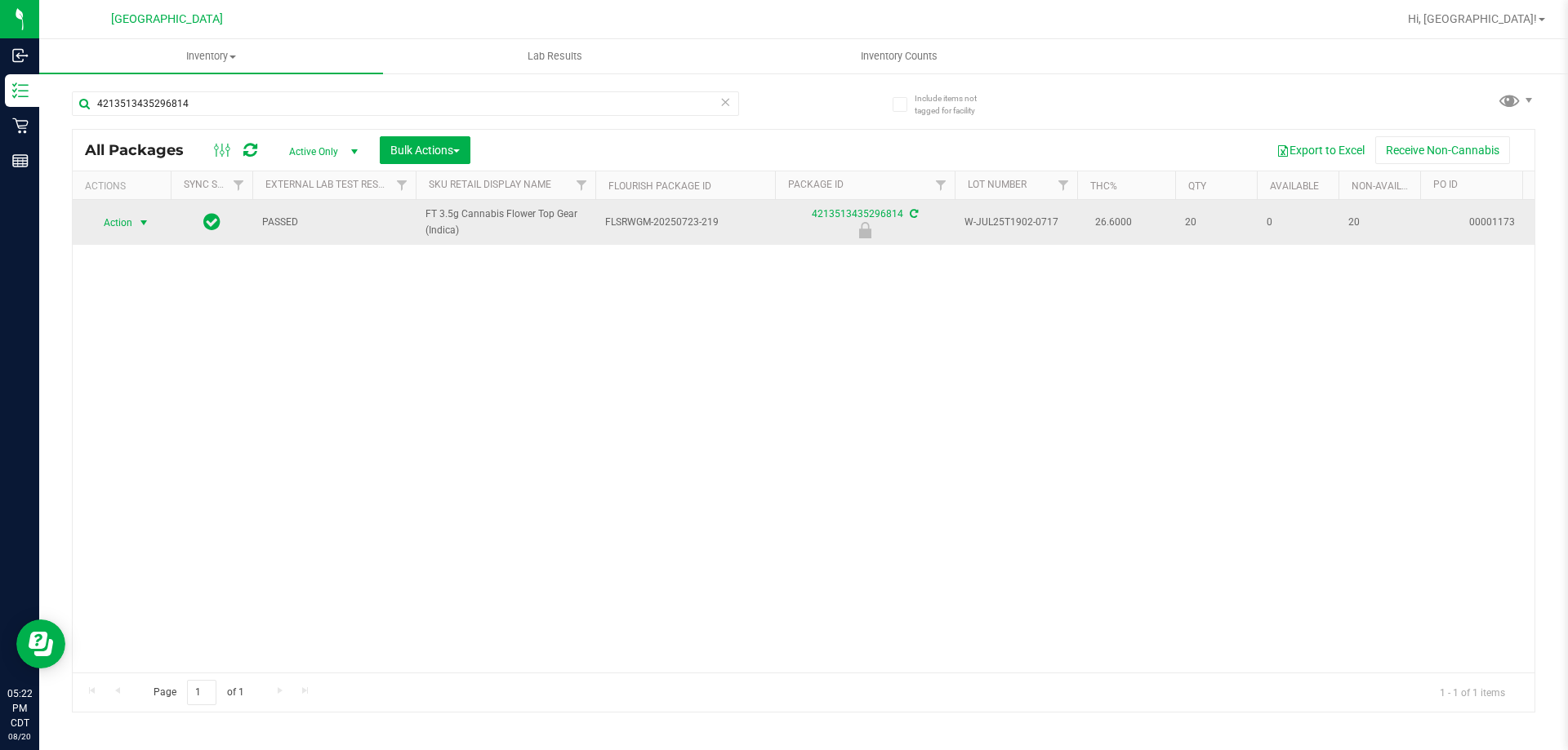
click at [115, 226] on span "Action" at bounding box center [111, 223] width 44 height 23
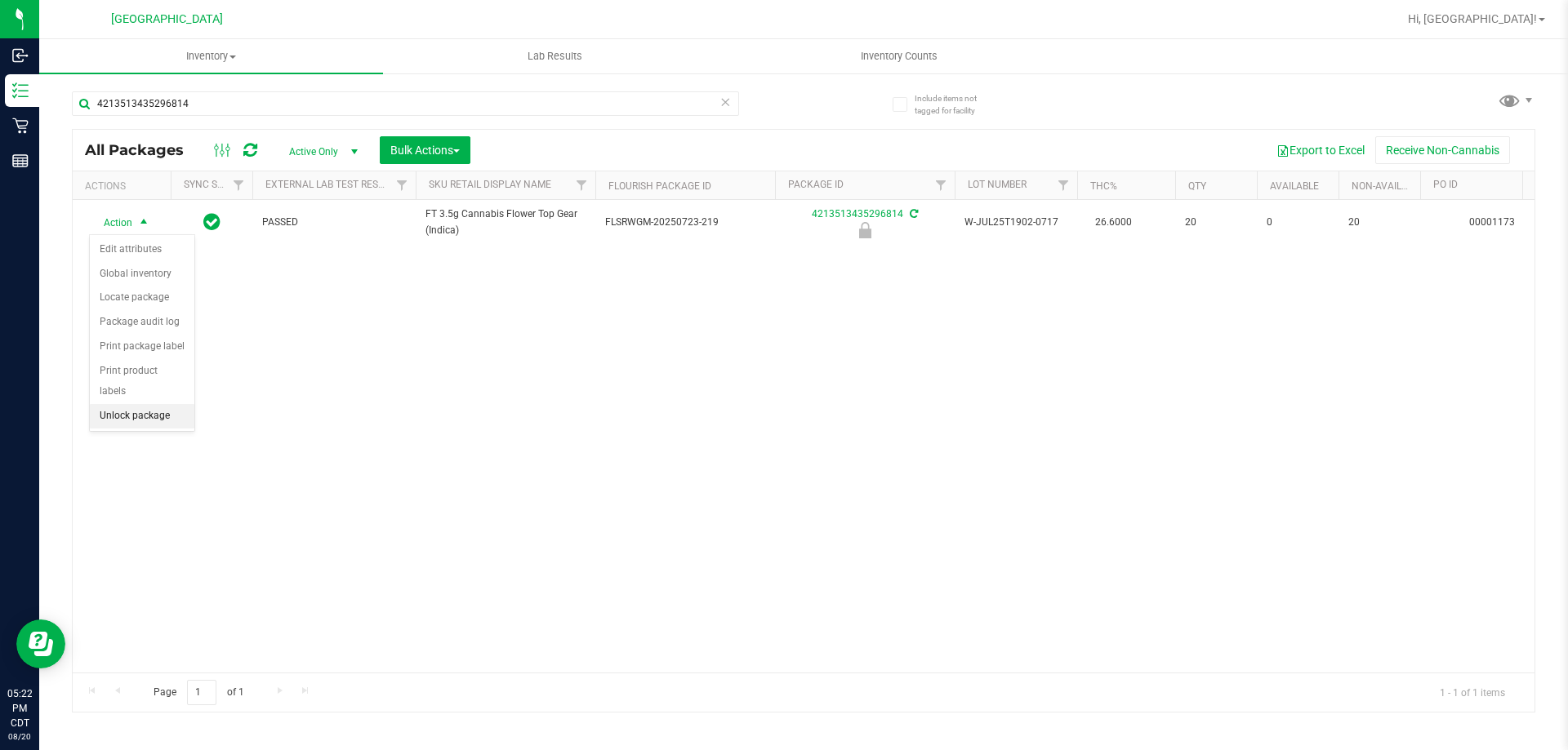
click at [152, 404] on li "Unlock package" at bounding box center [142, 416] width 105 height 25
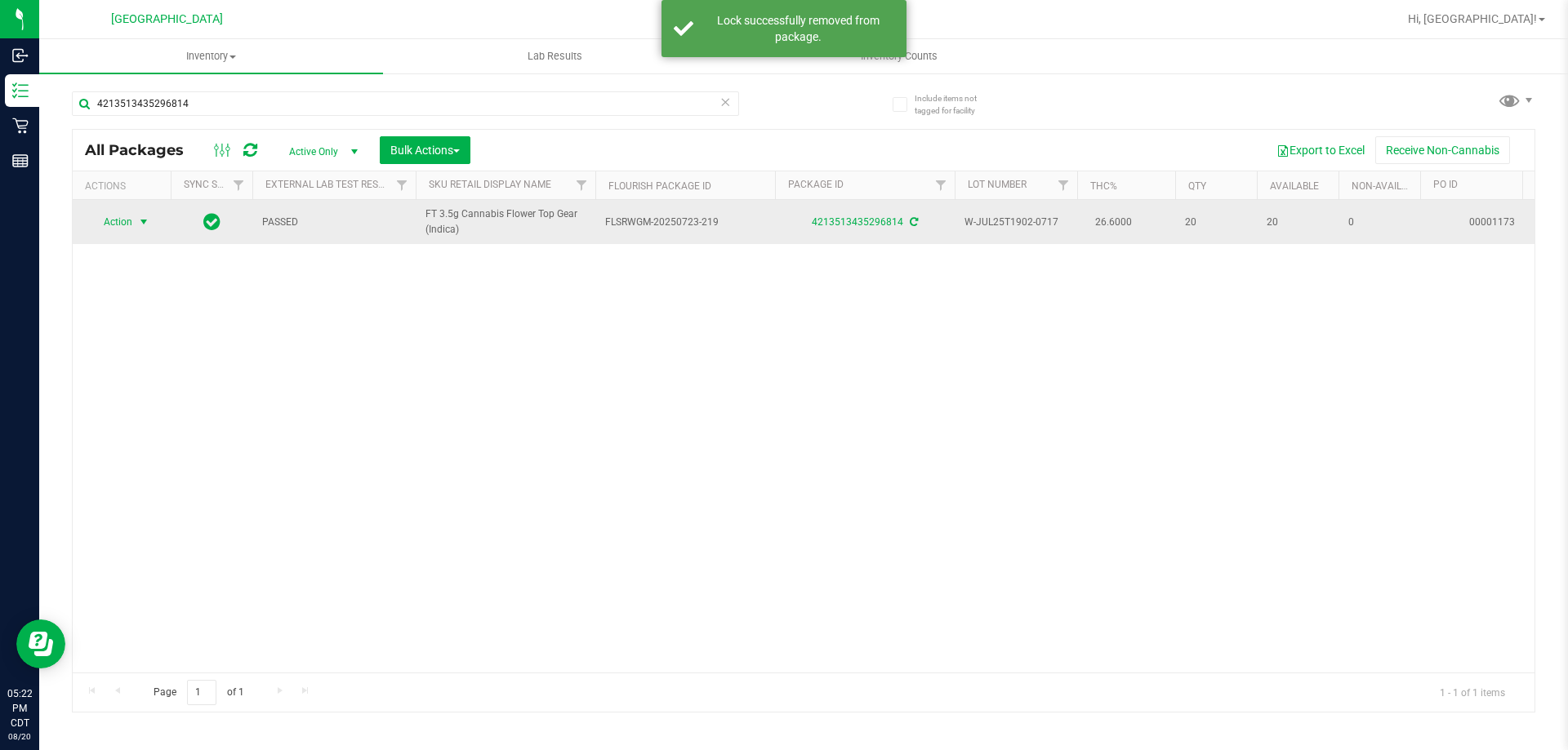
click at [137, 223] on span "select" at bounding box center [144, 223] width 13 height 13
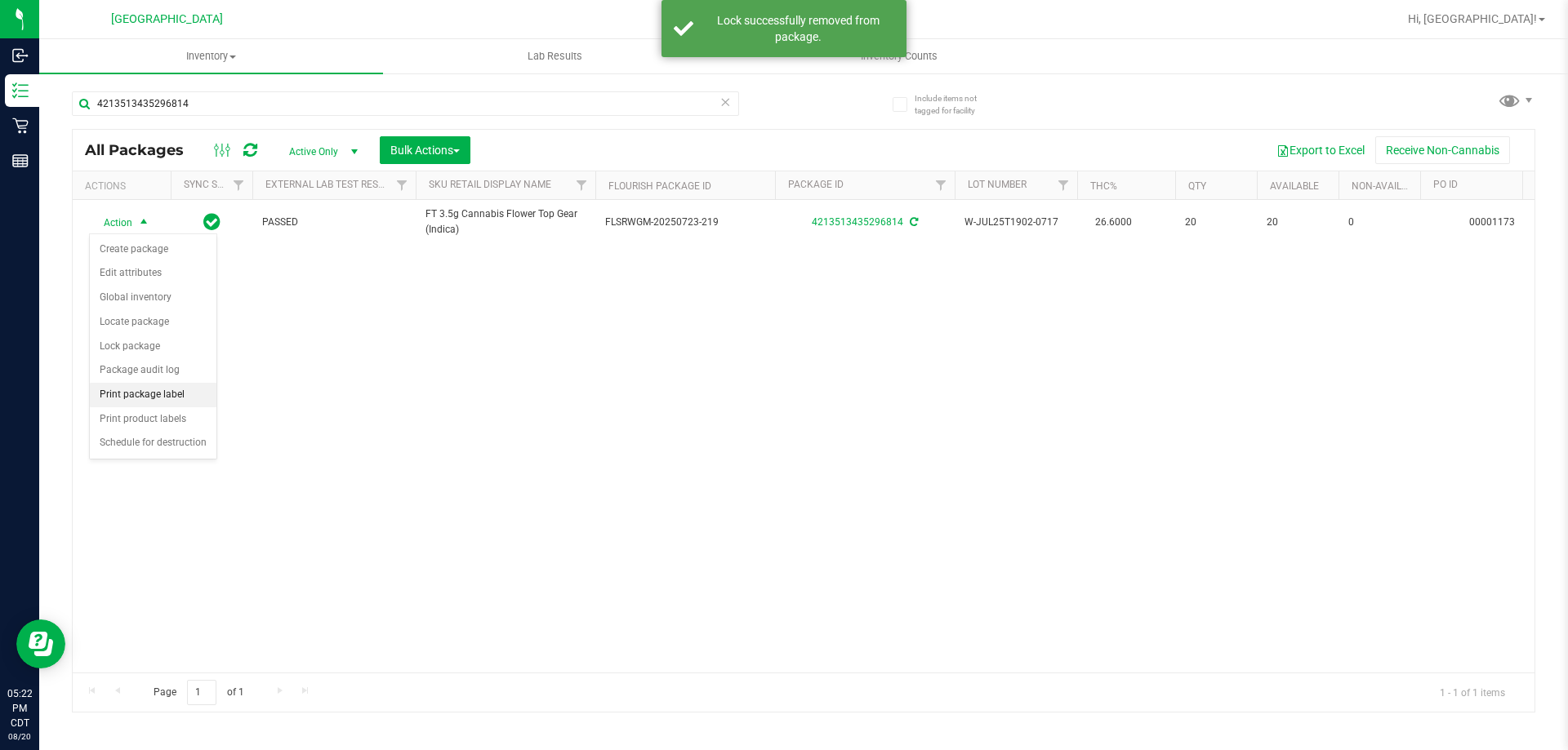
click at [138, 397] on li "Print package label" at bounding box center [154, 395] width 127 height 25
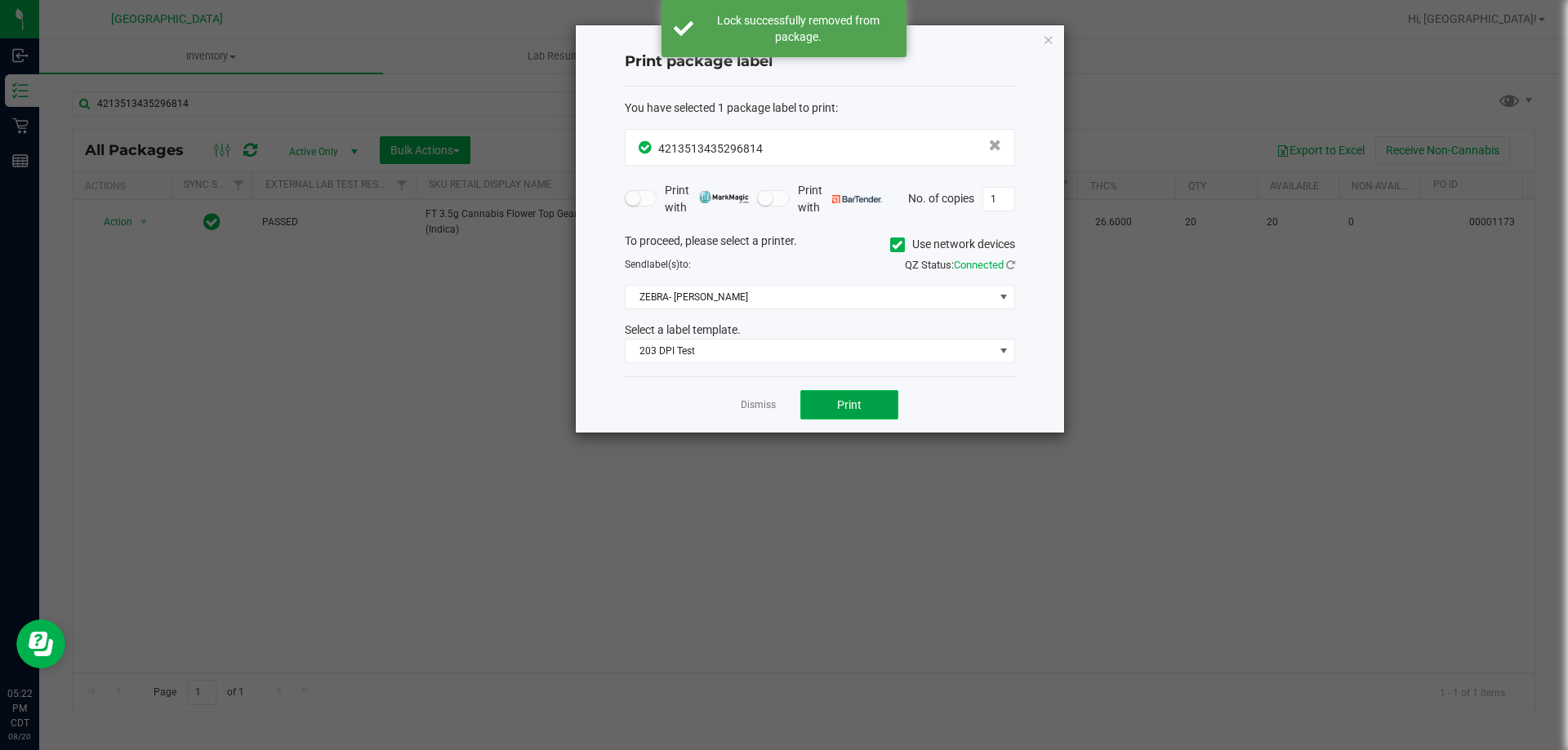
click at [846, 398] on span "Print" at bounding box center [849, 405] width 25 height 13
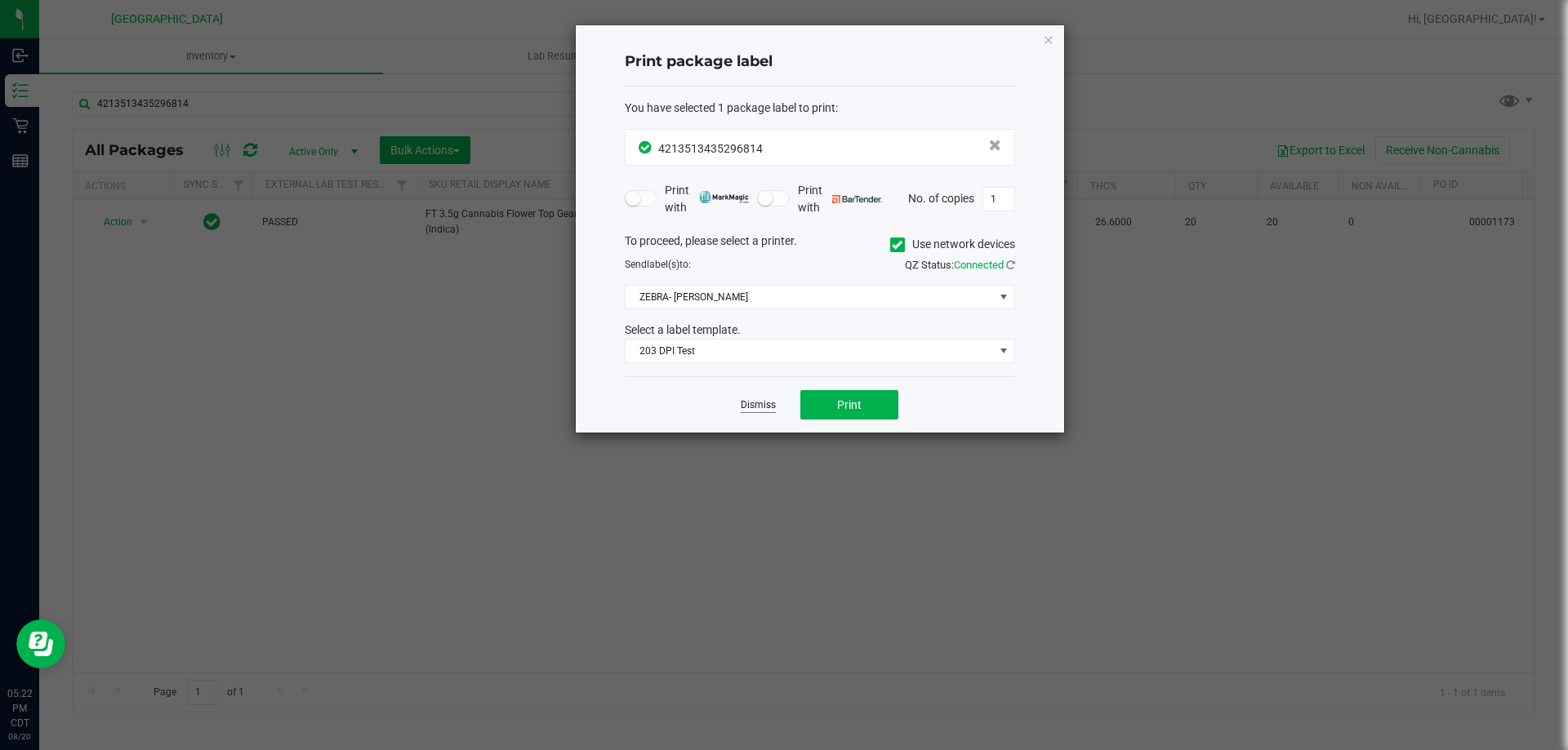
click at [772, 406] on link "Dismiss" at bounding box center [758, 405] width 36 height 13
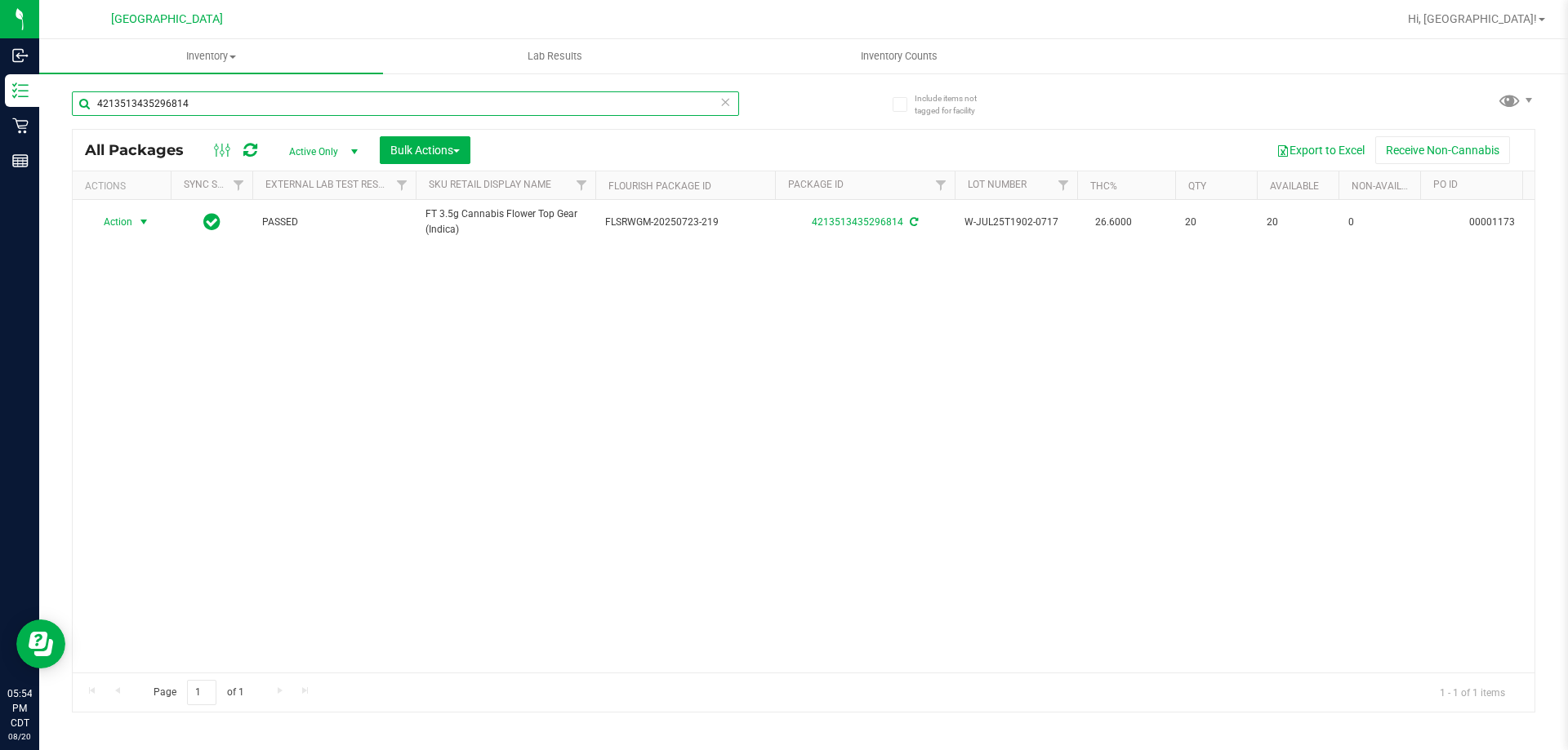
click at [299, 108] on input "4213513435296814" at bounding box center [405, 104] width 667 height 25
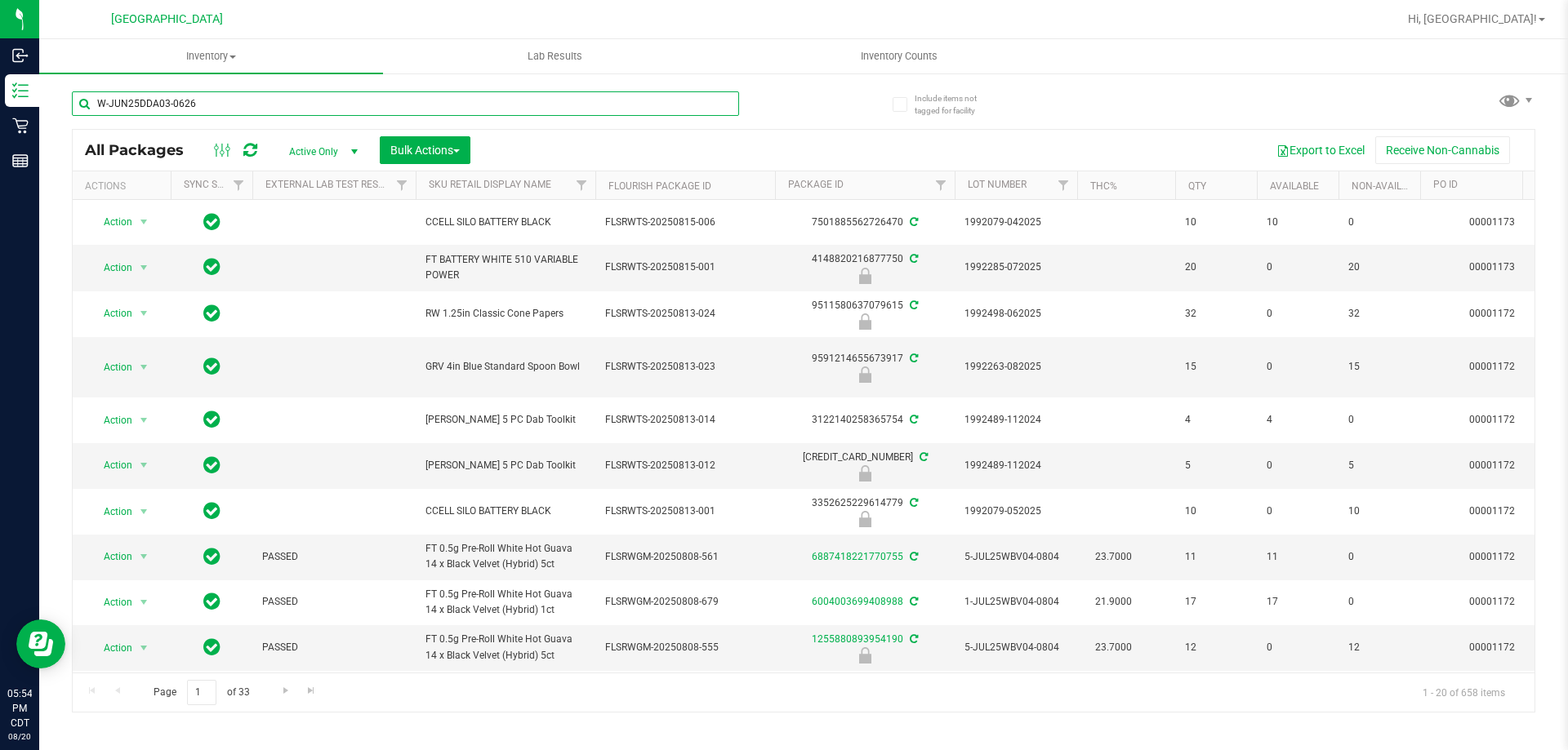
type input "W-JUN25DDA03-0626"
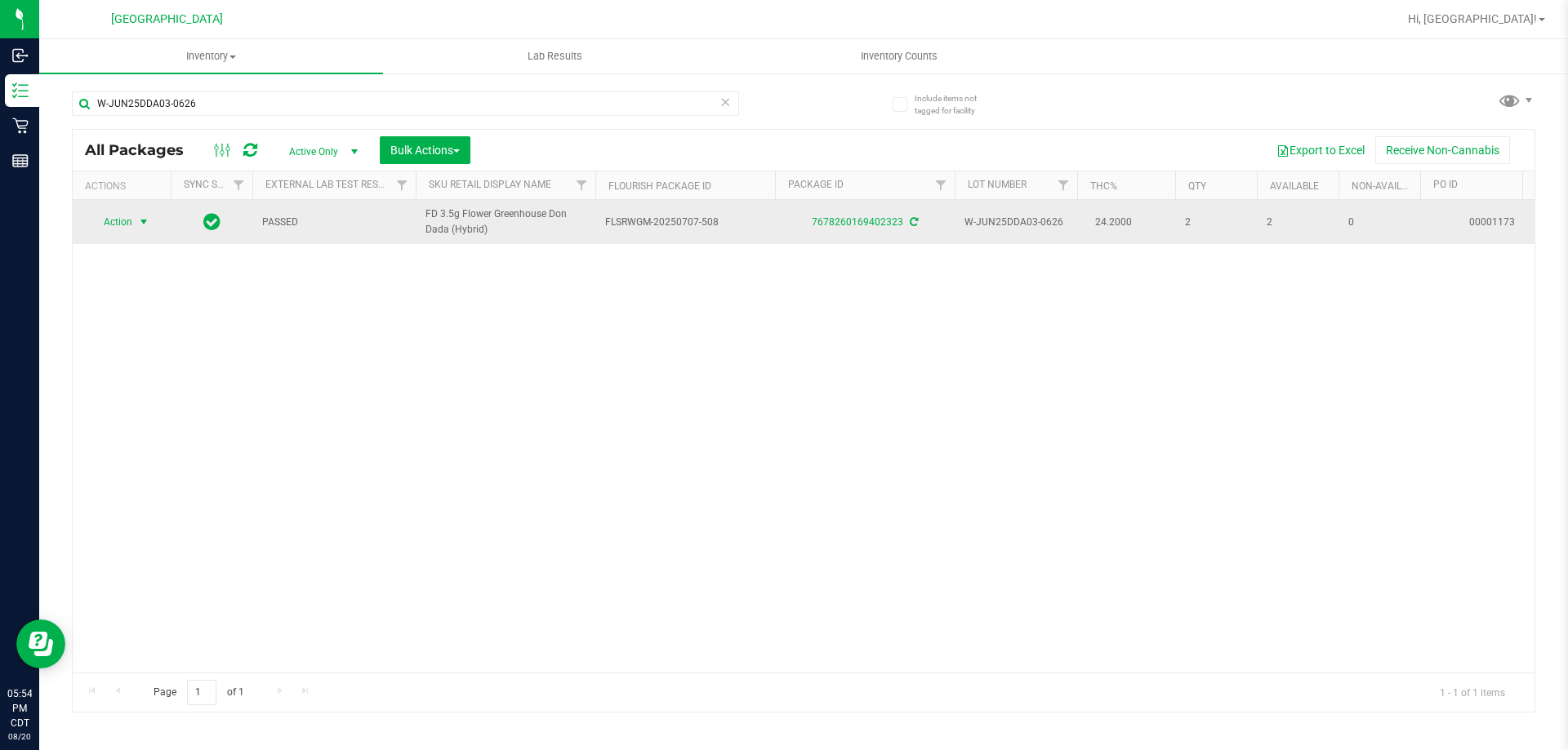
click at [147, 228] on span "select" at bounding box center [144, 223] width 13 height 13
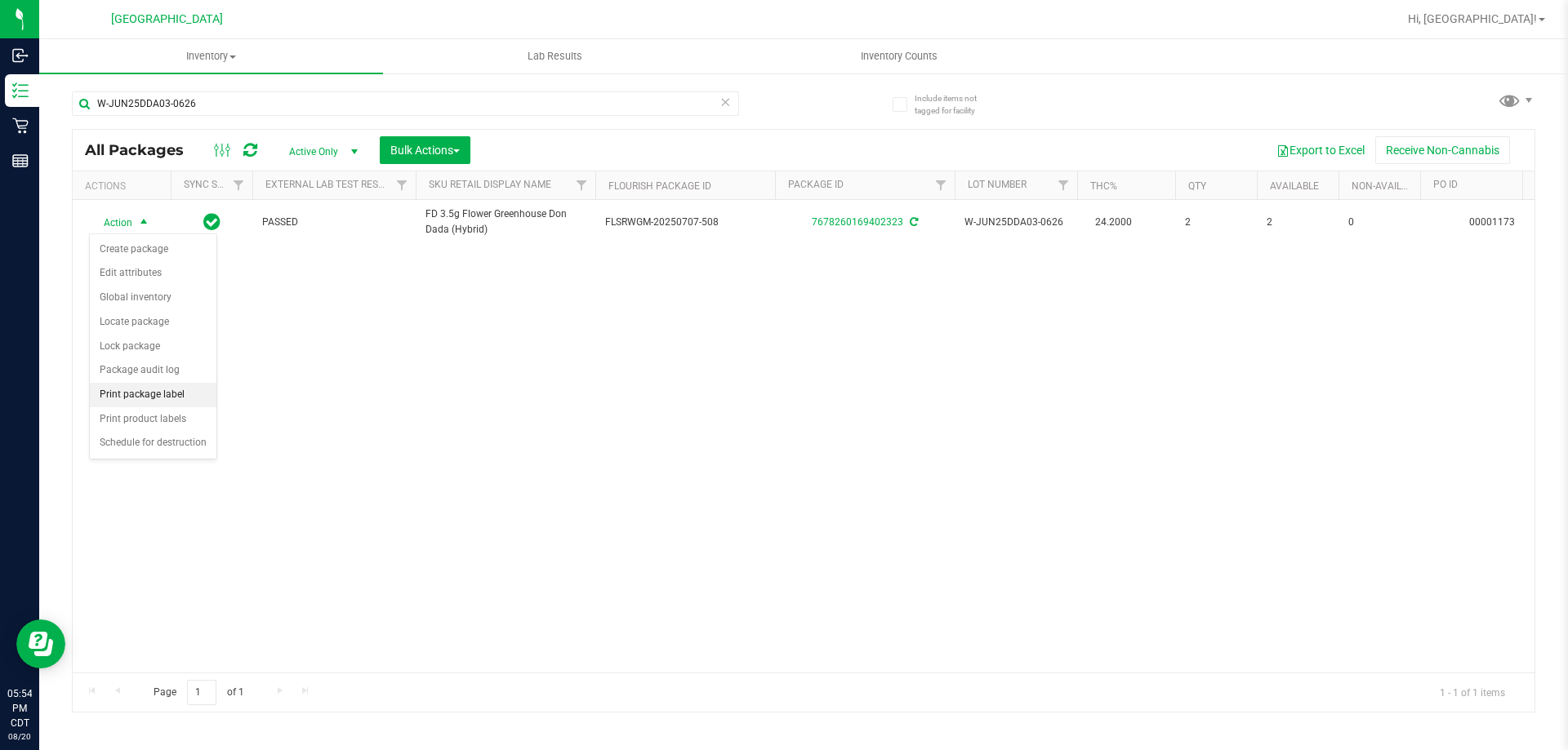
click at [141, 387] on li "Print package label" at bounding box center [154, 395] width 127 height 25
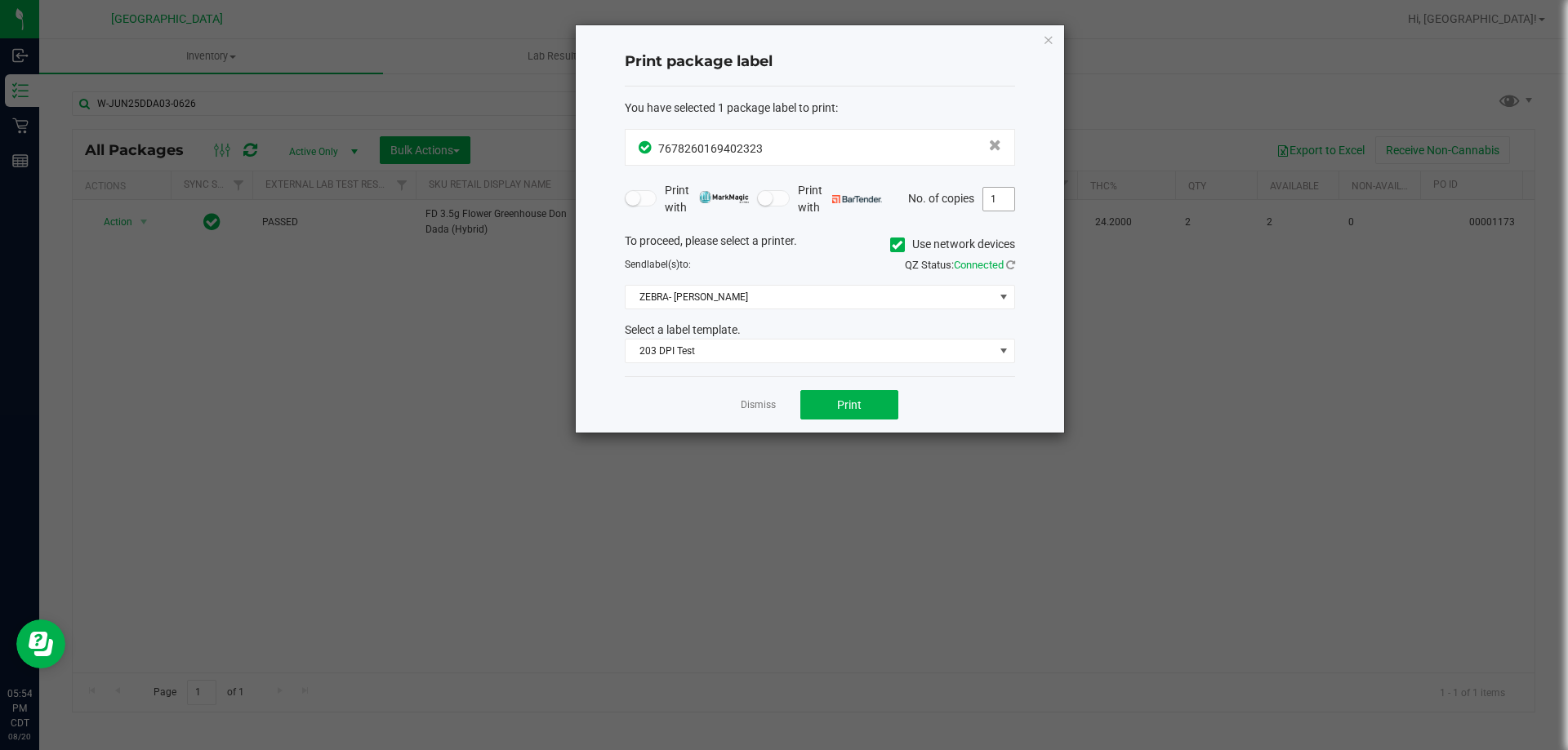
click at [999, 198] on input "1" at bounding box center [999, 199] width 31 height 23
type input "2"
click at [847, 414] on button "Print" at bounding box center [849, 405] width 98 height 30
click at [752, 403] on link "Dismiss" at bounding box center [758, 405] width 36 height 13
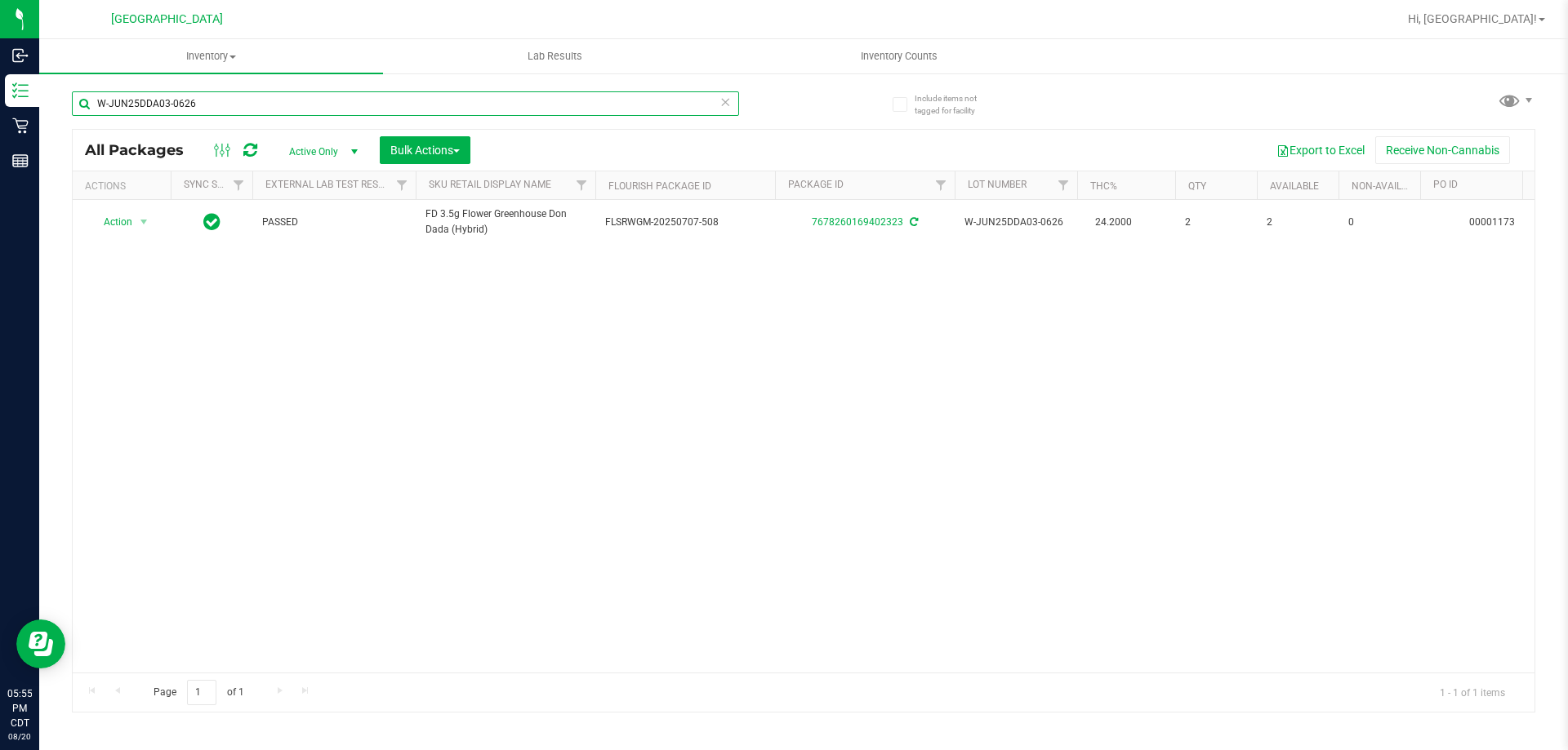
click at [524, 95] on input "W-JUN25DDA03-0626" at bounding box center [405, 104] width 667 height 25
type input "9614959574535348"
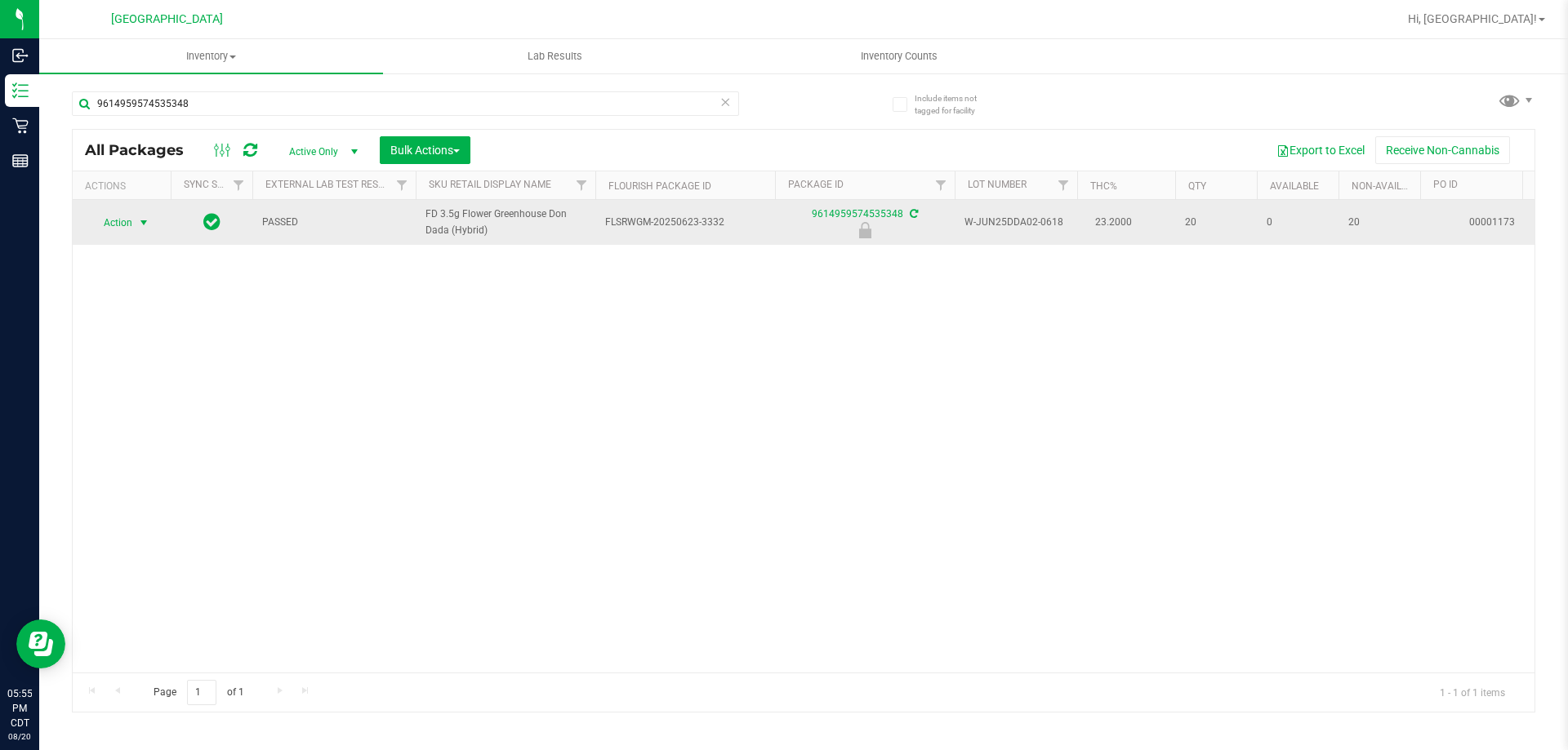
click at [147, 227] on span "select" at bounding box center [144, 223] width 13 height 13
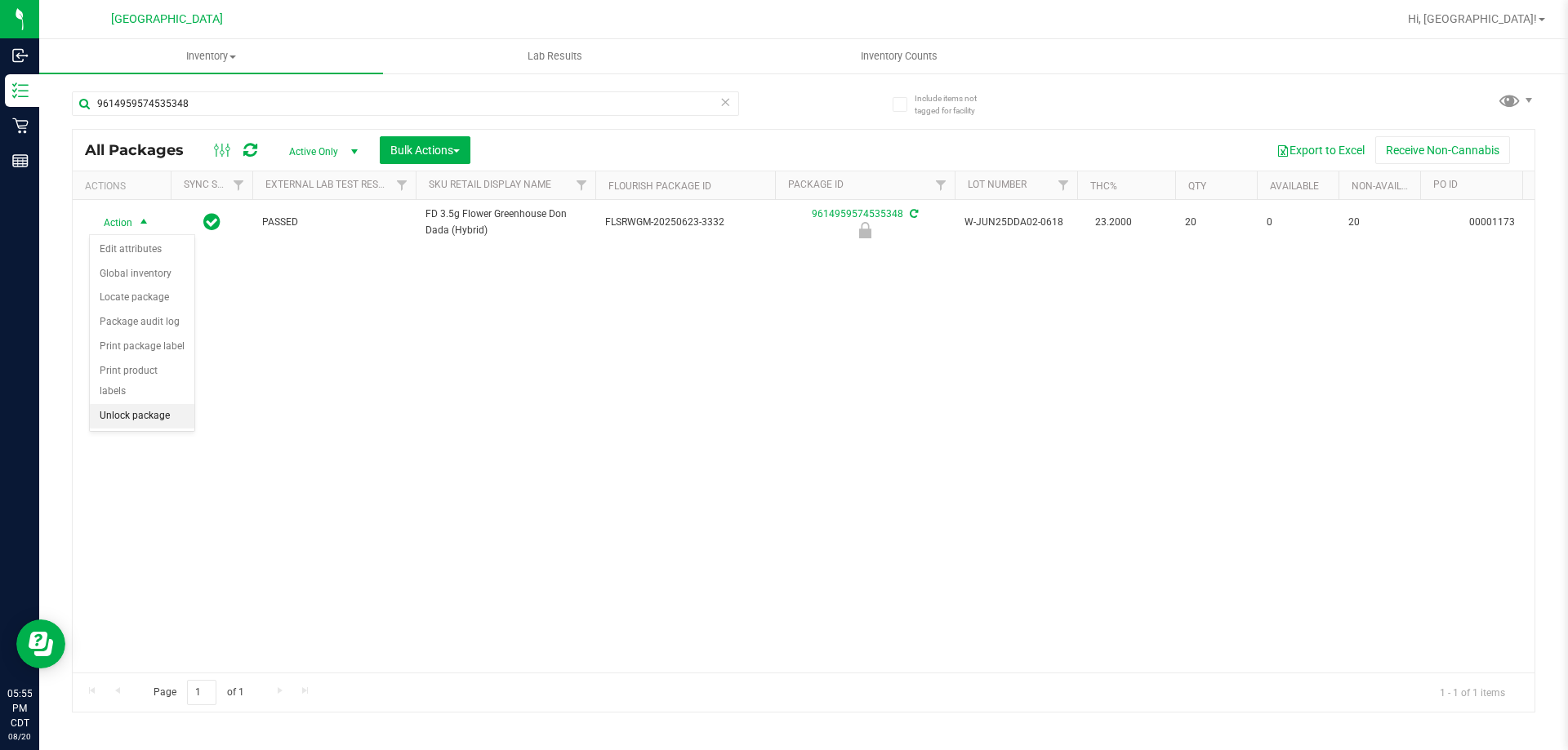
click at [164, 404] on li "Unlock package" at bounding box center [142, 416] width 105 height 25
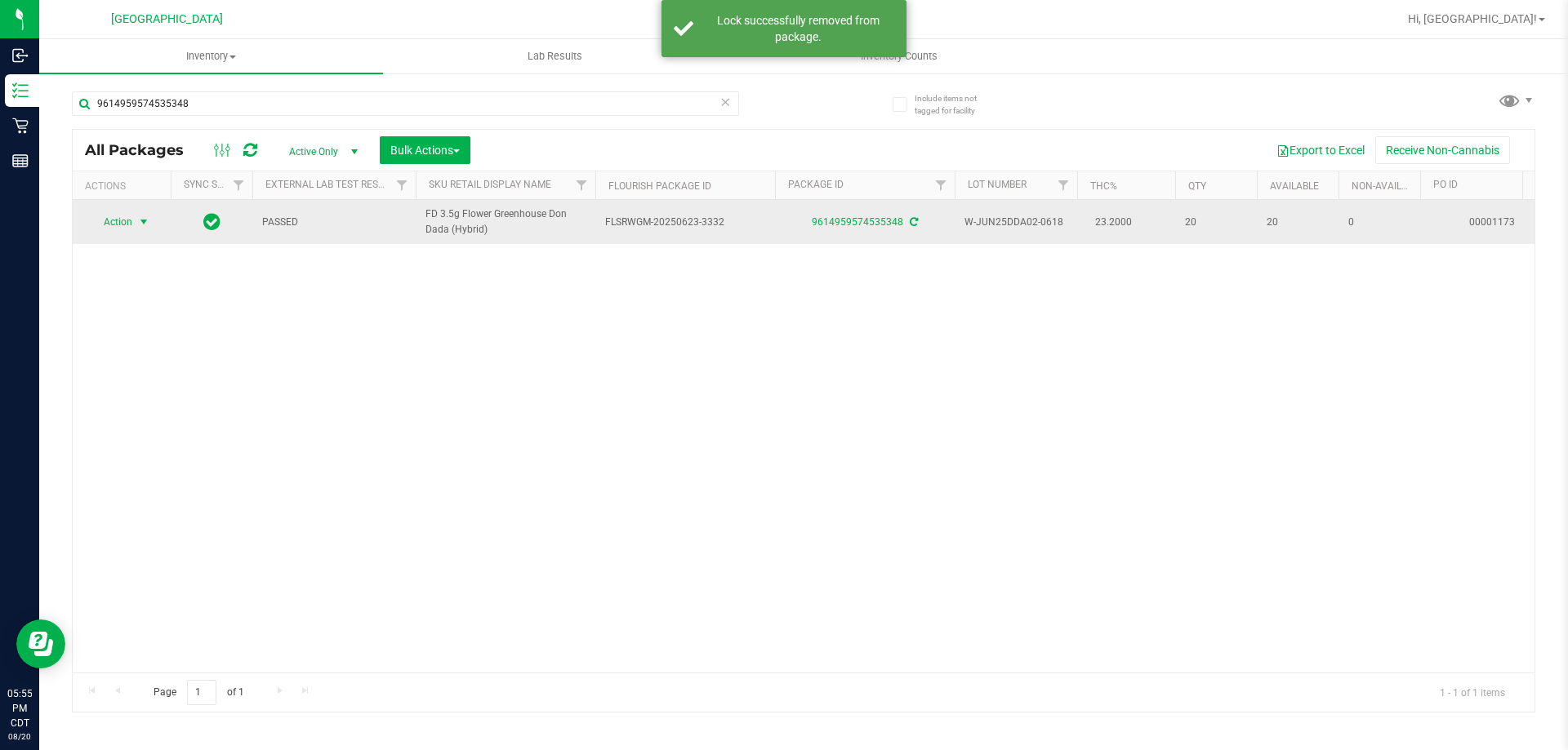
click at [140, 222] on span "select" at bounding box center [144, 223] width 13 height 13
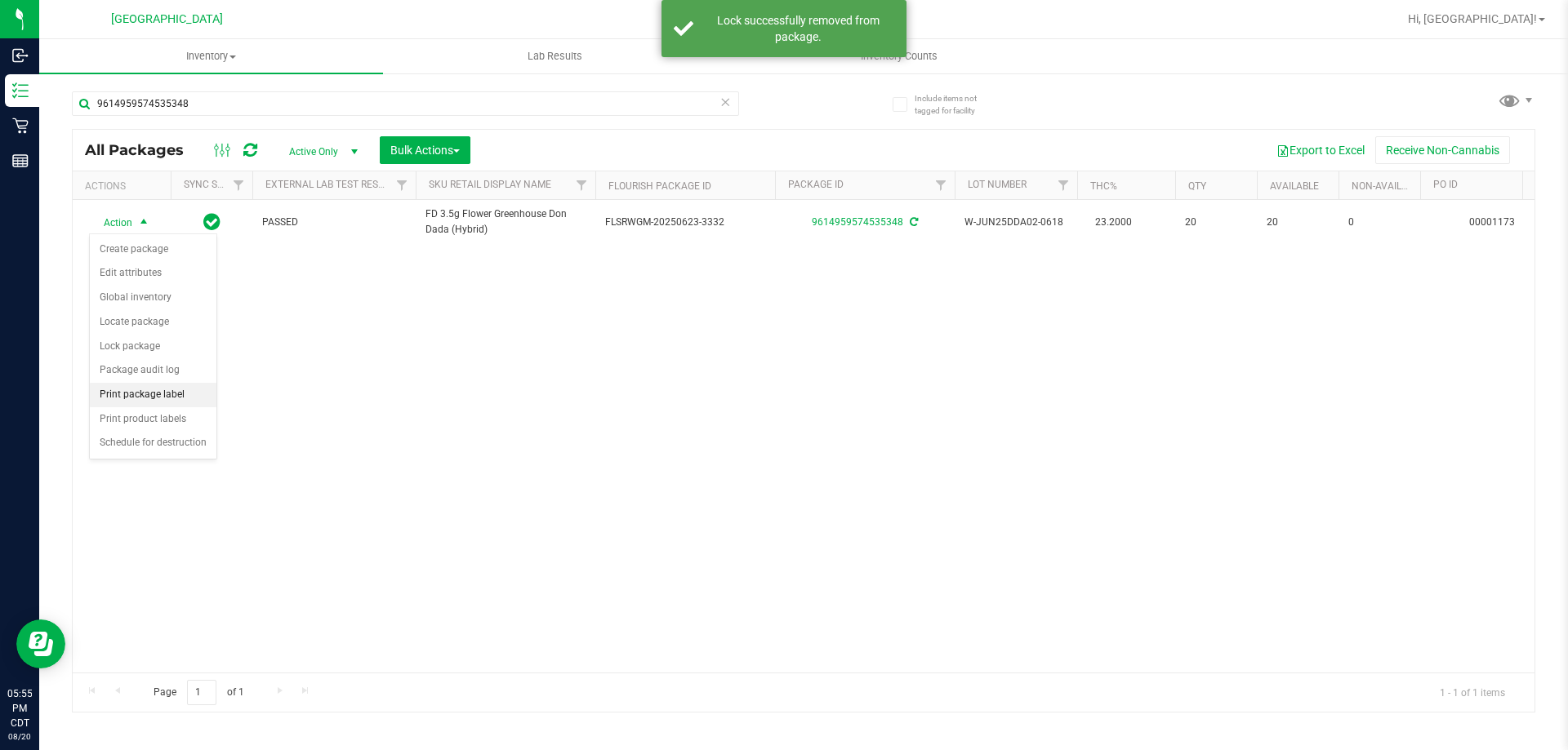
click at [135, 392] on li "Print package label" at bounding box center [154, 395] width 127 height 25
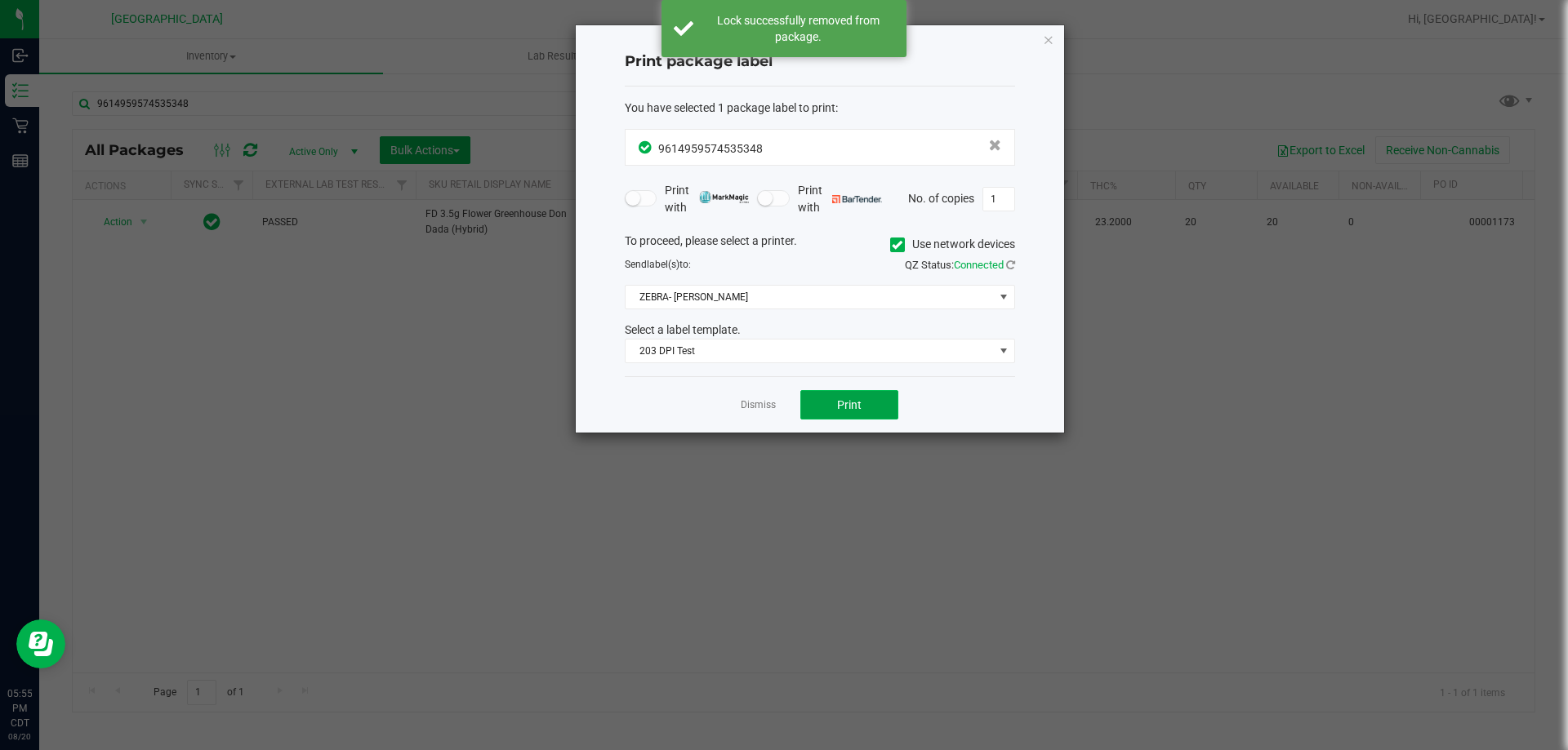
click at [857, 392] on button "Print" at bounding box center [849, 405] width 98 height 30
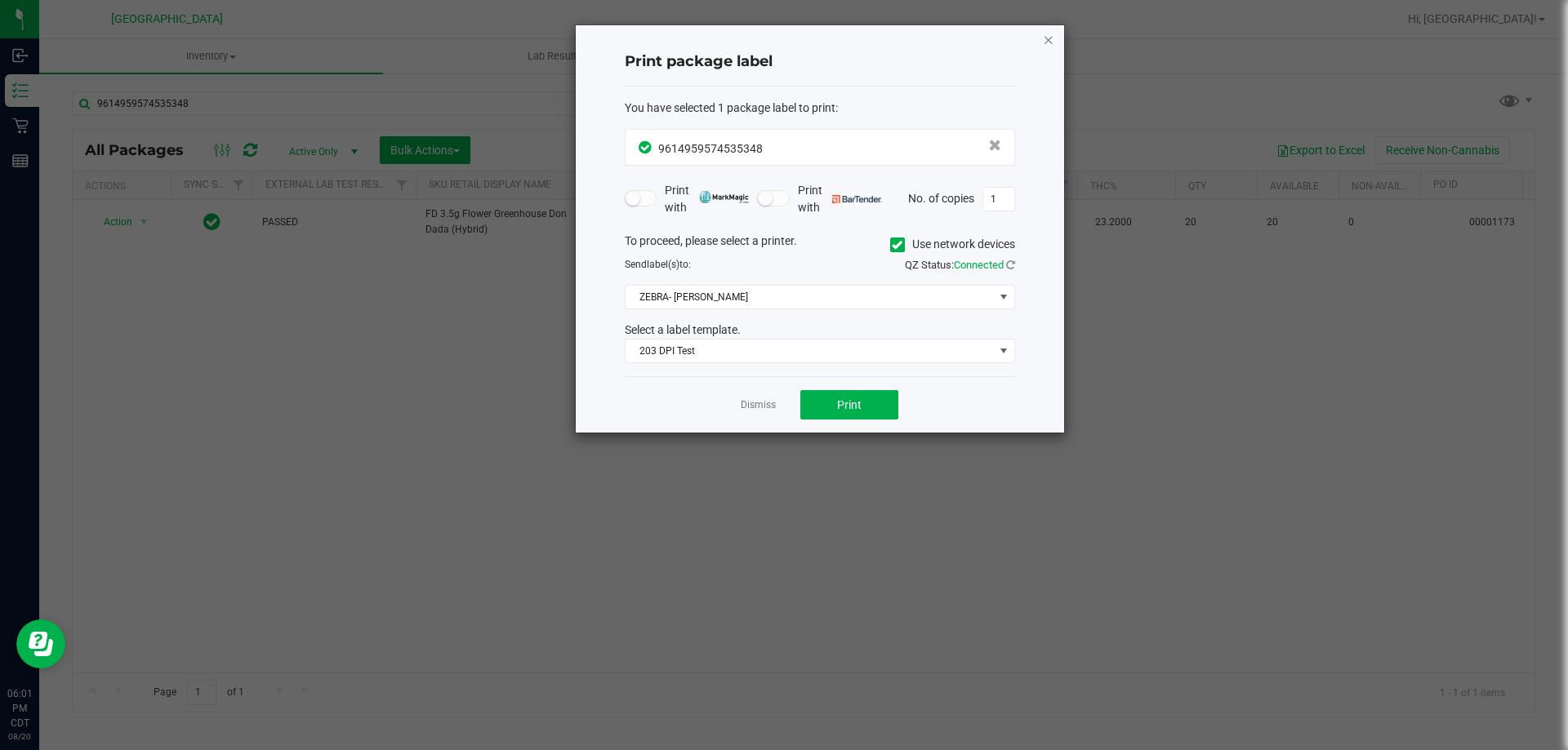
click at [1049, 41] on icon "button" at bounding box center [1049, 39] width 12 height 19
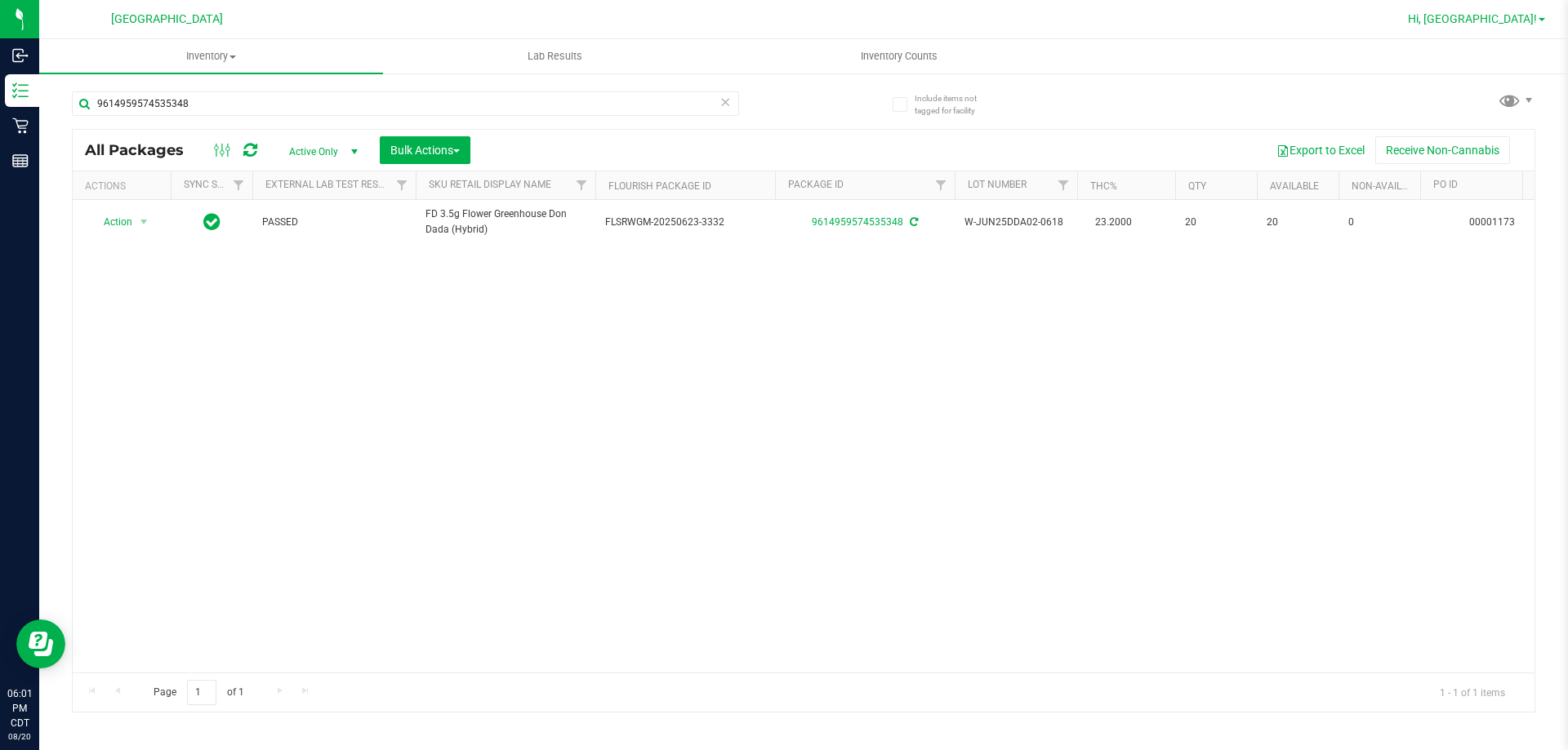
click at [1492, 20] on span "Hi, [GEOGRAPHIC_DATA]!" at bounding box center [1472, 19] width 129 height 13
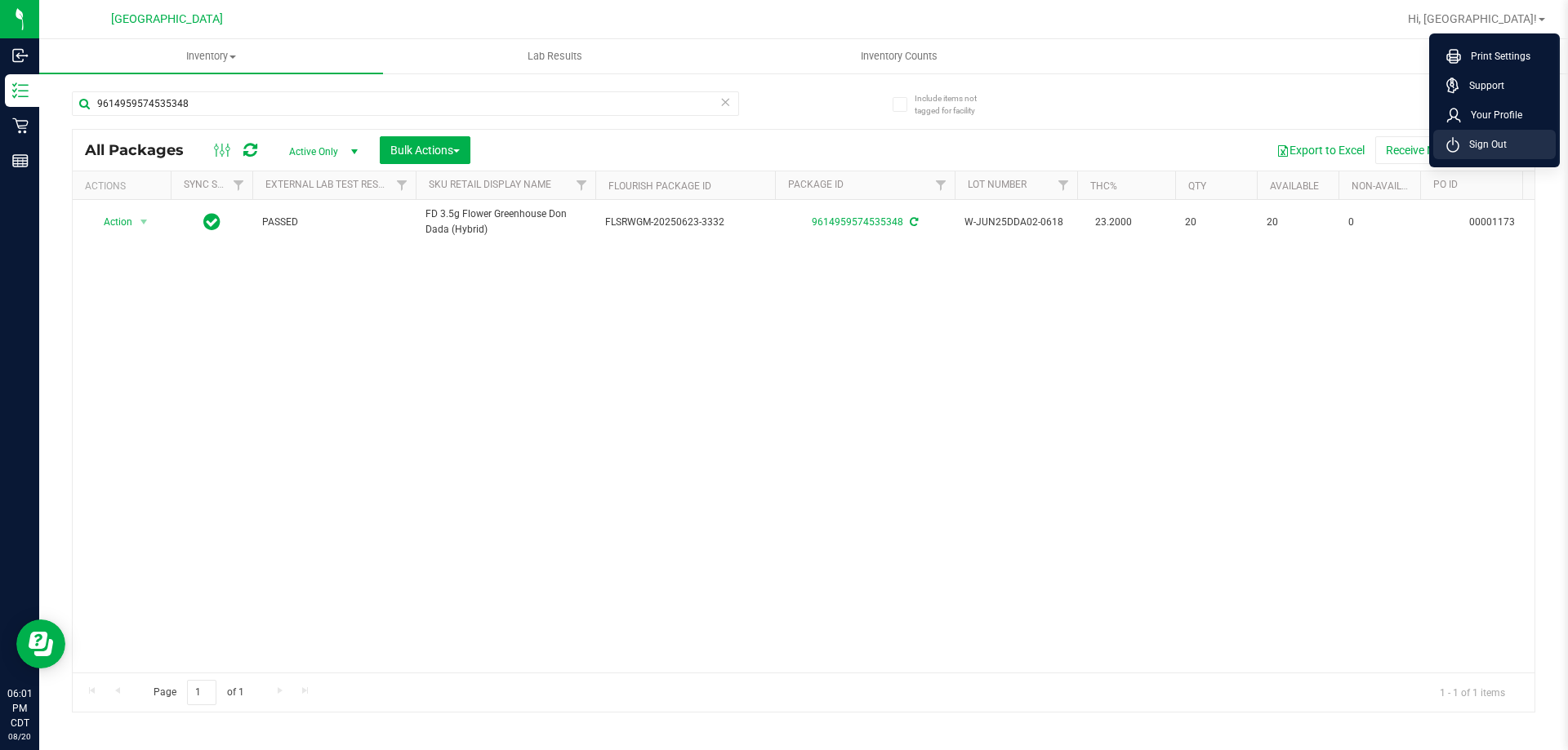
click at [1494, 140] on span "Sign Out" at bounding box center [1483, 144] width 47 height 16
